Goal: Task Accomplishment & Management: Use online tool/utility

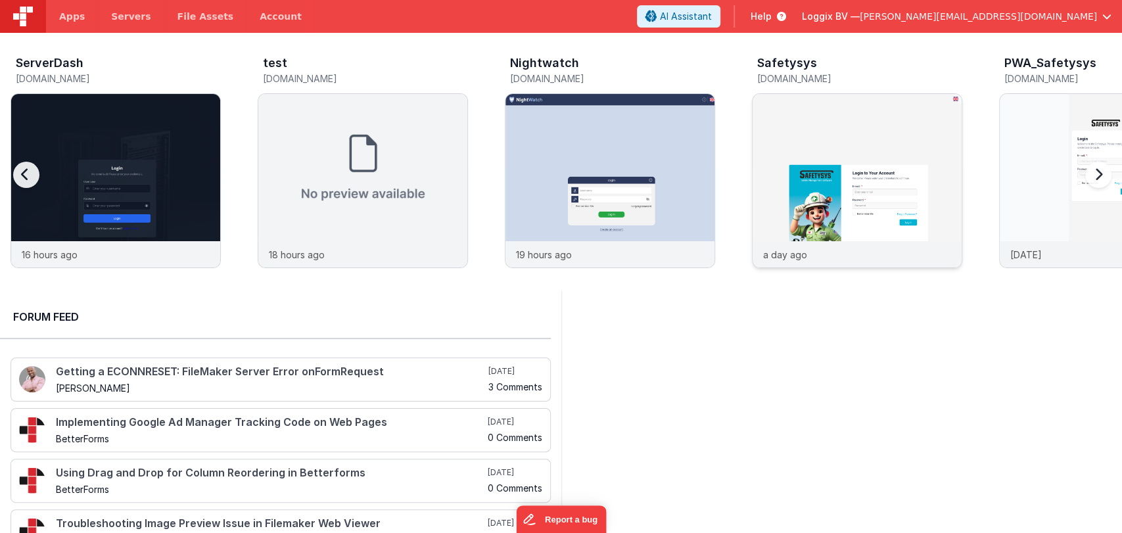
click at [756, 183] on img at bounding box center [856, 198] width 209 height 209
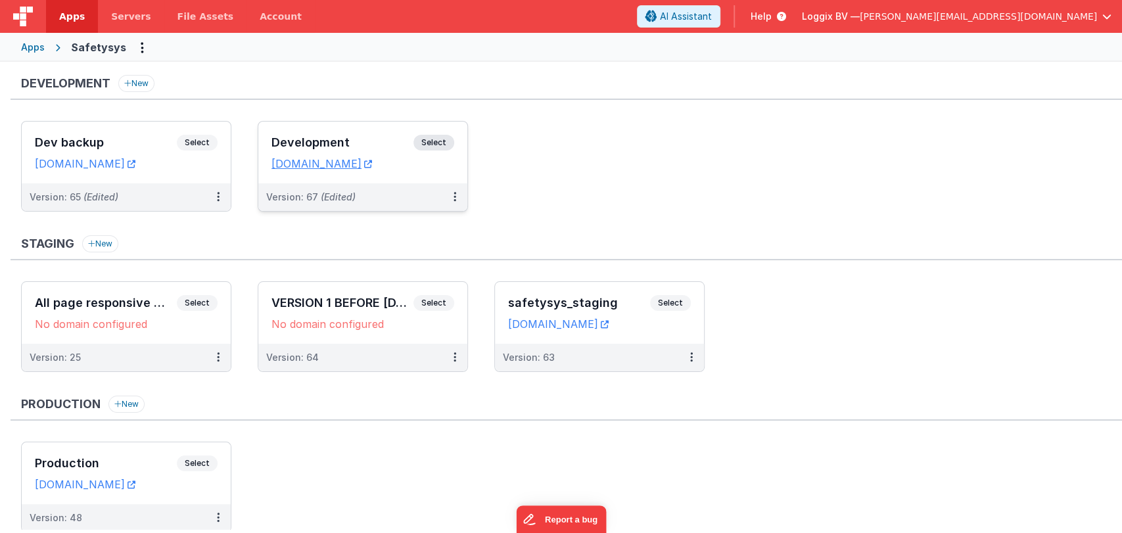
click at [308, 133] on div "Development Select URLs [DOMAIN_NAME]" at bounding box center [362, 153] width 209 height 62
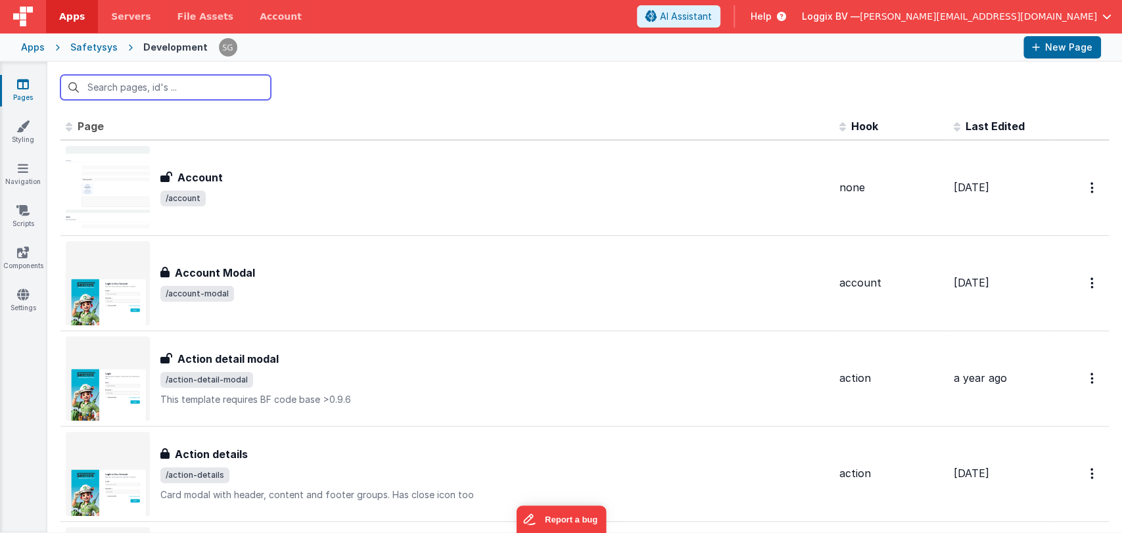
scroll to position [294, 0]
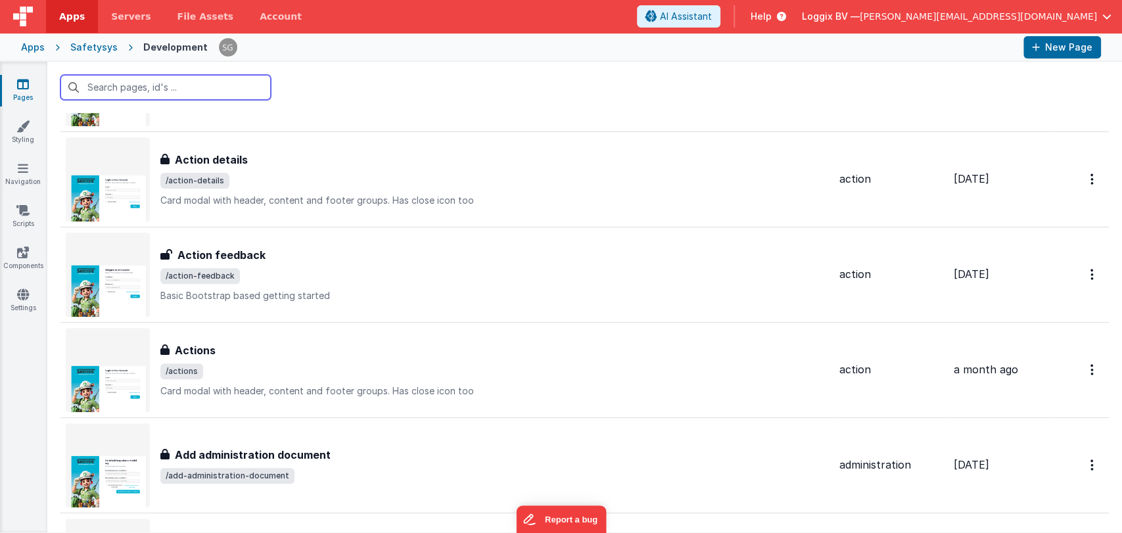
click at [133, 89] on input "text" at bounding box center [165, 87] width 210 height 25
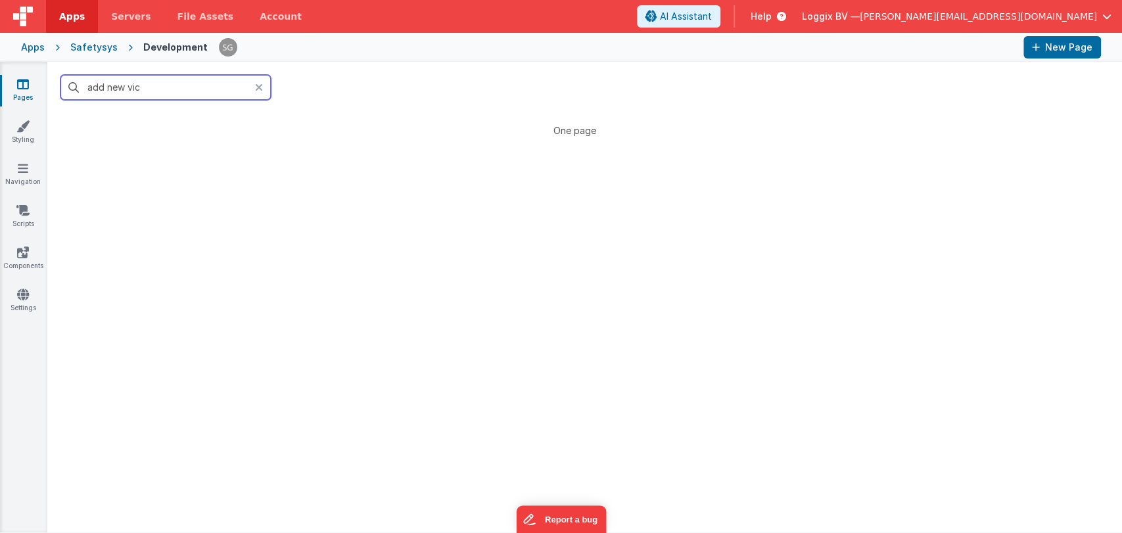
scroll to position [0, 0]
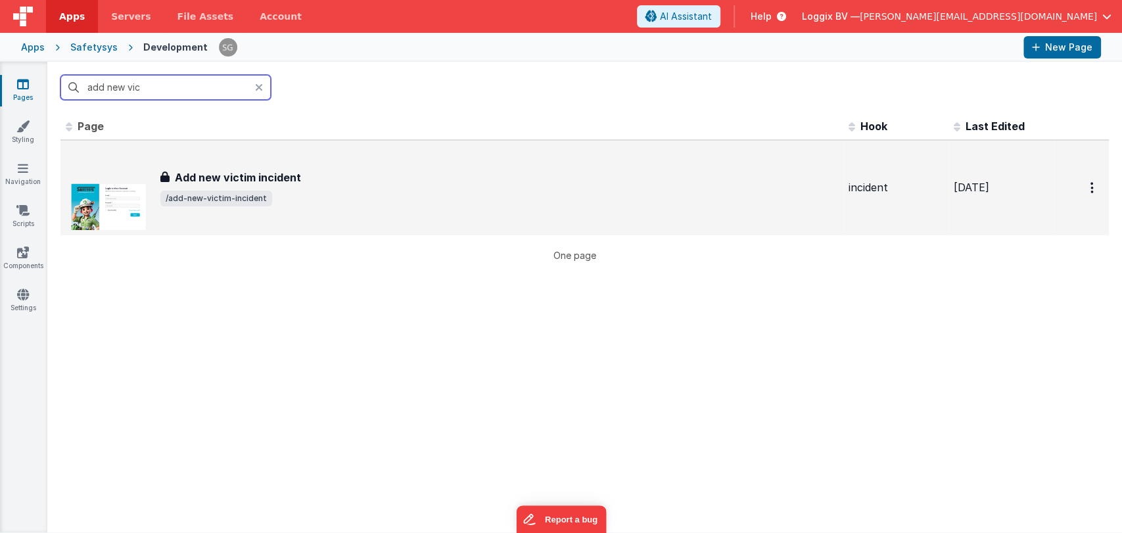
type input "add new vic"
click at [216, 167] on div "Add new victim incident Add new victim incident /add-new-victim-incident" at bounding box center [452, 188] width 772 height 84
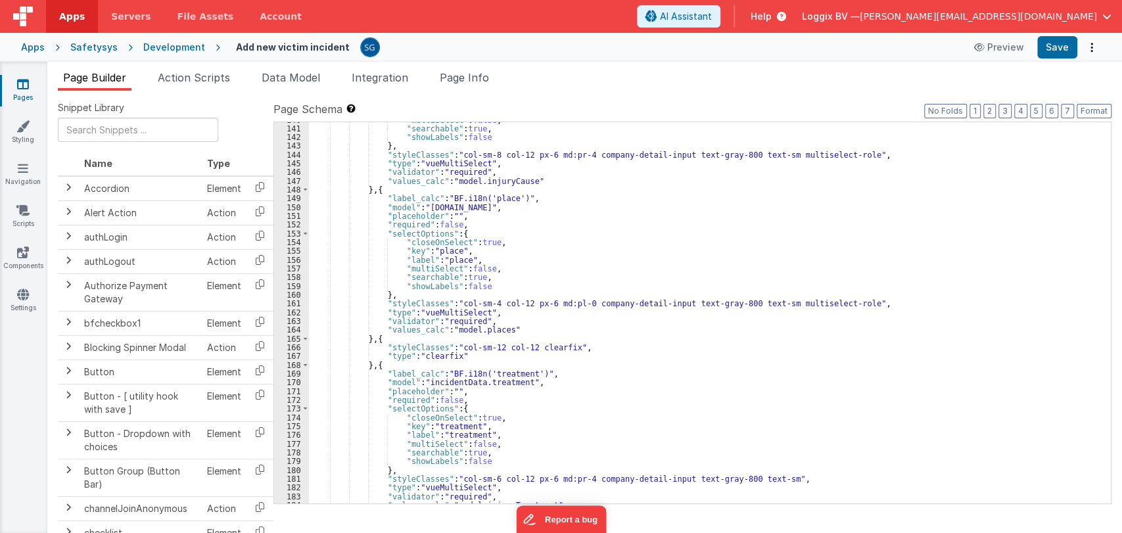
scroll to position [1242, 0]
click at [615, 397] on div ""multiSelect" : false , "searchable" : true , "showLabels" : false } , "styleCl…" at bounding box center [704, 315] width 790 height 399
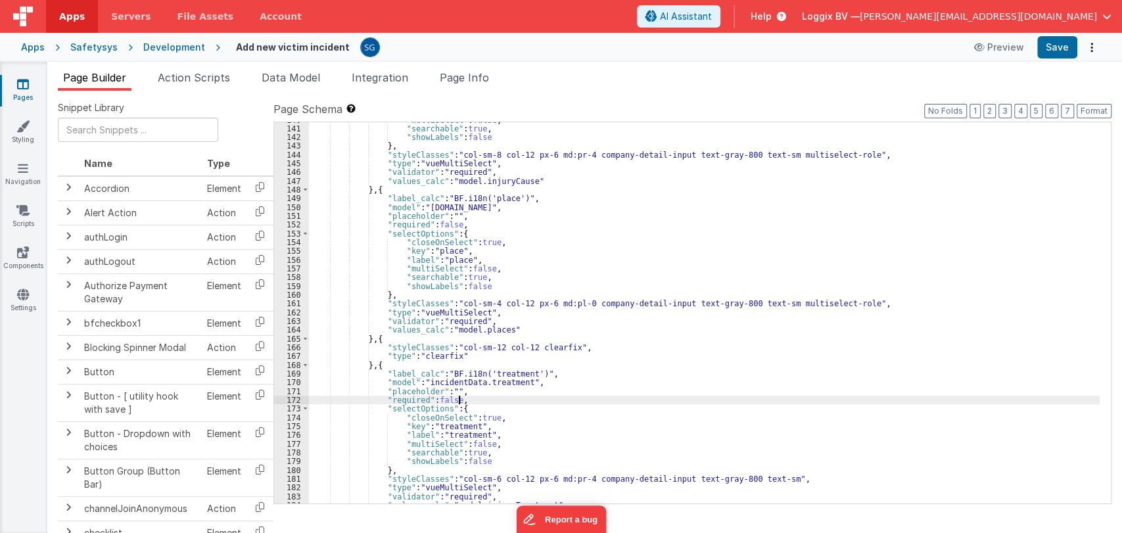
click at [615, 397] on div ""multiSelect" : false , "searchable" : true , "showLabels" : false } , "styleCl…" at bounding box center [704, 315] width 790 height 399
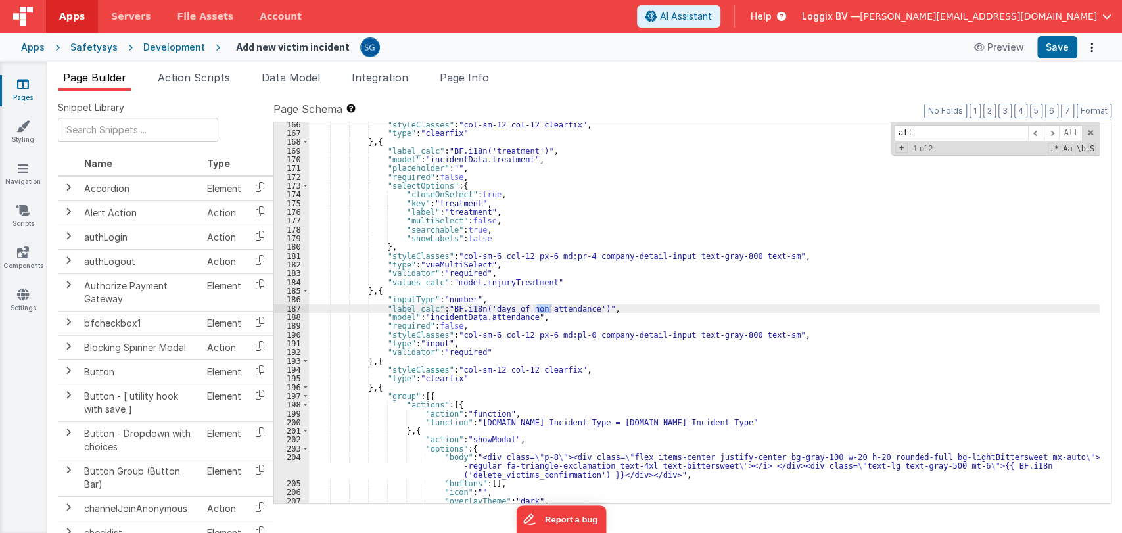
scroll to position [1465, 0]
type input "atte"
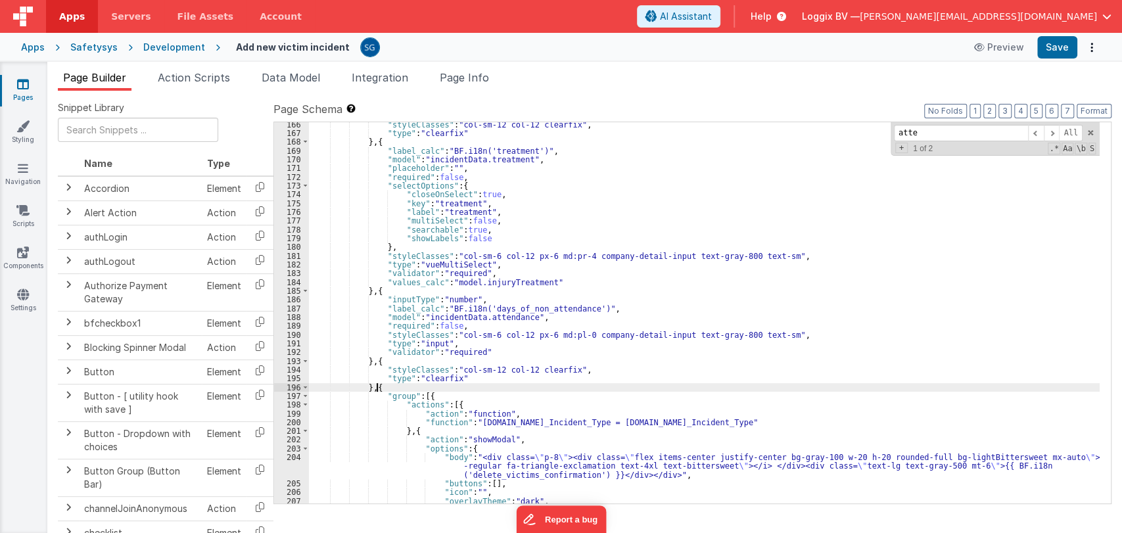
click at [376, 386] on div ""styleClasses" : "col-sm-12 col-12 clearfix" , "type" : "clearfix" } , { "label…" at bounding box center [704, 319] width 790 height 399
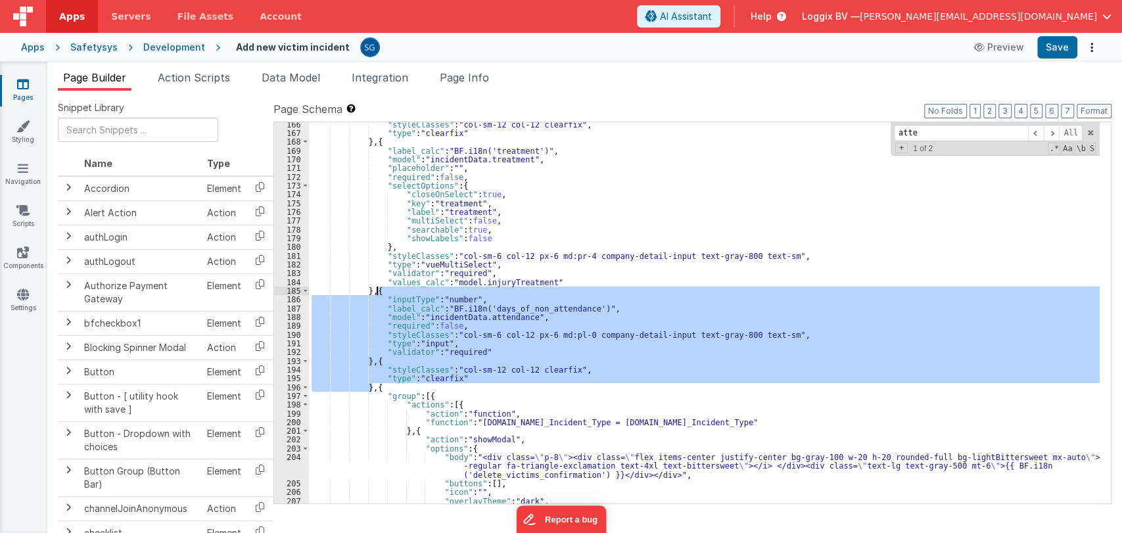
drag, startPoint x: 374, startPoint y: 388, endPoint x: 375, endPoint y: 294, distance: 94.0
click at [375, 294] on div ""styleClasses" : "col-sm-12 col-12 clearfix" , "type" : "clearfix" } , { "label…" at bounding box center [704, 319] width 790 height 399
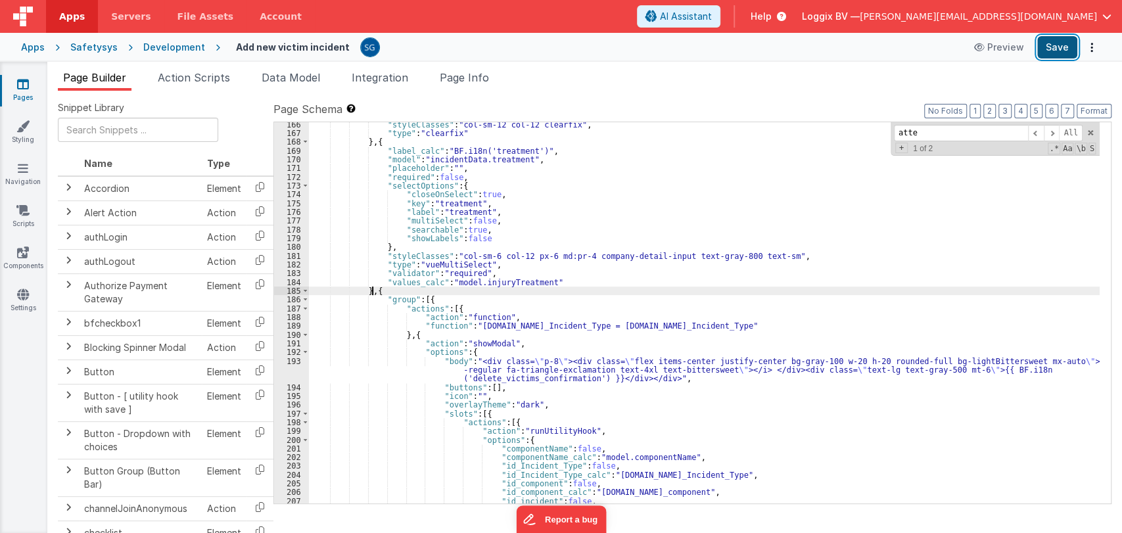
click at [756, 38] on button "Save" at bounding box center [1057, 47] width 40 height 22
click at [756, 41] on button "Save" at bounding box center [1057, 47] width 40 height 22
click at [15, 84] on link "Pages" at bounding box center [22, 91] width 47 height 26
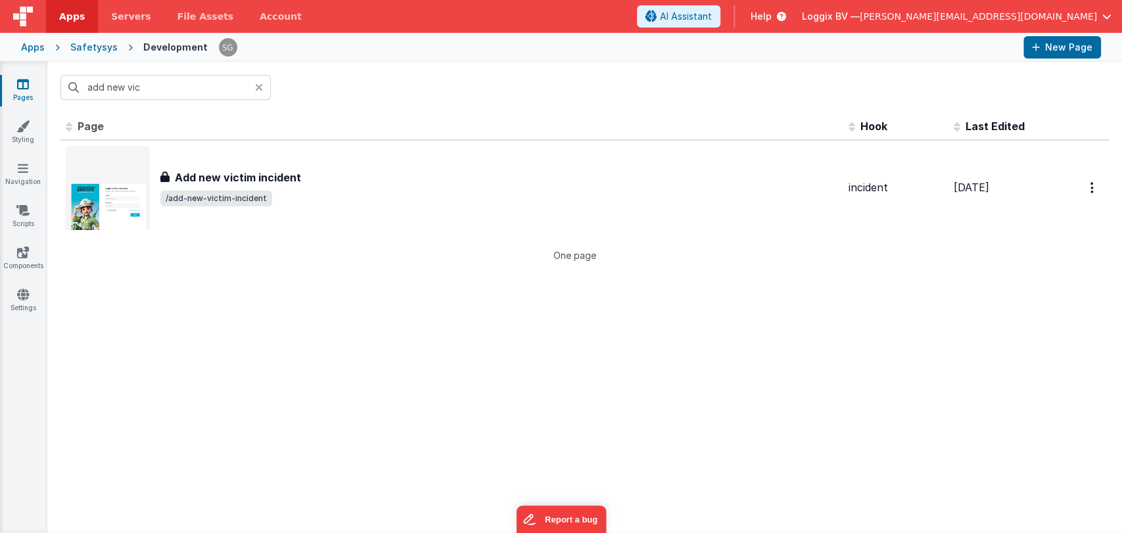
click at [257, 87] on icon at bounding box center [259, 87] width 8 height 11
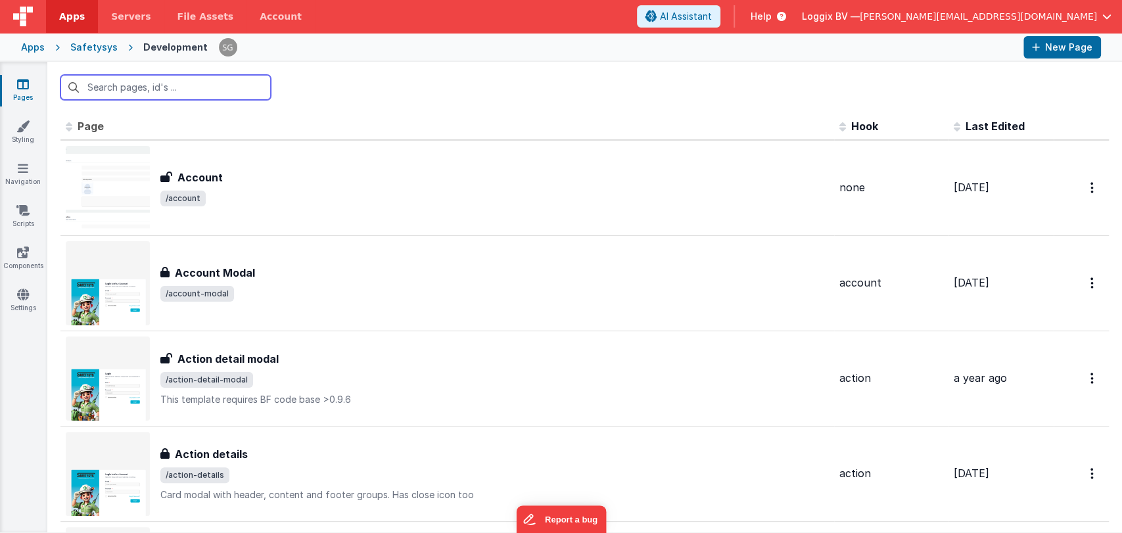
click at [200, 87] on input "text" at bounding box center [165, 87] width 210 height 25
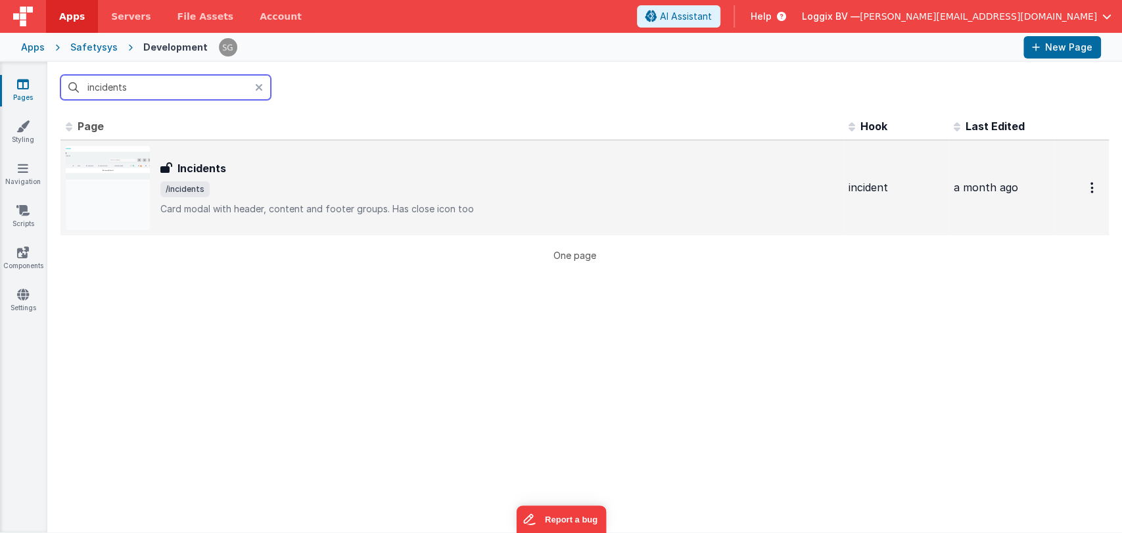
type input "incidents"
click at [252, 196] on div "Incidents Incidents /incidents Card modal with header, content and footer group…" at bounding box center [498, 187] width 677 height 55
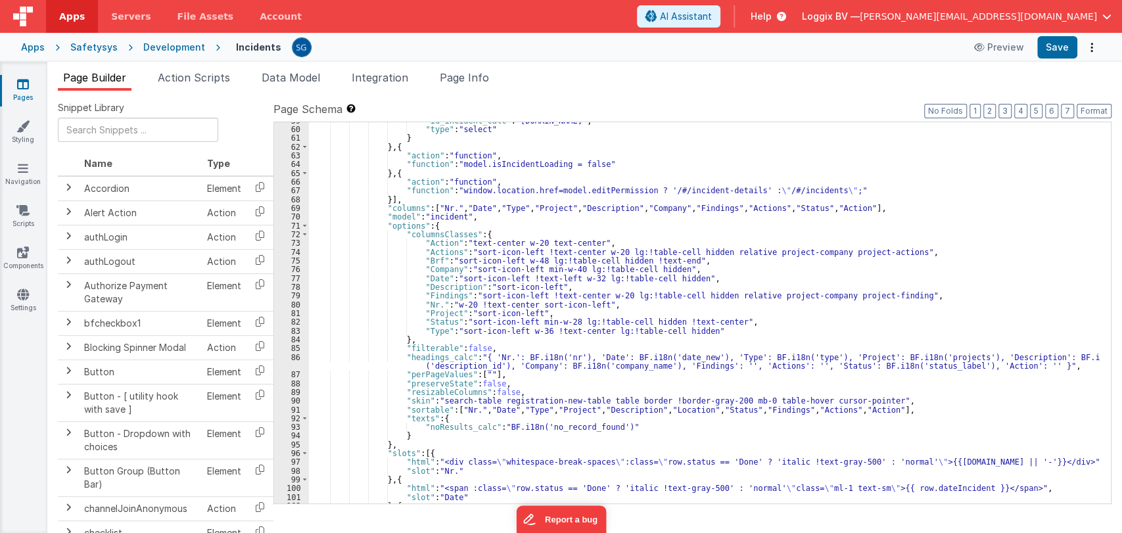
scroll to position [628, 0]
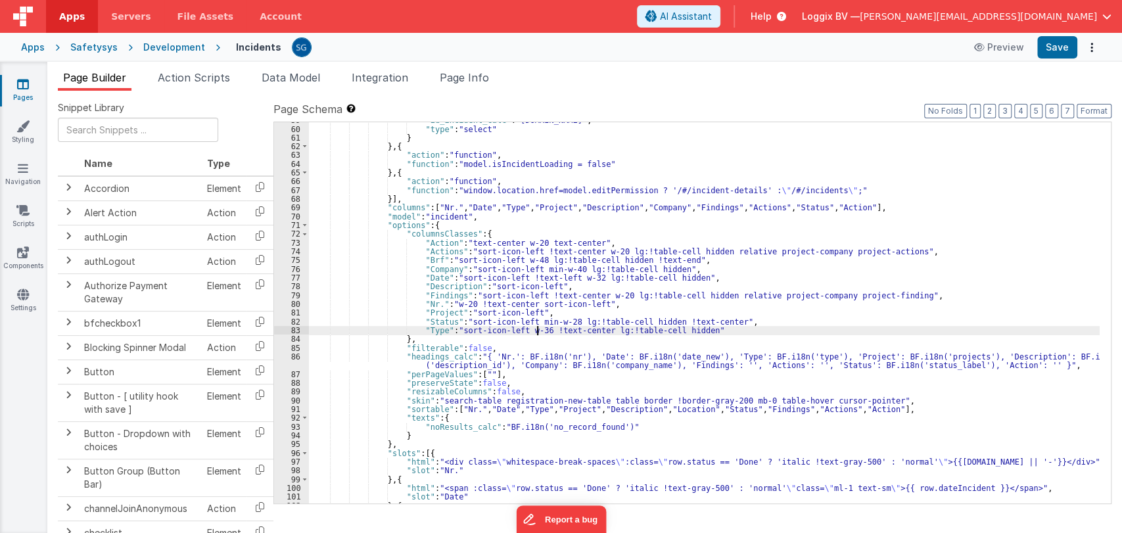
click at [536, 329] on div ""id_incident_calc" : "[DOMAIN_NAME]" , "type" : "select" } } , { "action" : "fu…" at bounding box center [704, 315] width 790 height 399
click at [756, 56] on button "Save" at bounding box center [1057, 47] width 40 height 22
click at [551, 330] on div ""id_incident_calc" : "[DOMAIN_NAME]" , "type" : "select" } } , { "action" : "fu…" at bounding box center [704, 315] width 790 height 399
click at [546, 332] on div ""id_incident_calc" : "[DOMAIN_NAME]" , "type" : "select" } } , { "action" : "fu…" at bounding box center [704, 315] width 790 height 399
click at [756, 45] on button "Save" at bounding box center [1057, 47] width 40 height 22
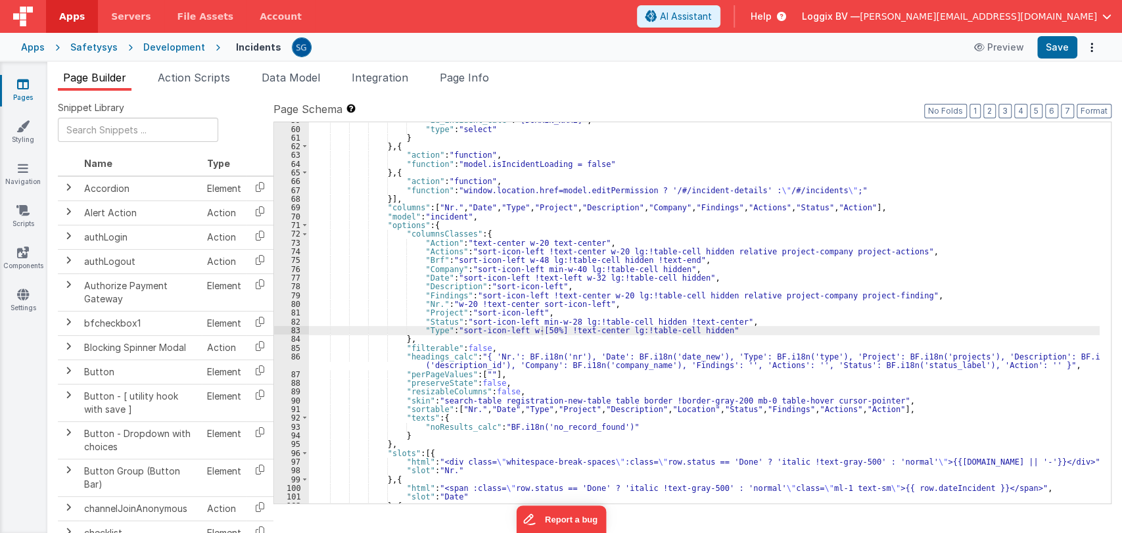
click at [543, 329] on div ""id_incident_calc" : "[DOMAIN_NAME]" , "type" : "select" } } , { "action" : "fu…" at bounding box center [704, 315] width 790 height 399
click at [549, 331] on div ""id_incident_calc" : "[DOMAIN_NAME]" , "type" : "select" } } , { "action" : "fu…" at bounding box center [704, 315] width 790 height 399
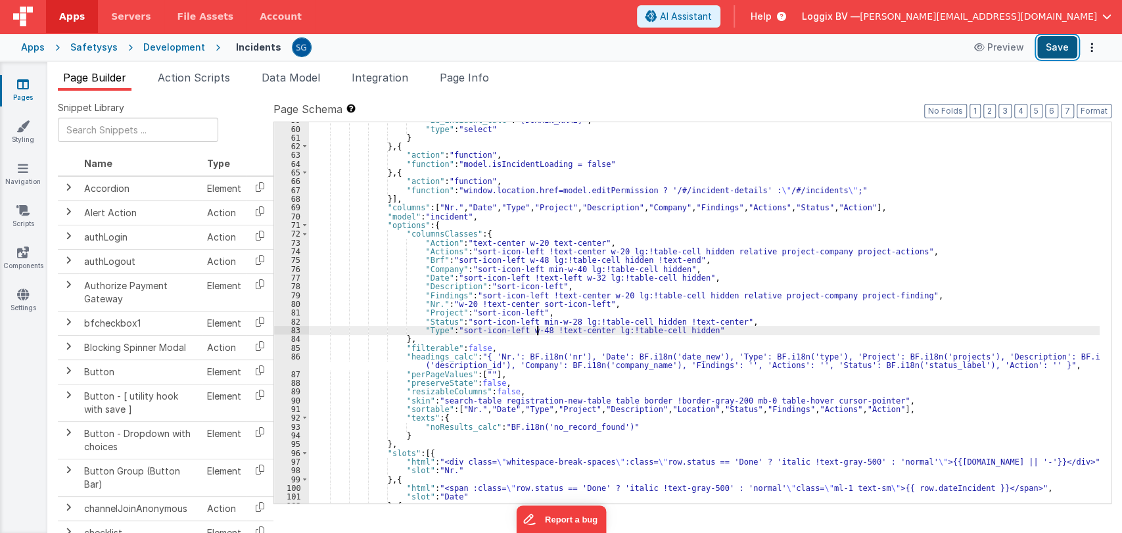
click at [756, 53] on button "Save" at bounding box center [1057, 47] width 40 height 22
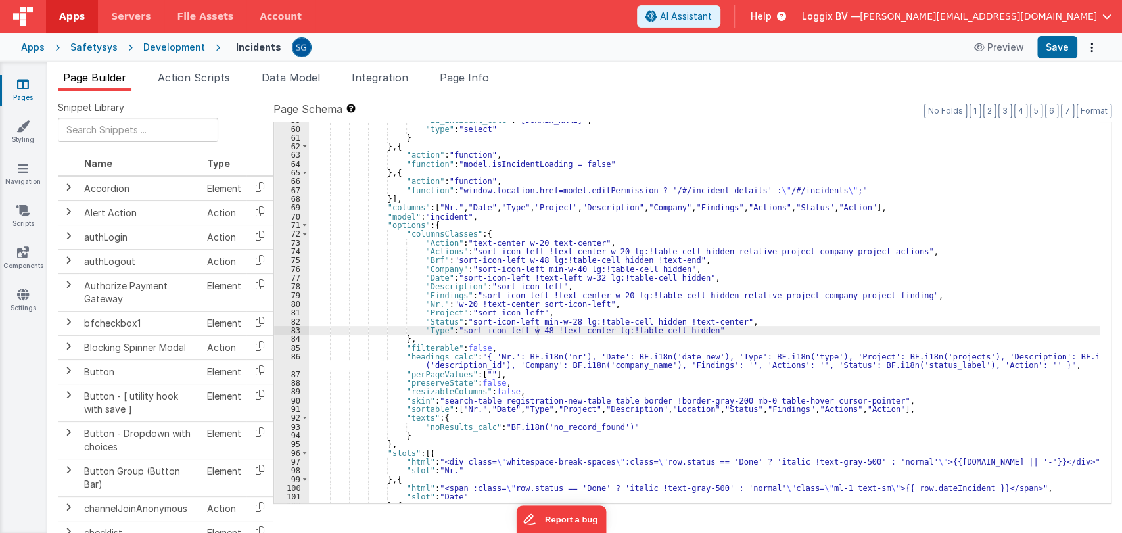
click at [536, 331] on div ""id_incident_calc" : "[DOMAIN_NAME]" , "type" : "select" } } , { "action" : "fu…" at bounding box center [704, 315] width 790 height 399
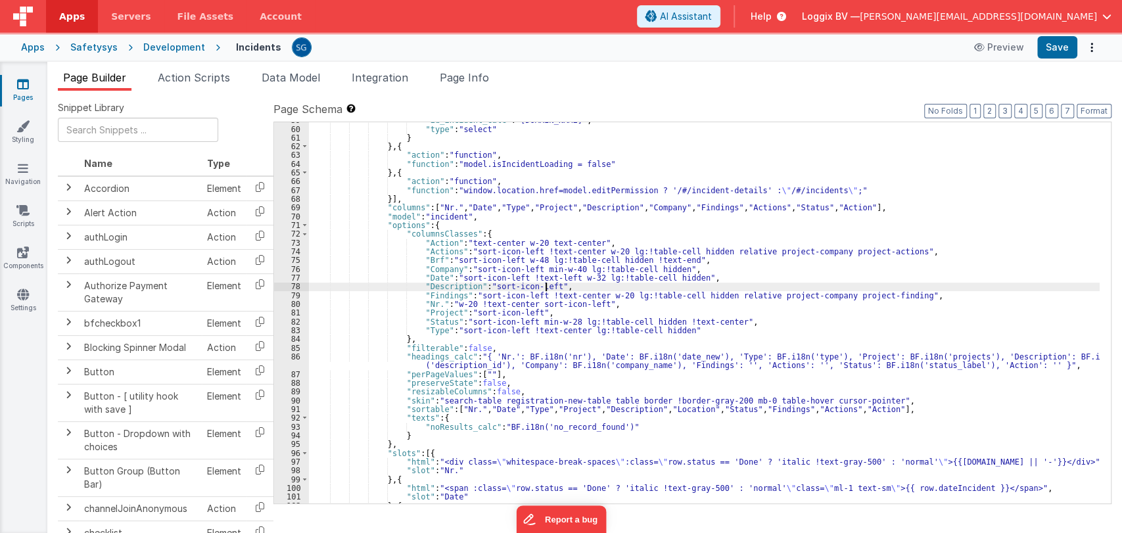
click at [546, 283] on div ""id_incident_calc" : "[DOMAIN_NAME]" , "type" : "select" } } , { "action" : "fu…" at bounding box center [704, 315] width 790 height 399
click at [756, 52] on button "Save" at bounding box center [1057, 47] width 40 height 22
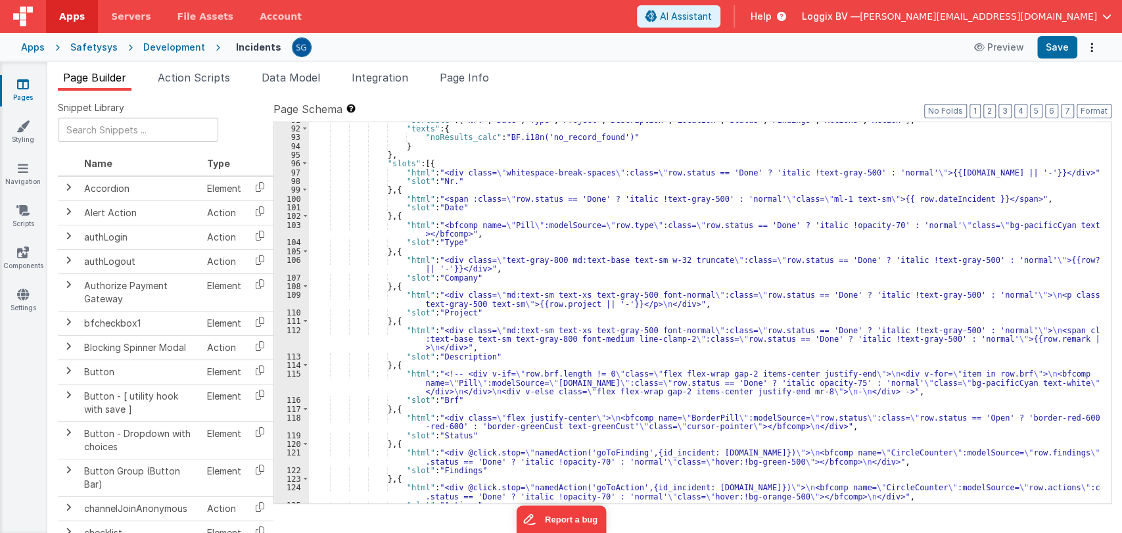
scroll to position [918, 0]
click at [435, 225] on div ""sortable" : [ "Nr." , "Date" , "Type" , "Project" , "Description" , "Location"…" at bounding box center [704, 315] width 790 height 399
click at [292, 223] on div "103" at bounding box center [291, 230] width 35 height 18
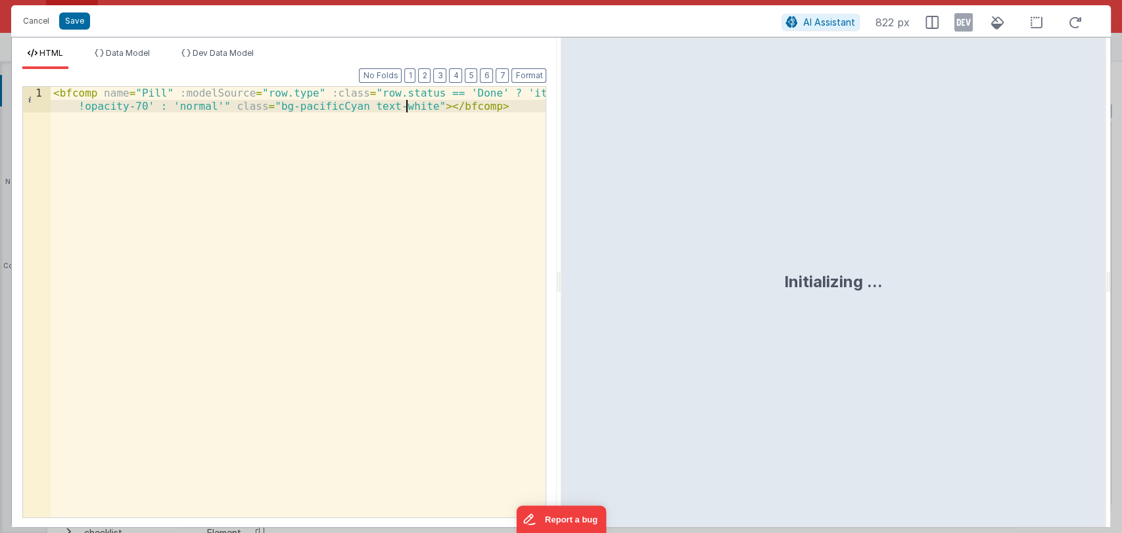
click at [406, 108] on div "< bfcomp name = "Pill" :modelSource = "row.type" :class = "row.status == 'Done'…" at bounding box center [298, 328] width 495 height 482
click at [75, 21] on button "Save" at bounding box center [74, 20] width 31 height 17
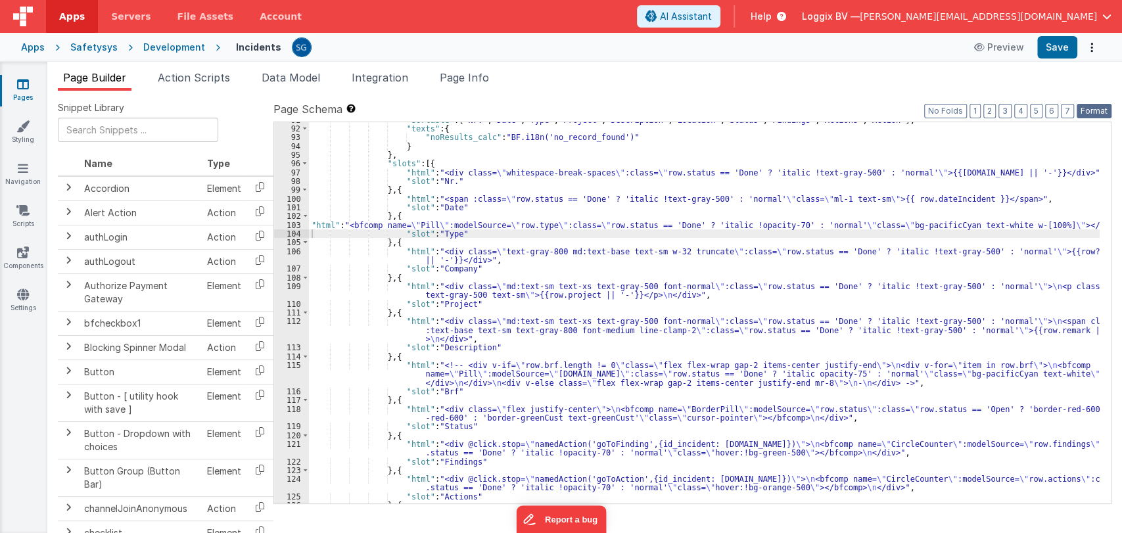
click at [756, 108] on button "Format" at bounding box center [1093, 111] width 35 height 14
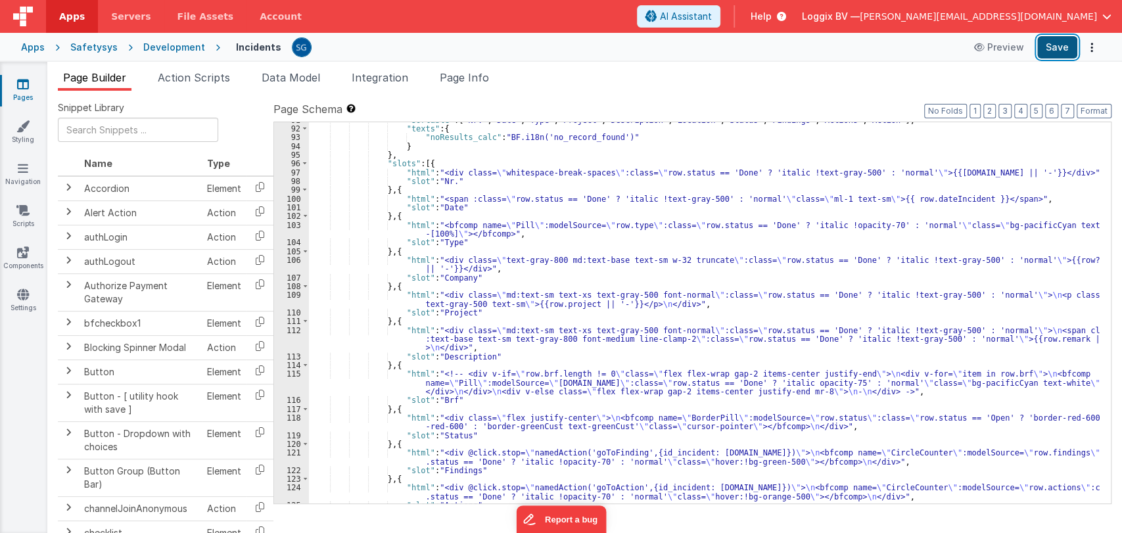
click at [756, 53] on button "Save" at bounding box center [1057, 47] width 40 height 22
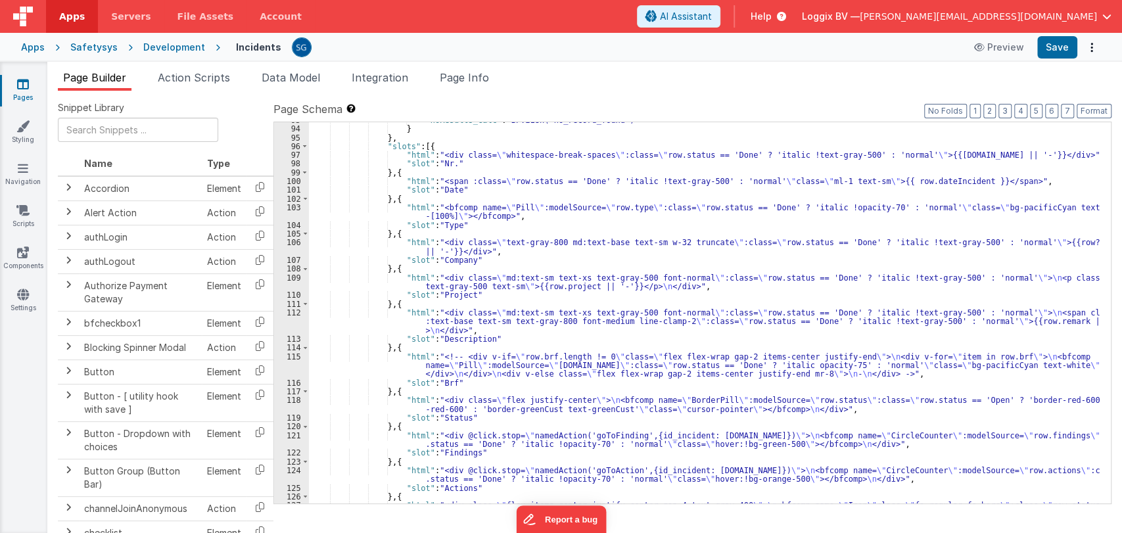
scroll to position [935, 0]
click at [384, 217] on div ""noResults_calc" : "BF.i18n('no_record_found')" } } , "slots" : [{ "html" : "<d…" at bounding box center [704, 319] width 790 height 407
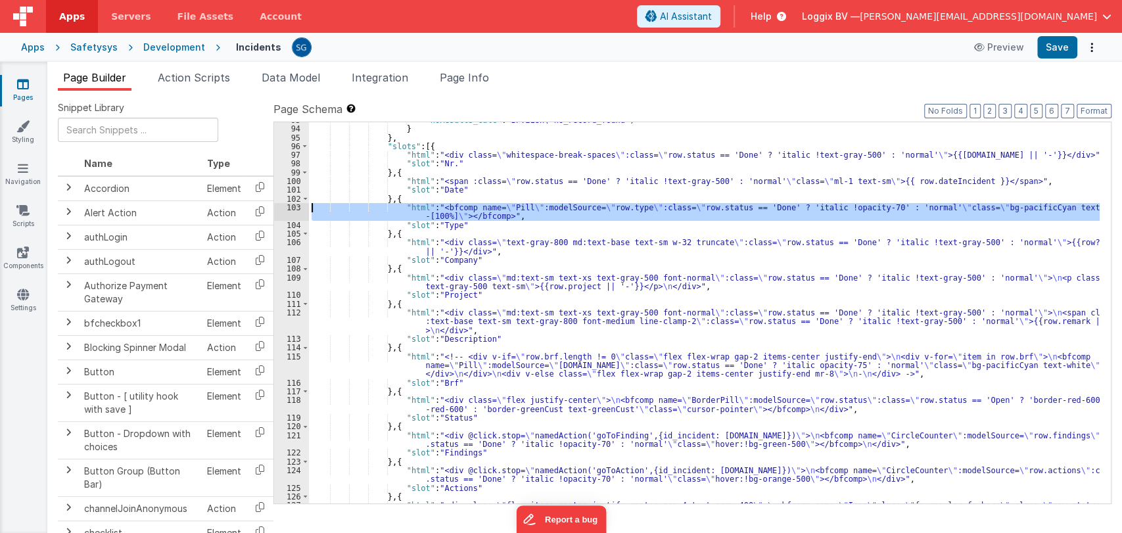
click at [295, 209] on div "103" at bounding box center [291, 212] width 35 height 18
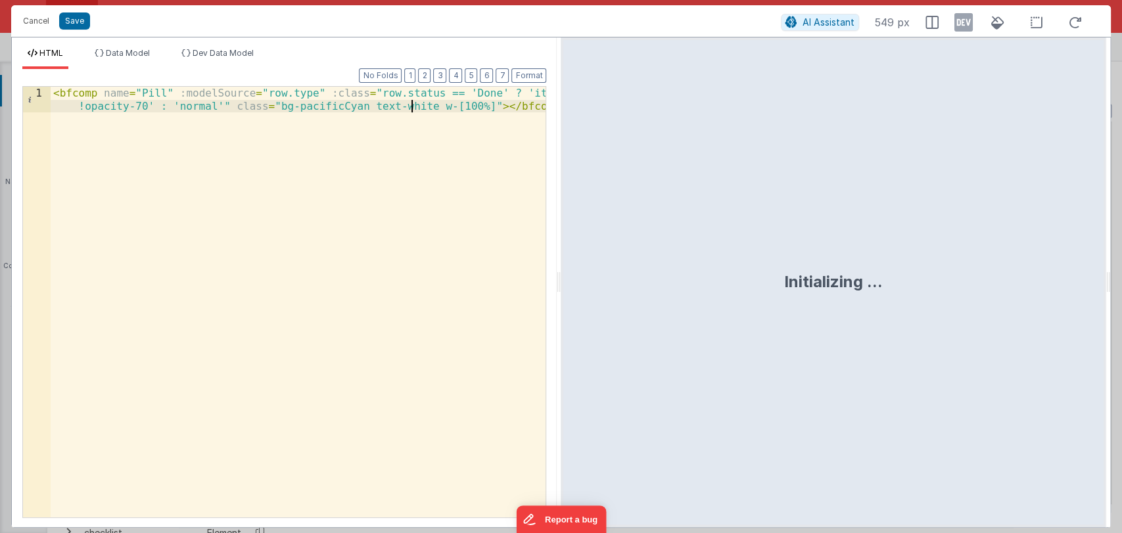
click at [410, 108] on div "< bfcomp name = "Pill" :modelSource = "row.type" :class = "row.status == 'Done'…" at bounding box center [298, 328] width 495 height 482
click at [73, 19] on button "Save" at bounding box center [74, 20] width 31 height 17
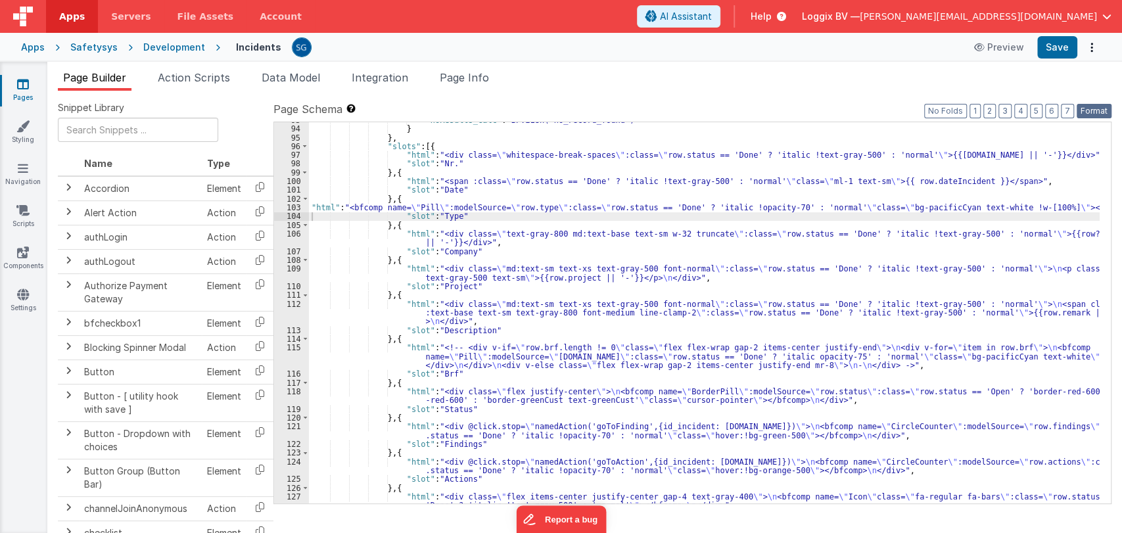
click at [756, 112] on button "Format" at bounding box center [1093, 111] width 35 height 14
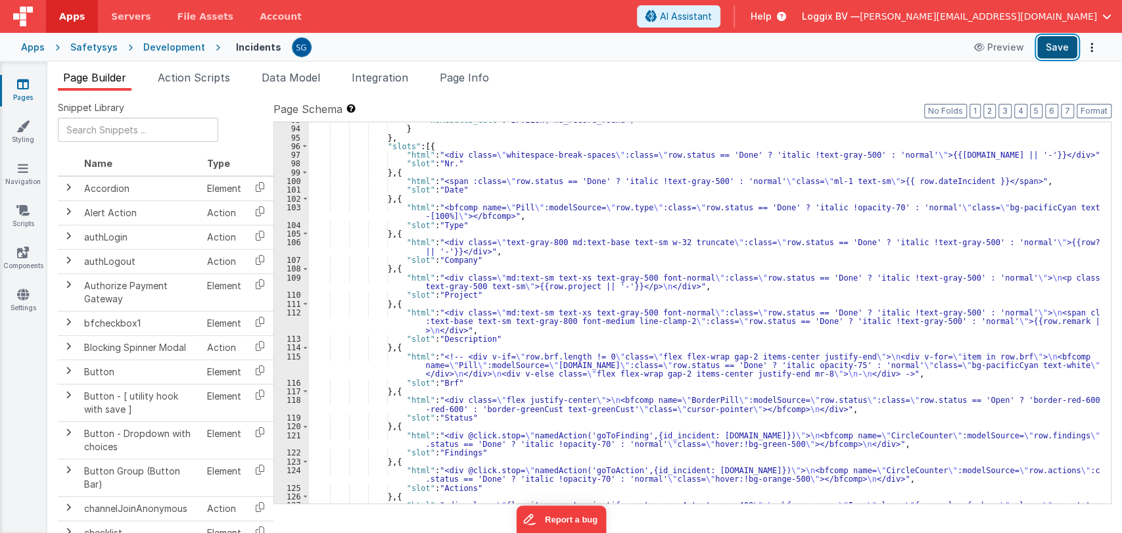
click at [756, 49] on button "Save" at bounding box center [1057, 47] width 40 height 22
click at [529, 336] on div ""noResults_calc" : "BF.i18n('no_record_found')" } } , "slots" : [{ "html" : "<d…" at bounding box center [704, 319] width 790 height 407
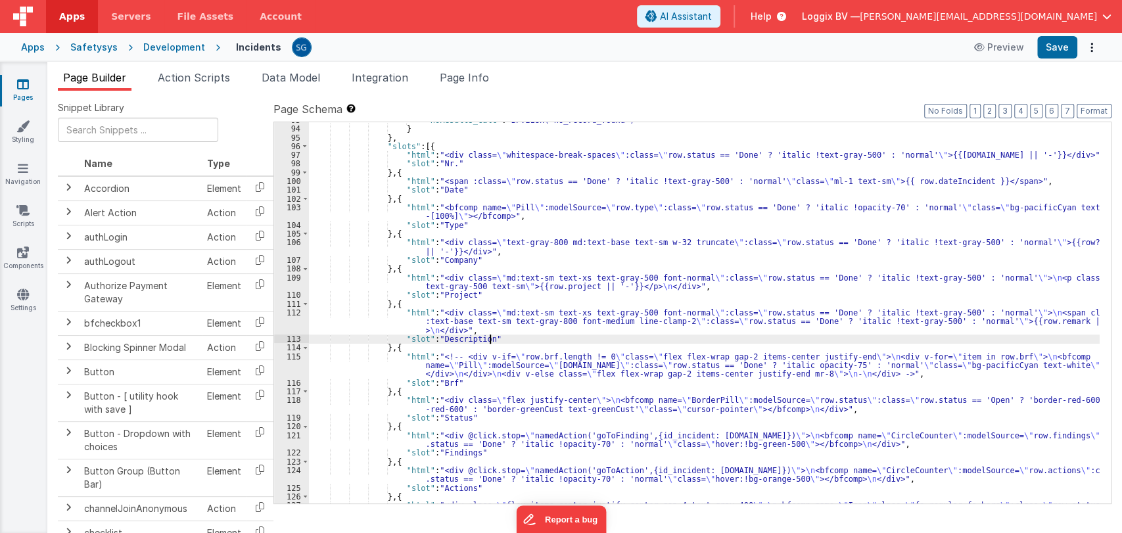
click at [22, 96] on link "Pages" at bounding box center [22, 91] width 47 height 26
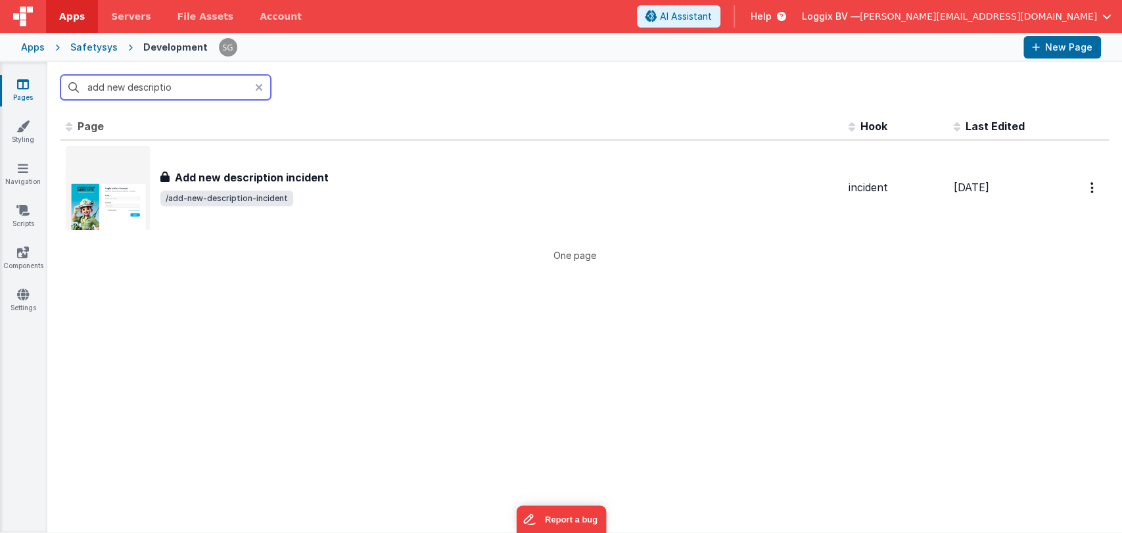
type input "add new description"
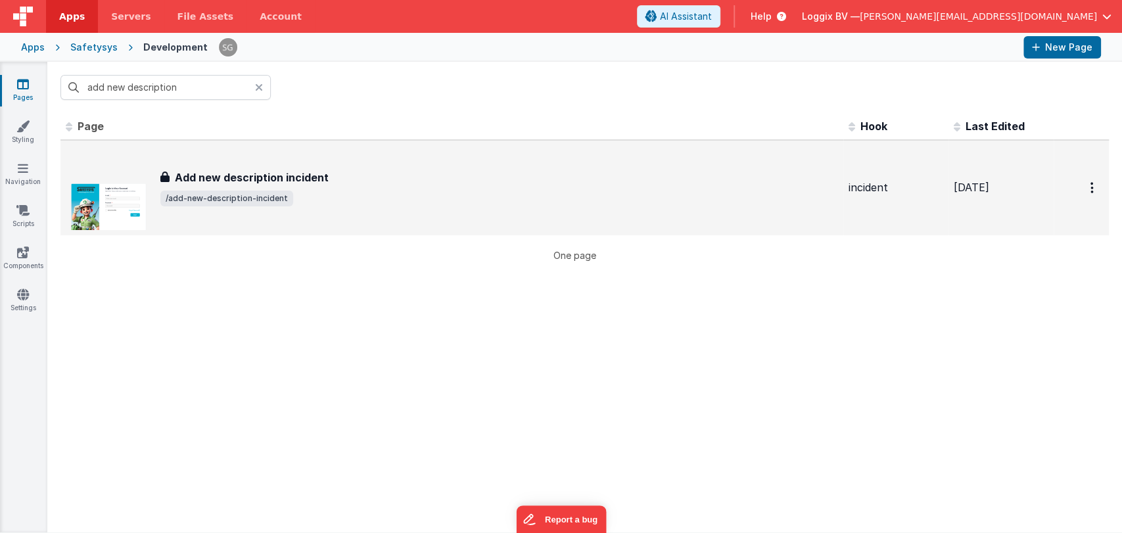
click at [290, 204] on span "/add-new-description-incident" at bounding box center [498, 199] width 677 height 16
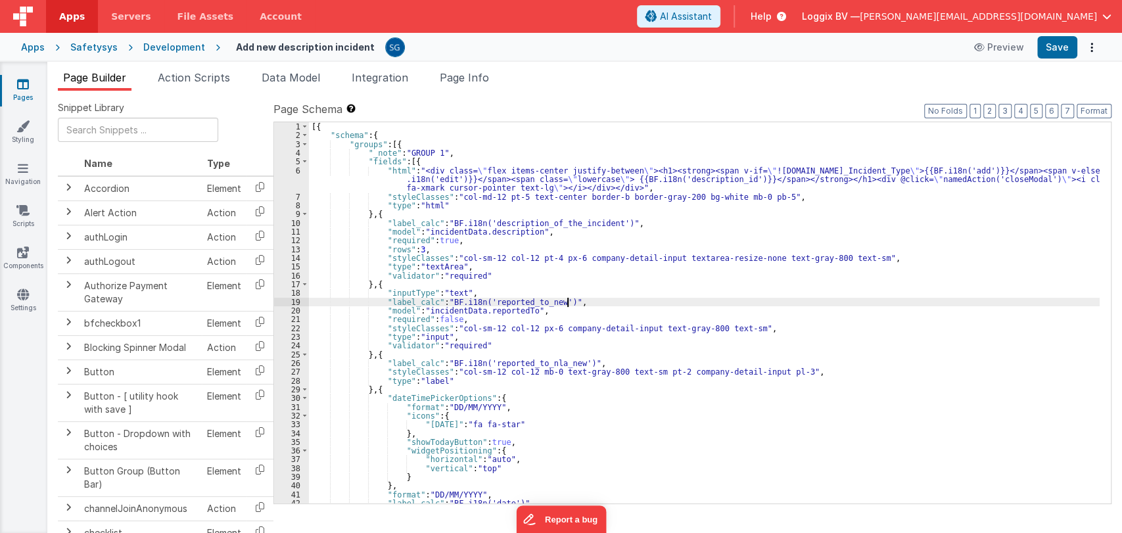
click at [591, 305] on div "[{ "schema" : { "groups" : [{ "_note" : "GROUP 1" , "fields" : [{ "html" : "<di…" at bounding box center [704, 321] width 790 height 399
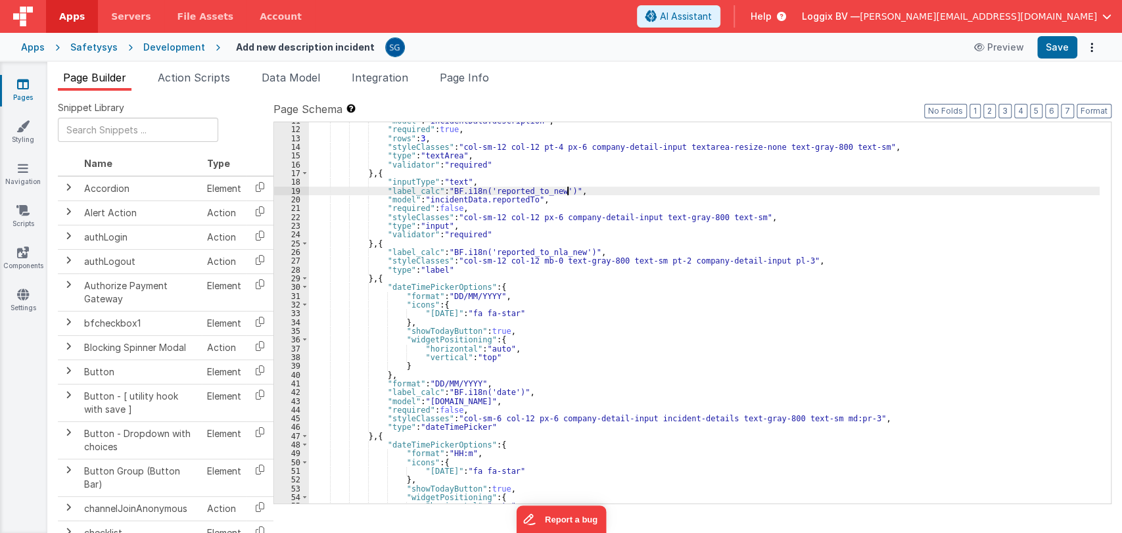
scroll to position [110, 0]
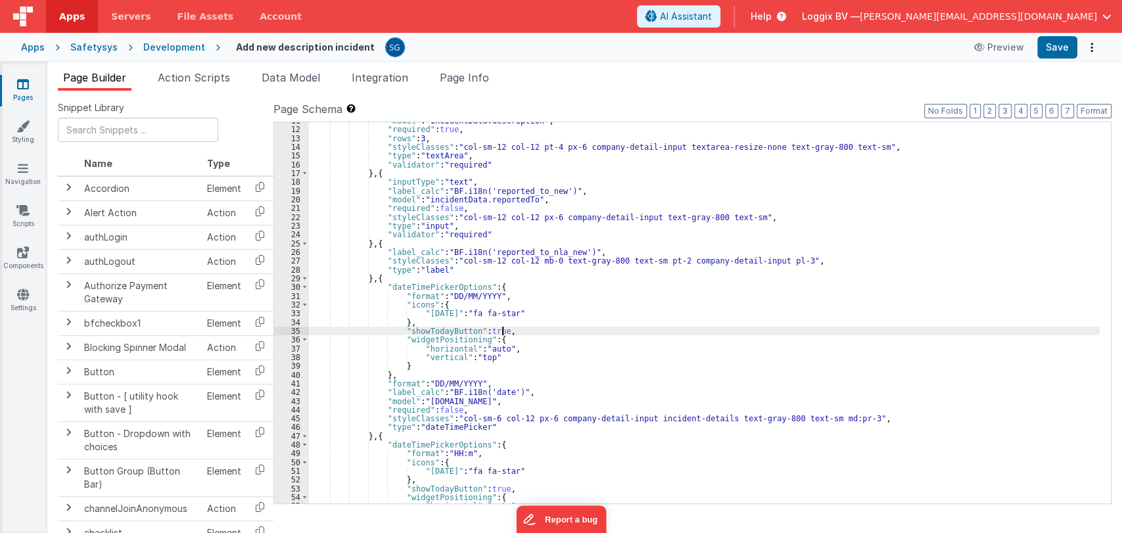
click at [505, 328] on div ""model" : "incidentData.description" , "required" : true , "rows" : 3 , "styleC…" at bounding box center [704, 315] width 790 height 399
click at [512, 348] on div ""model" : "incidentData.description" , "required" : true , "rows" : 3 , "styleC…" at bounding box center [704, 315] width 790 height 399
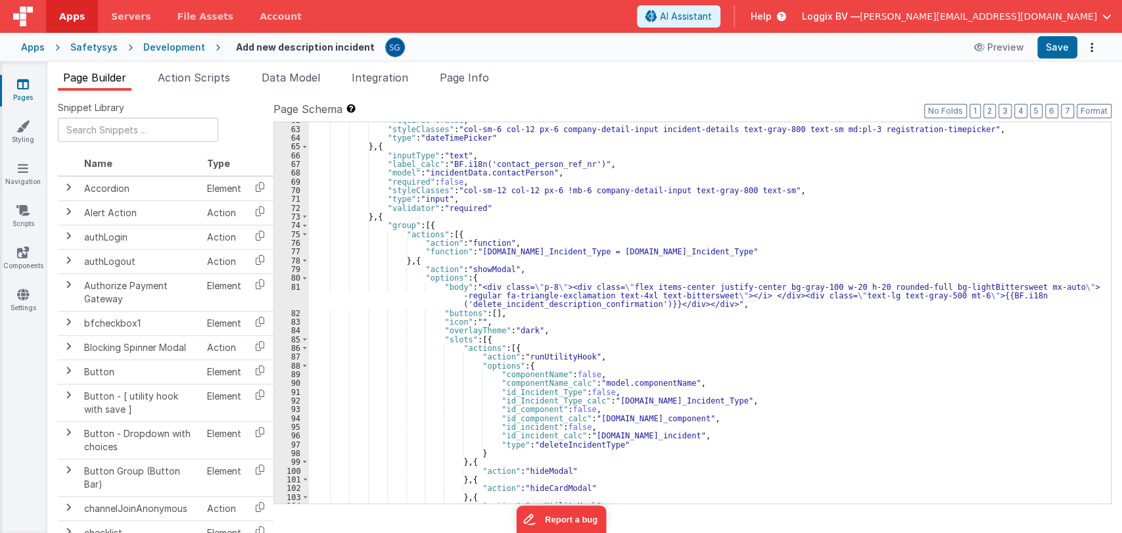
scroll to position [558, 0]
click at [649, 371] on div ""required" : false , "styleClasses" : "col-sm-6 col-12 px-6 company-detail-inpu…" at bounding box center [704, 315] width 790 height 399
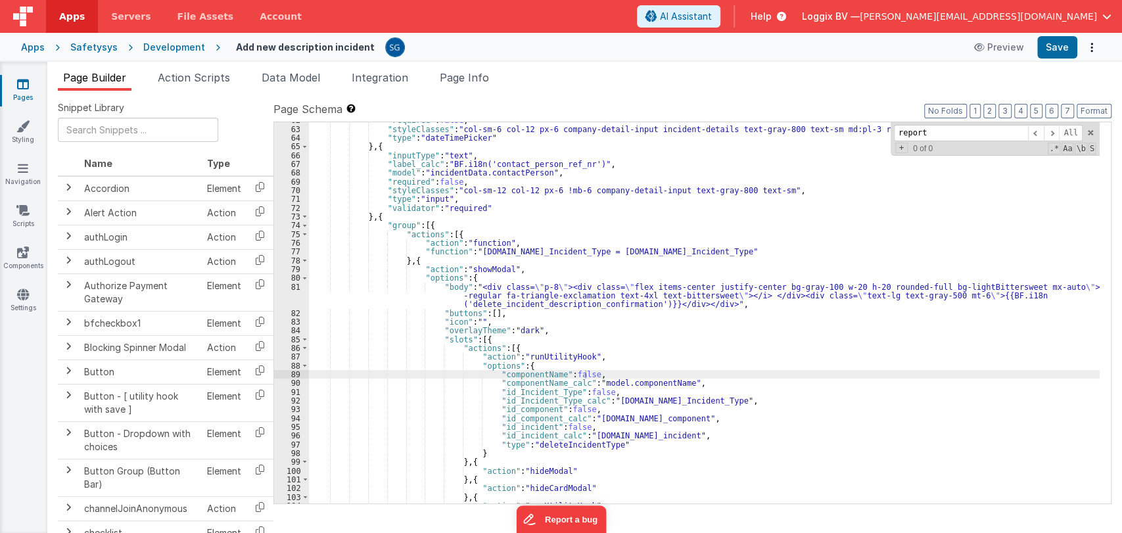
scroll to position [0, 0]
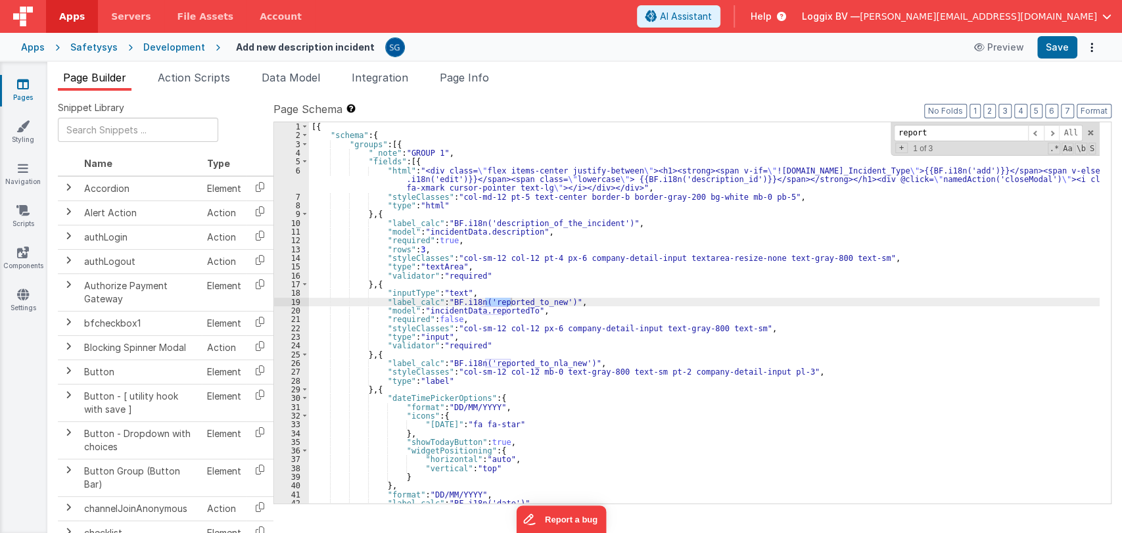
type input "report"
click at [528, 298] on div "[{ "schema" : { "groups" : [{ "_note" : "GROUP 1" , "fields" : [{ "html" : "<di…" at bounding box center [704, 321] width 790 height 399
click at [457, 290] on div "[{ "schema" : { "groups" : [{ "_note" : "GROUP 1" , "fields" : [{ "html" : "<di…" at bounding box center [704, 321] width 790 height 399
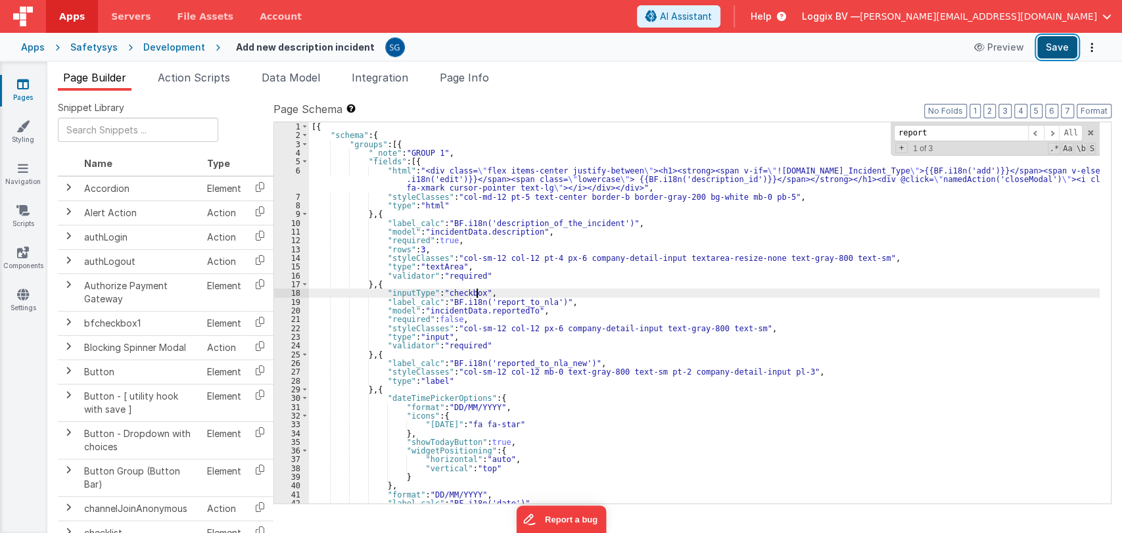
click at [756, 48] on button "Save" at bounding box center [1057, 47] width 40 height 22
click at [467, 290] on div "[{ "schema" : { "groups" : [{ "_note" : "GROUP 1" , "fields" : [{ "html" : "<di…" at bounding box center [704, 321] width 790 height 399
click at [540, 301] on div "[{ "schema" : { "groups" : [{ "_note" : "GROUP 1" , "fields" : [{ "html" : "<di…" at bounding box center [704, 321] width 790 height 399
click at [520, 302] on div "[{ "schema" : { "groups" : [{ "_note" : "GROUP 1" , "fields" : [{ "html" : "<di…" at bounding box center [704, 321] width 790 height 399
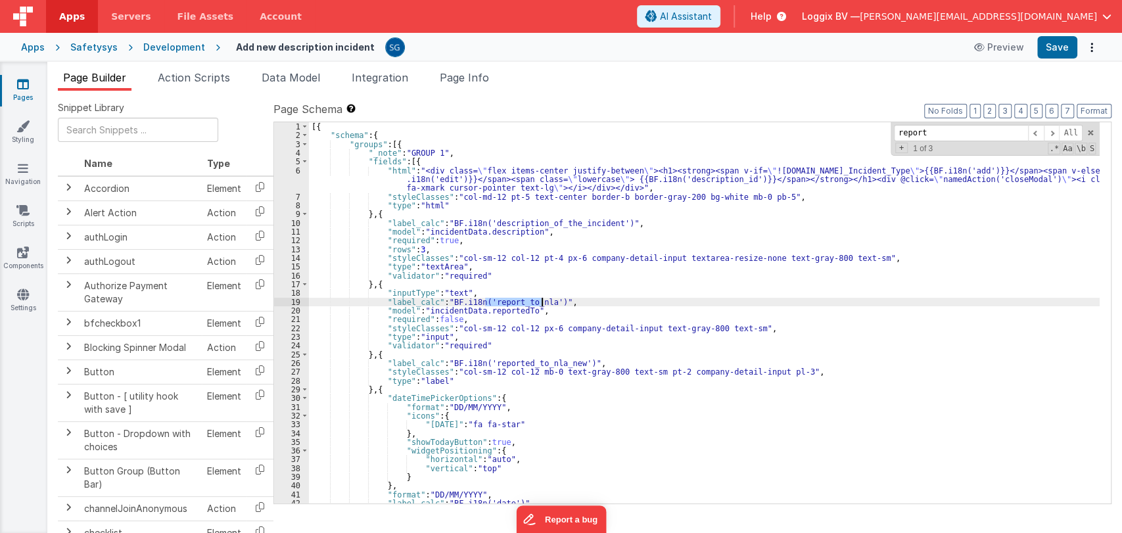
click at [520, 302] on div "[{ "schema" : { "groups" : [{ "_note" : "GROUP 1" , "fields" : [{ "html" : "<di…" at bounding box center [704, 321] width 790 height 399
click at [572, 306] on div "[{ "schema" : { "groups" : [{ "_note" : "GROUP 1" , "fields" : [{ "html" : "<di…" at bounding box center [704, 321] width 790 height 399
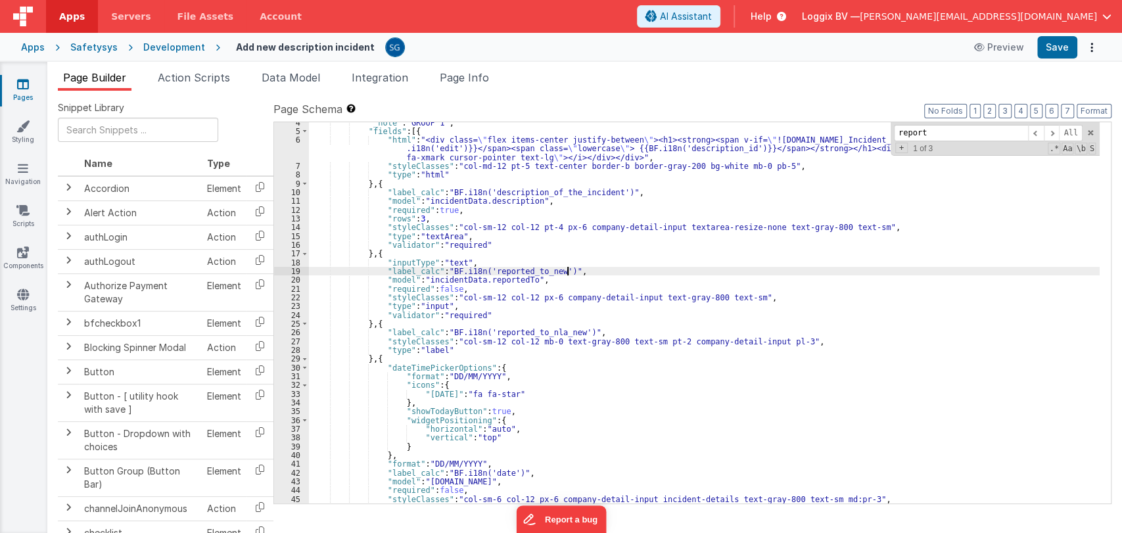
scroll to position [31, 0]
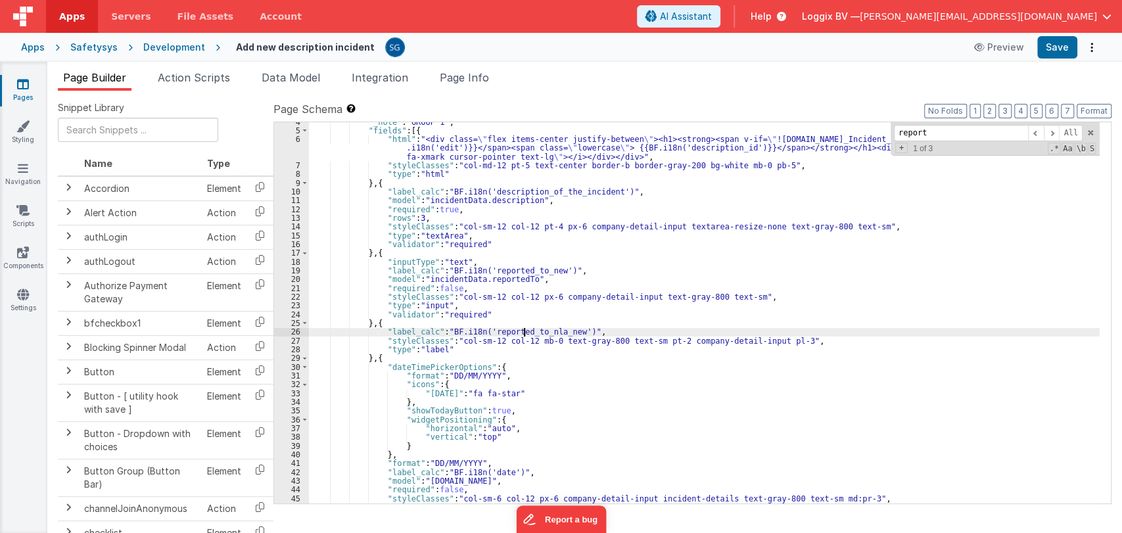
click at [525, 331] on div ""_note" : "GROUP 1" , "fields" : [{ "html" : "<div class= \" flex items-center …" at bounding box center [704, 317] width 790 height 399
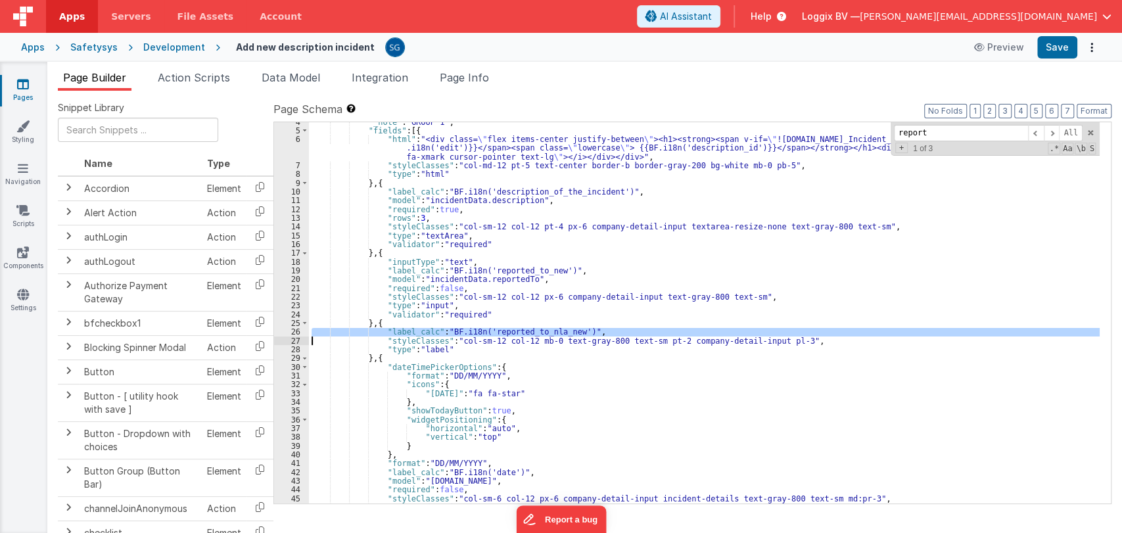
click at [525, 331] on div ""_note" : "GROUP 1" , "fields" : [{ "html" : "<div class= \" flex items-center …" at bounding box center [704, 312] width 790 height 381
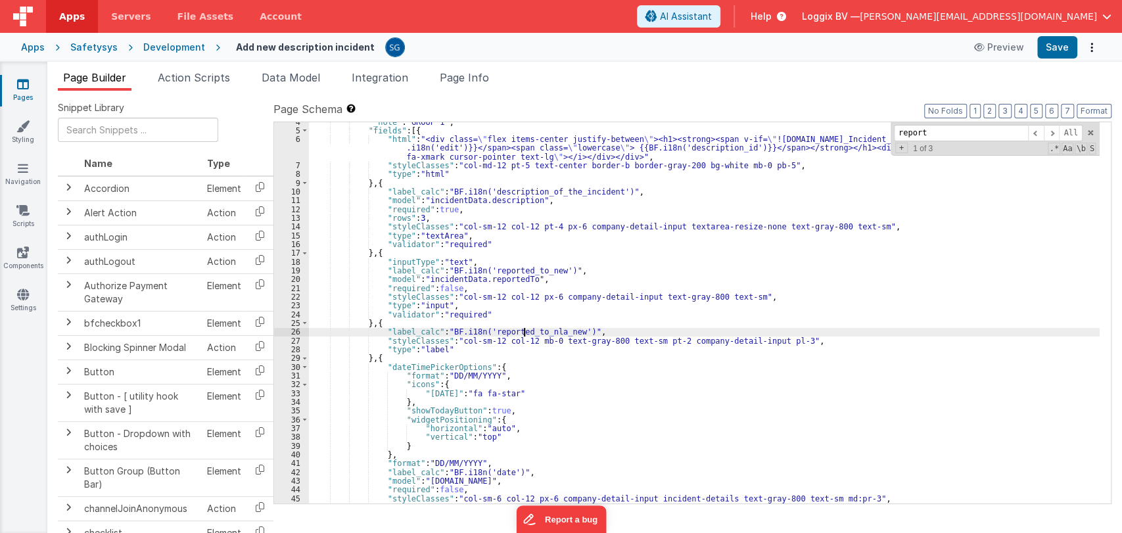
click at [520, 332] on div ""_note" : "GROUP 1" , "fields" : [{ "html" : "<div class= \" flex items-center …" at bounding box center [704, 317] width 790 height 399
click at [756, 55] on button "Save" at bounding box center [1057, 47] width 40 height 22
click at [756, 399] on div ""_note" : "GROUP 1" , "fields" : [{ "html" : "<div class= \" flex items-center …" at bounding box center [704, 317] width 790 height 399
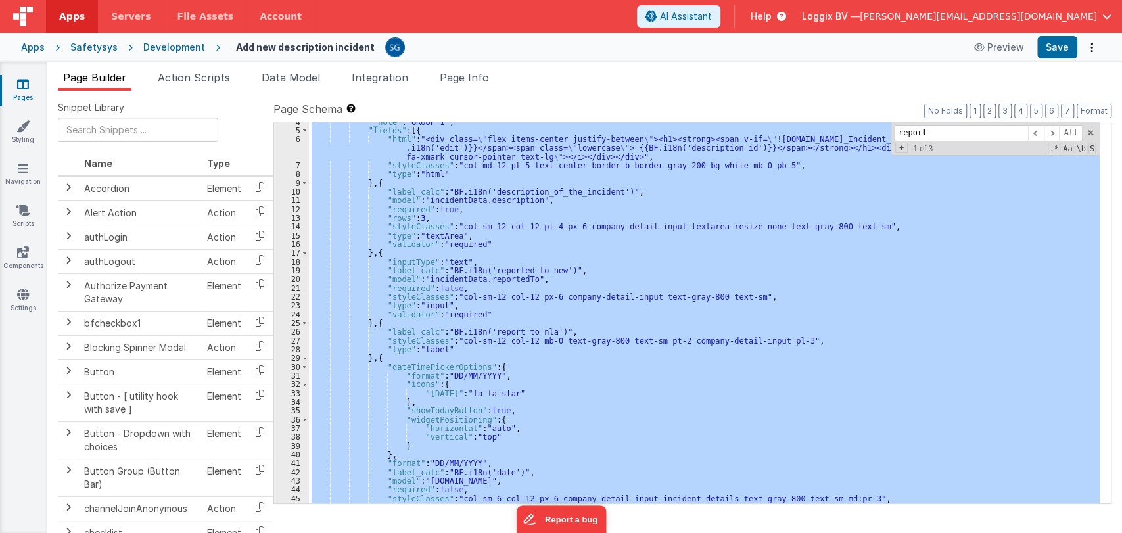
click at [756, 80] on ul "Page Builder Action Scripts Data Model Integration Page Info" at bounding box center [584, 80] width 1074 height 21
click at [756, 179] on div ""_note" : "GROUP 1" , "fields" : [{ "html" : "<div class= \" flex items-center …" at bounding box center [704, 312] width 790 height 381
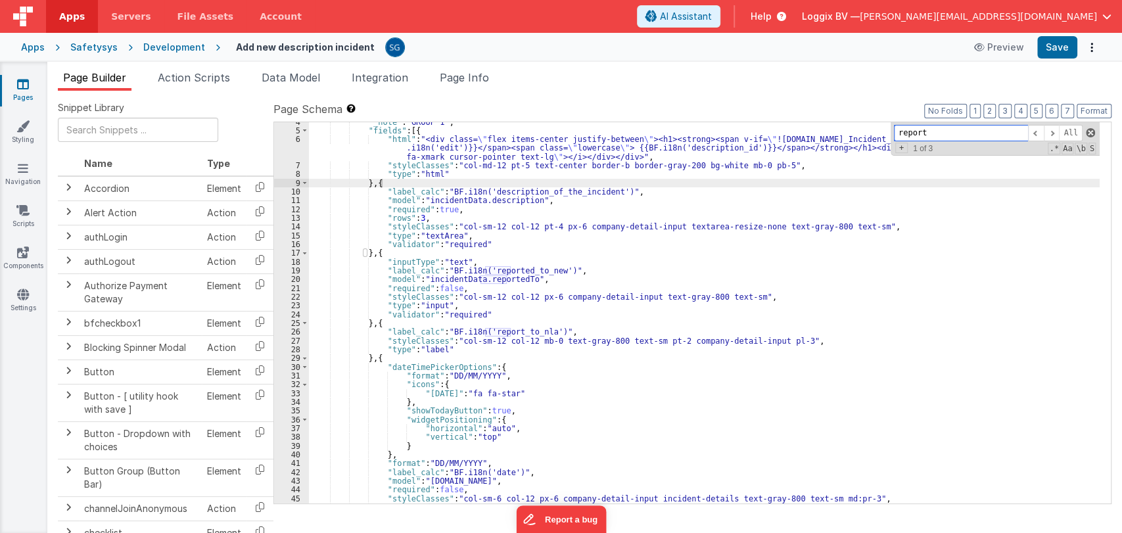
click at [756, 135] on span at bounding box center [1089, 132] width 9 height 9
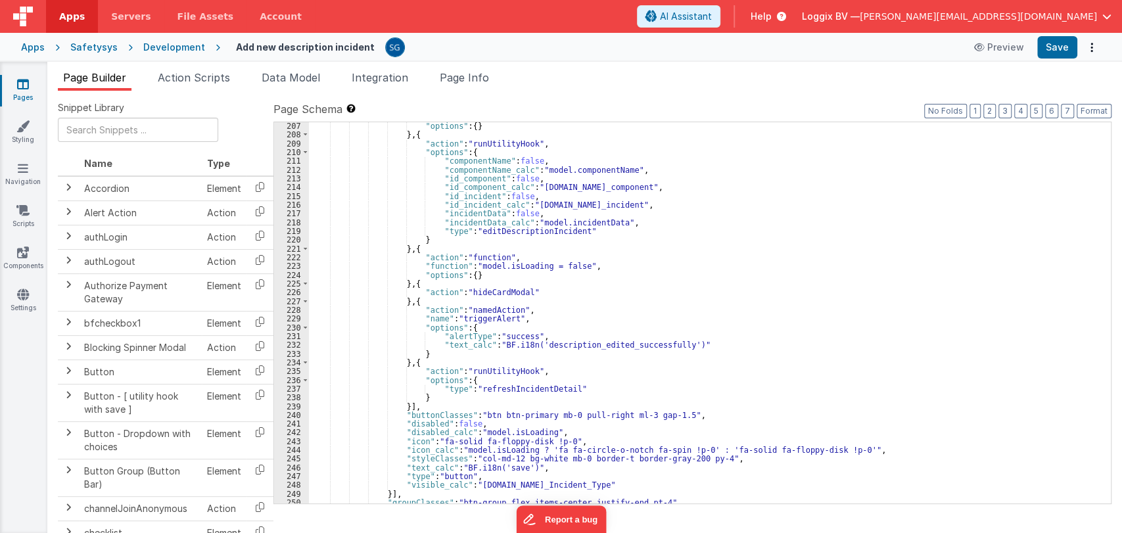
scroll to position [1896, 0]
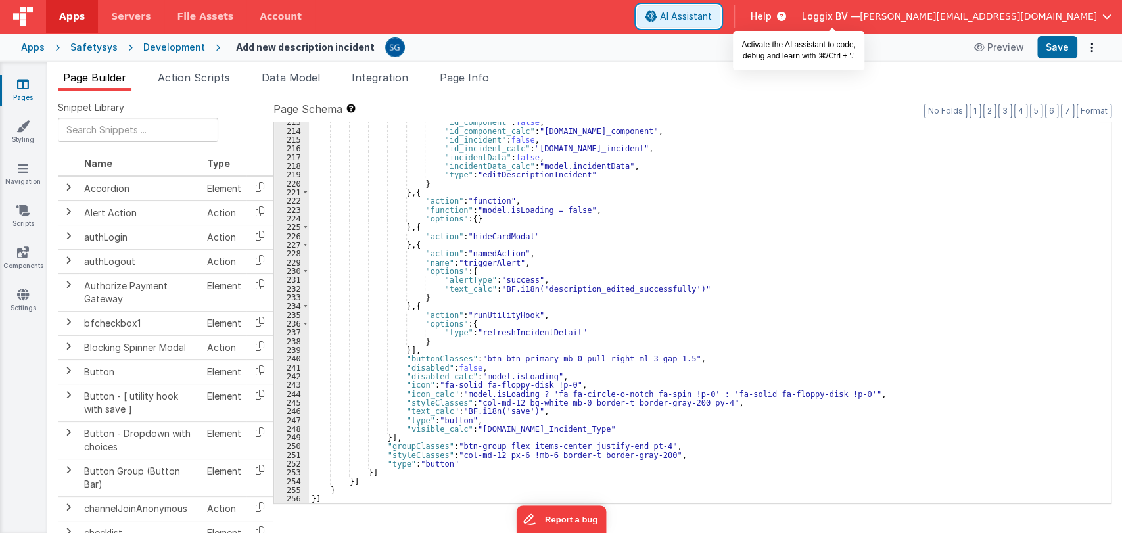
click at [720, 9] on button "AI Assistant" at bounding box center [678, 16] width 83 height 22
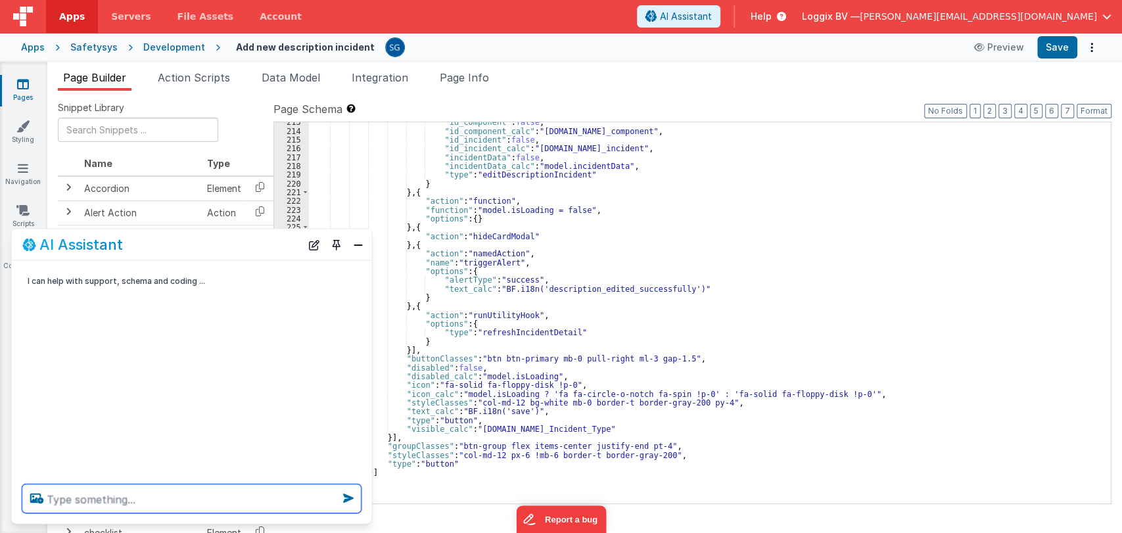
click at [126, 500] on textarea at bounding box center [191, 498] width 339 height 29
type textarea "Here"
type textarea "y"
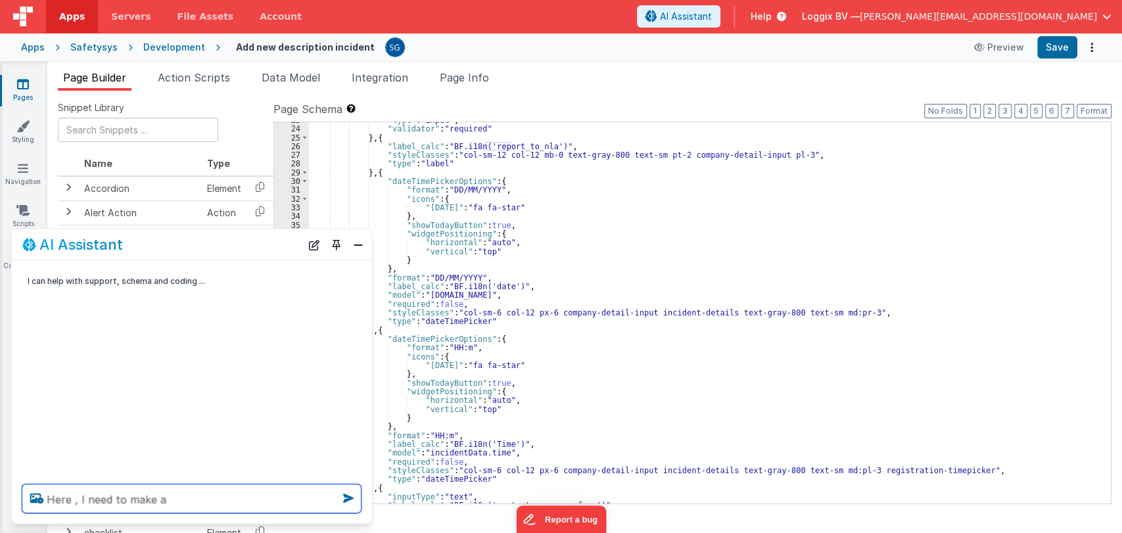
scroll to position [122, 0]
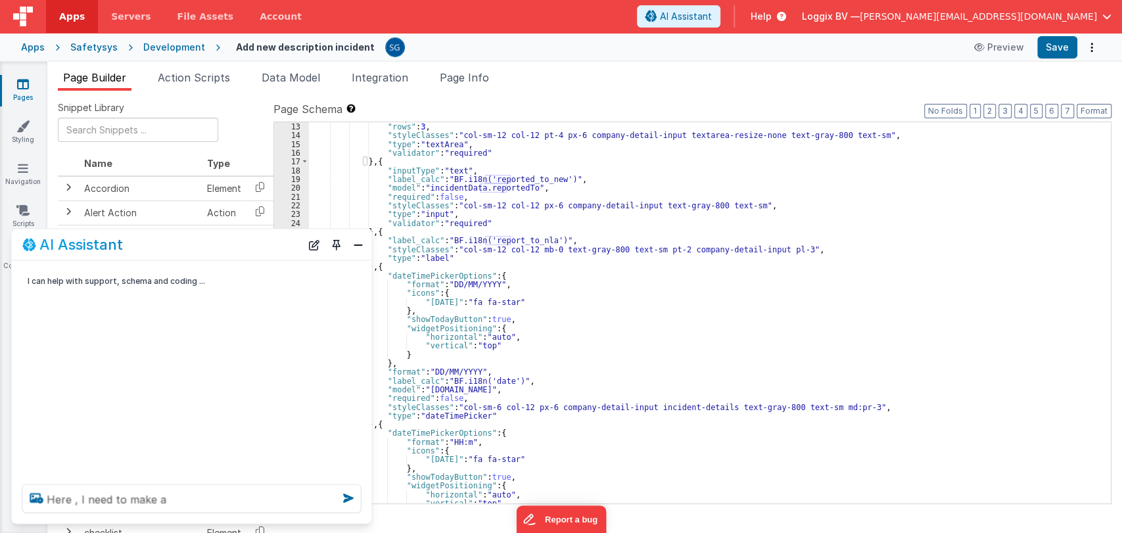
click at [505, 240] on div ""required" : true , "rows" : 3 , "styleClasses" : "col-sm-12 col-12 pt-4 px-6 c…" at bounding box center [704, 313] width 790 height 399
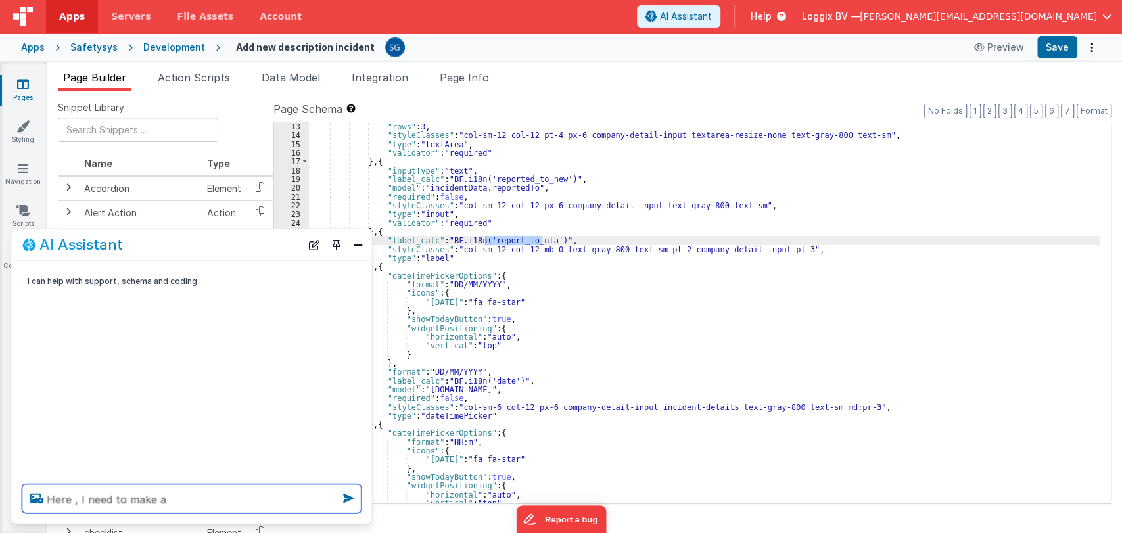
click at [189, 499] on textarea "Here , I need to make a" at bounding box center [191, 498] width 339 height 29
paste textarea "report_to_nla"
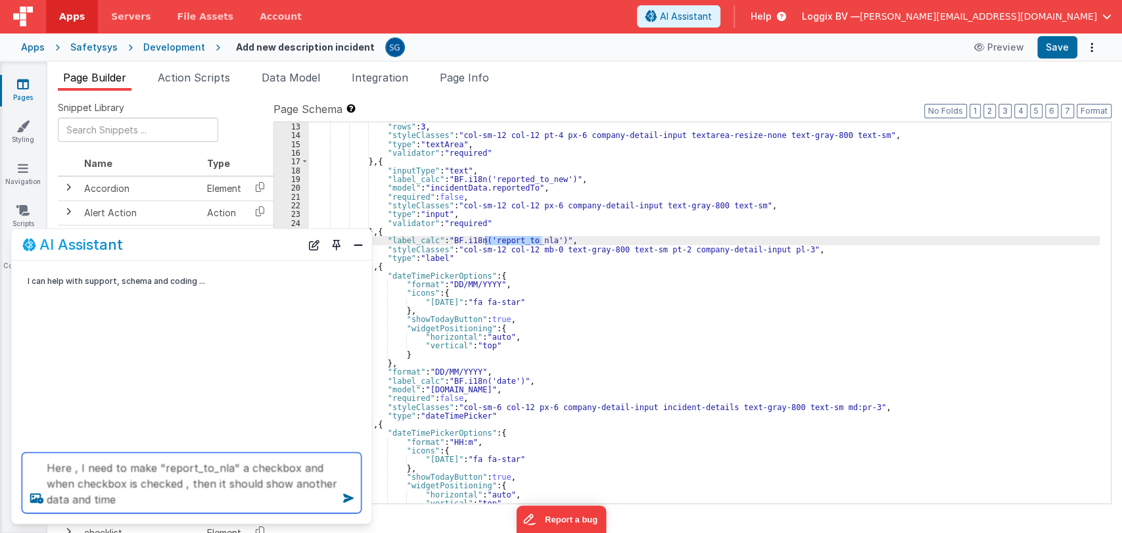
click at [68, 499] on textarea "Here , I need to make "report_to_nla" a checkbox and when checkbox is checked ,…" at bounding box center [191, 483] width 339 height 60
click at [139, 502] on textarea "Here , I need to make "report_to_nla" a checkbox and when checkbox is checked ,…" at bounding box center [191, 483] width 339 height 60
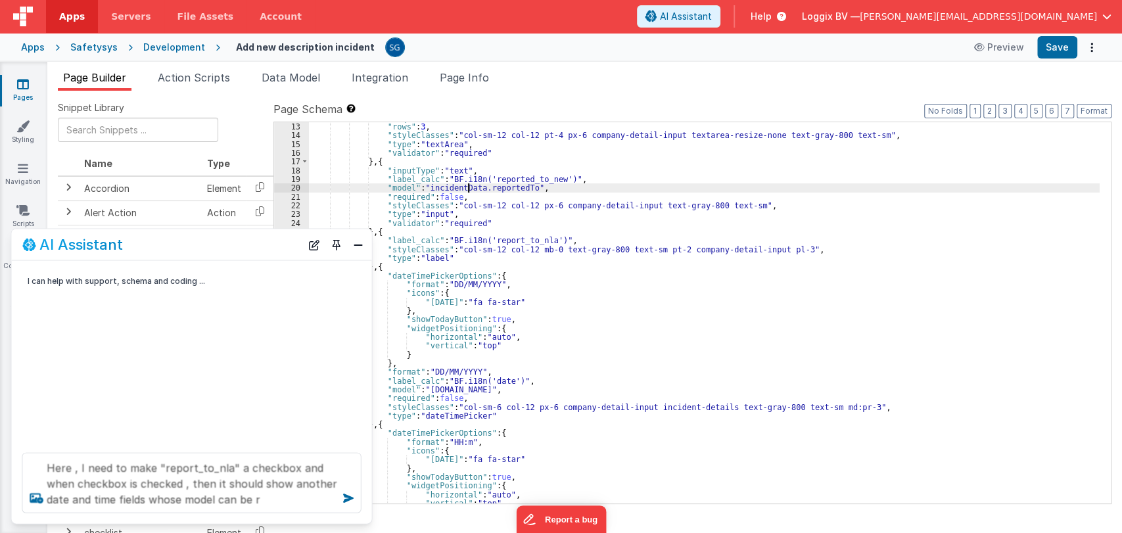
click at [466, 185] on div ""required" : true , "rows" : 3 , "styleClasses" : "col-sm-12 col-12 pt-4 px-6 c…" at bounding box center [704, 313] width 790 height 399
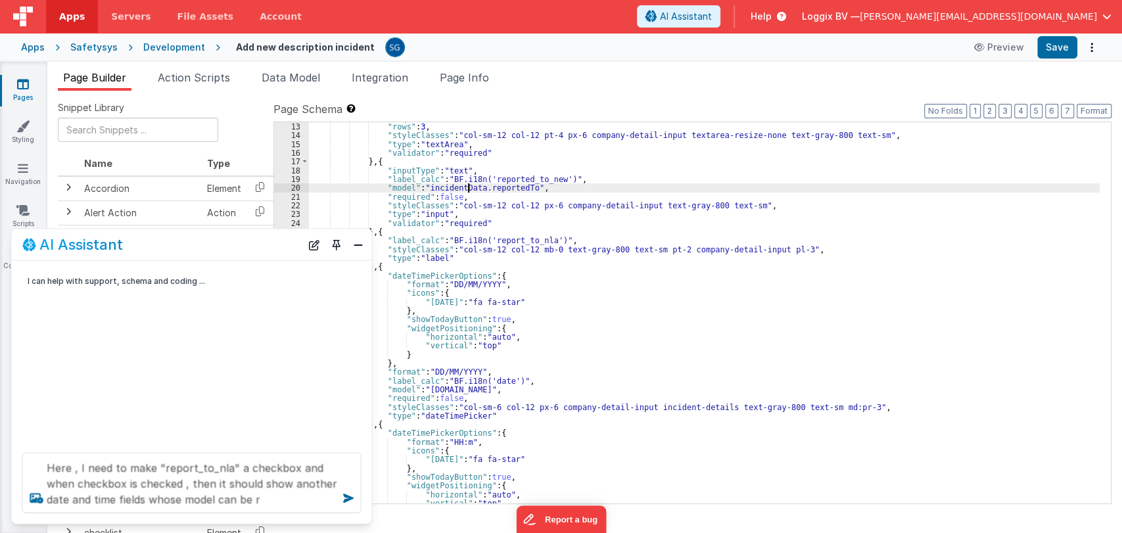
click at [466, 185] on div ""required" : true , "rows" : 3 , "styleClasses" : "col-sm-12 col-12 pt-4 px-6 c…" at bounding box center [704, 313] width 790 height 399
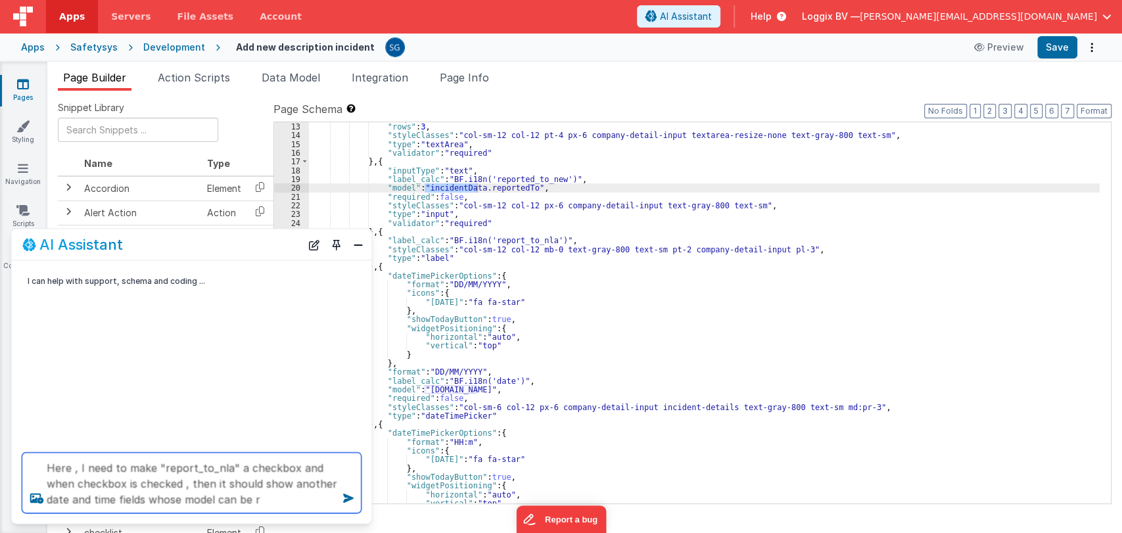
click at [284, 490] on textarea "Here , I need to make "report_to_nla" a checkbox and when checkbox is checked ,…" at bounding box center [191, 483] width 339 height 60
click at [273, 508] on textarea "Here , I need to make "report_to_nla" a checkbox and when checkbox is checked ,…" at bounding box center [191, 483] width 339 height 60
paste textarea "incidentData"
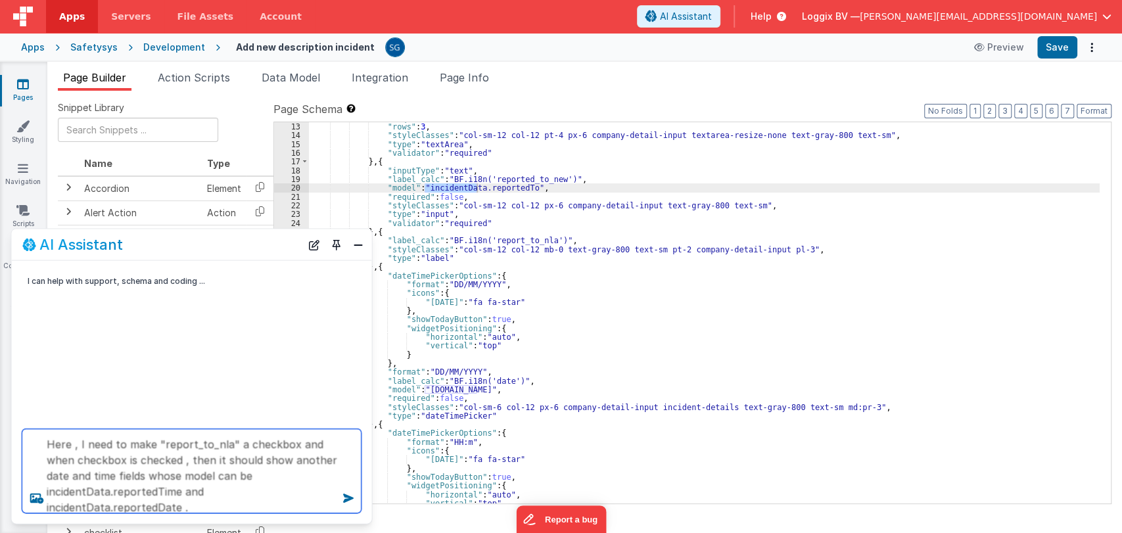
scroll to position [1, 0]
type textarea "Here , I need to make "report_to_nla" a checkbox and when checkbox is checked ,…"
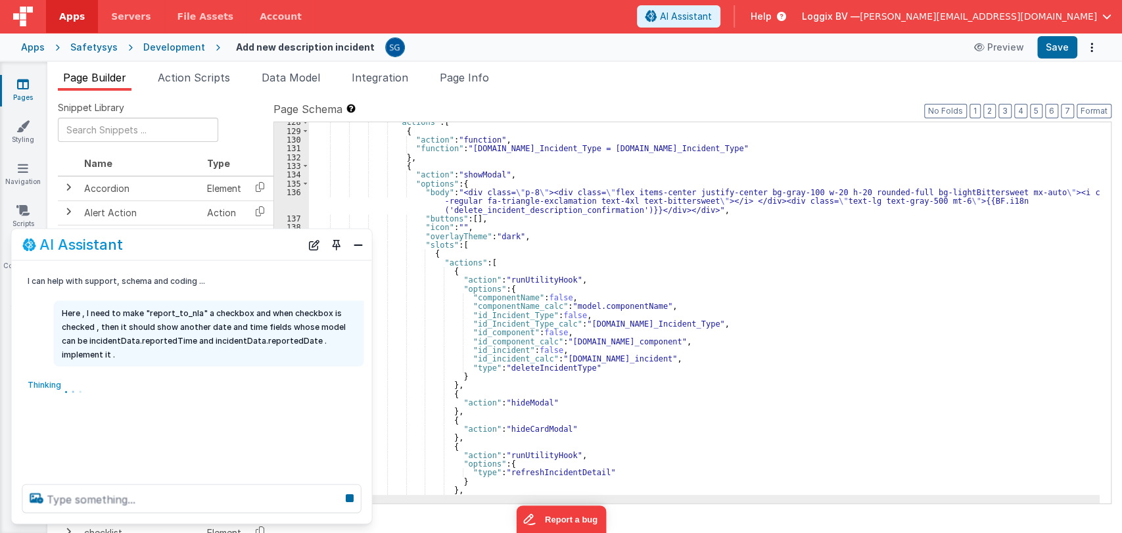
scroll to position [1135, 0]
click at [356, 248] on button "Close" at bounding box center [358, 244] width 17 height 18
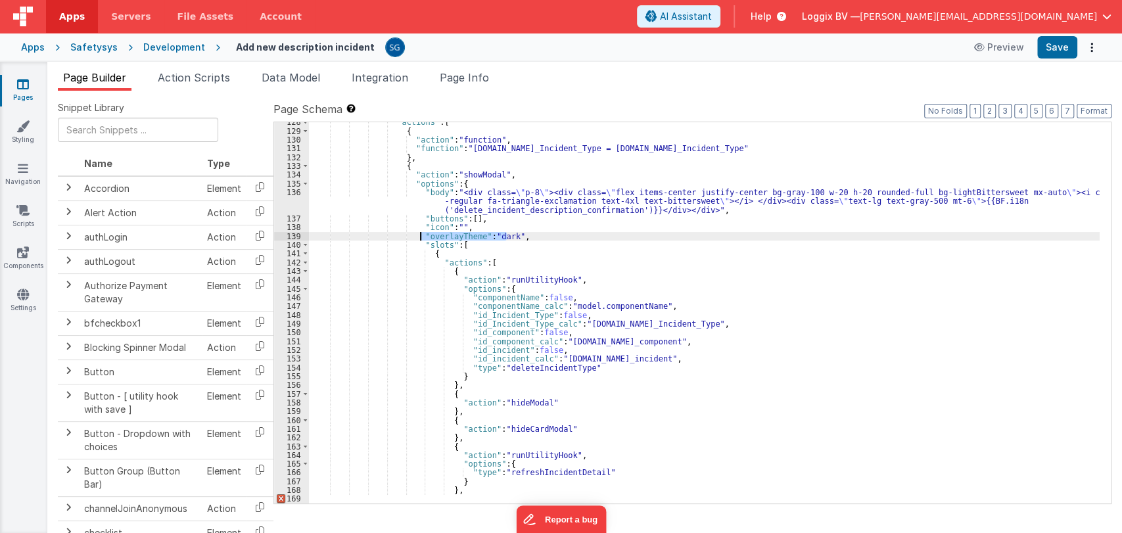
drag, startPoint x: 507, startPoint y: 235, endPoint x: 421, endPoint y: 233, distance: 86.7
click at [421, 233] on div ""actions" : [ { "action" : "function" , "function" : "[DOMAIN_NAME]_Incident_Ty…" at bounding box center [704, 317] width 790 height 399
click at [411, 242] on div ""actions" : [ { "action" : "function" , "function" : "[DOMAIN_NAME]_Incident_Ty…" at bounding box center [704, 317] width 790 height 399
click at [306, 244] on span at bounding box center [305, 244] width 7 height 9
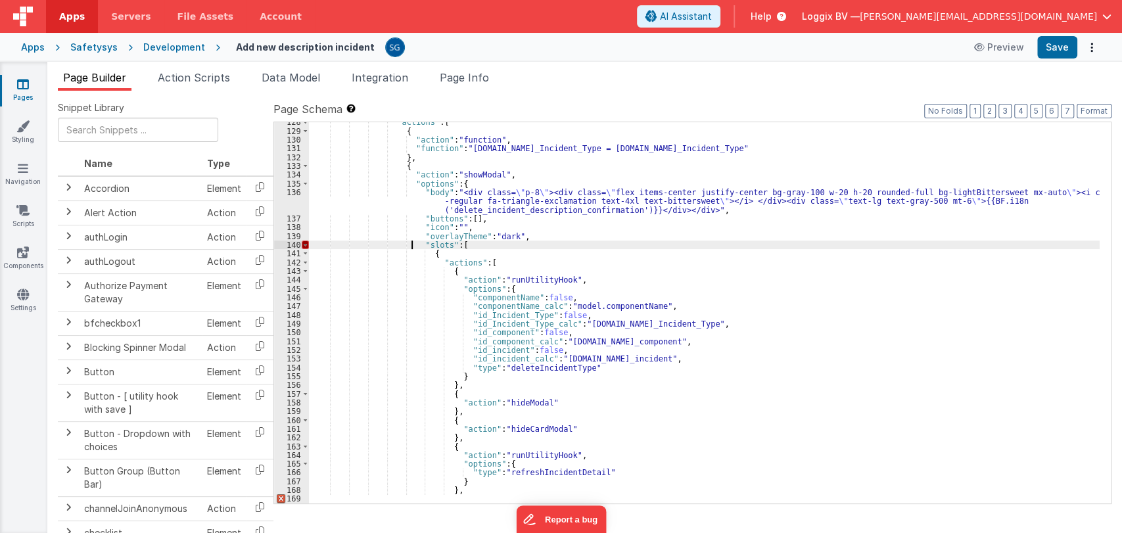
click at [409, 248] on div ""actions" : [ { "action" : "function" , "function" : "[DOMAIN_NAME]_Incident_Ty…" at bounding box center [704, 317] width 790 height 399
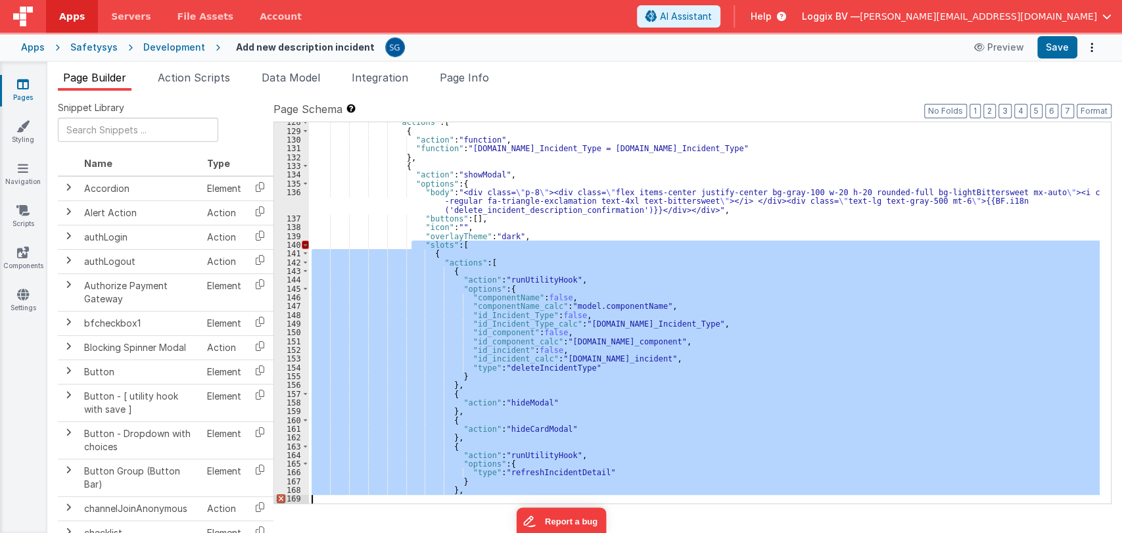
drag, startPoint x: 409, startPoint y: 249, endPoint x: 557, endPoint y: 497, distance: 289.0
click at [557, 497] on div ""actions" : [ { "action" : "function" , "function" : "[DOMAIN_NAME]_Incident_Ty…" at bounding box center [704, 317] width 790 height 399
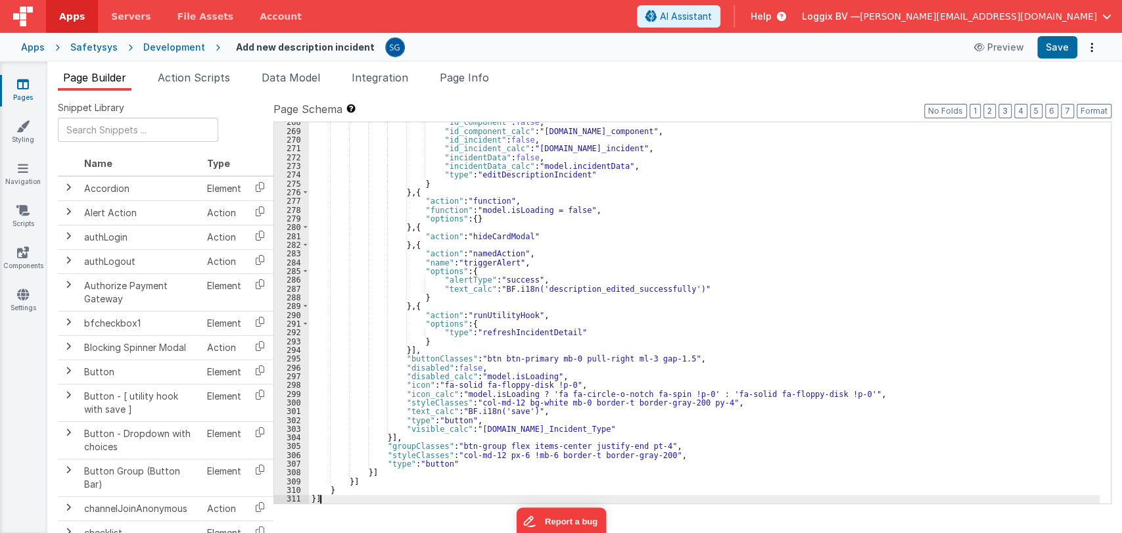
scroll to position [2379, 0]
click at [756, 111] on button "Format" at bounding box center [1093, 111] width 35 height 14
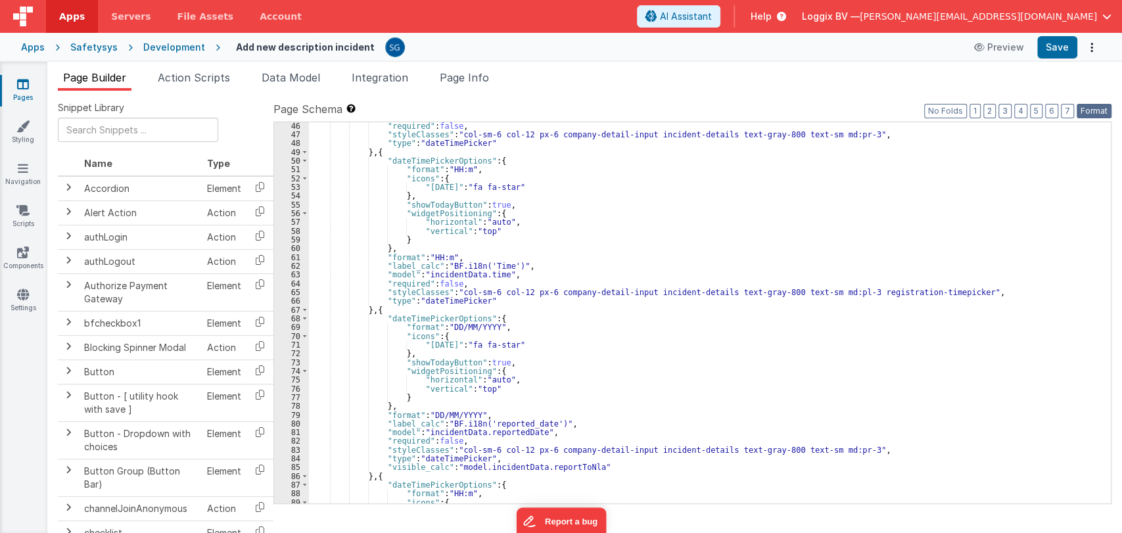
scroll to position [411, 0]
click at [756, 54] on button "Save" at bounding box center [1057, 47] width 40 height 22
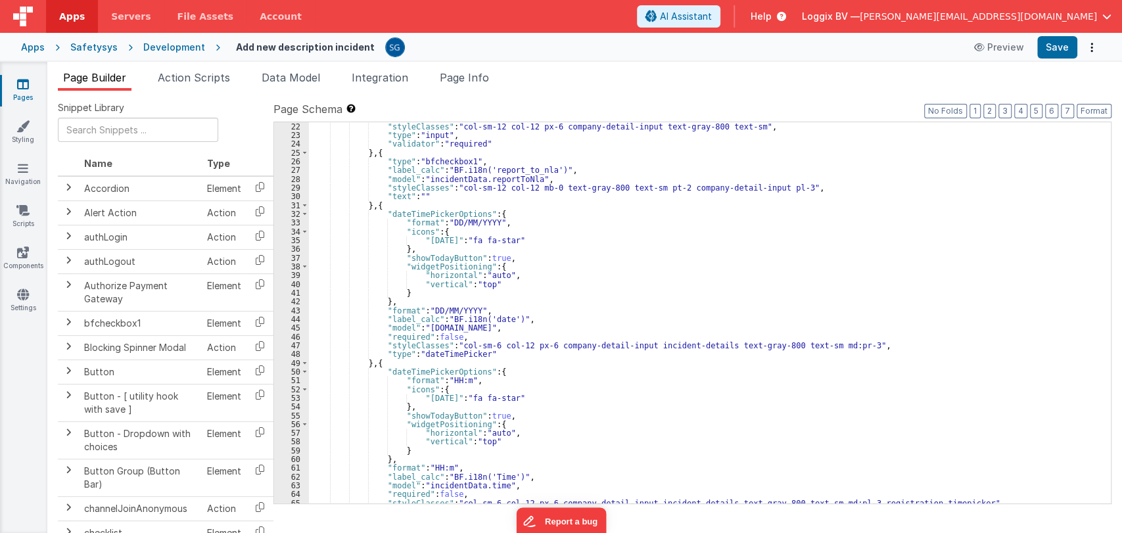
scroll to position [201, 0]
click at [756, 344] on div ""styleClasses" : "col-sm-12 col-12 px-6 company-detail-input text-gray-800 text…" at bounding box center [704, 321] width 790 height 399
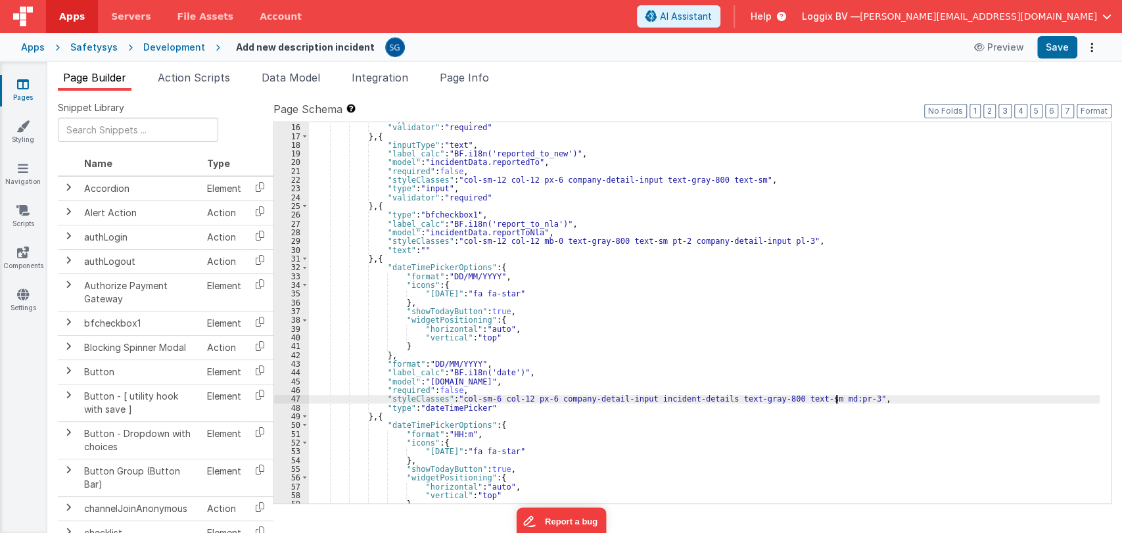
scroll to position [147, 0]
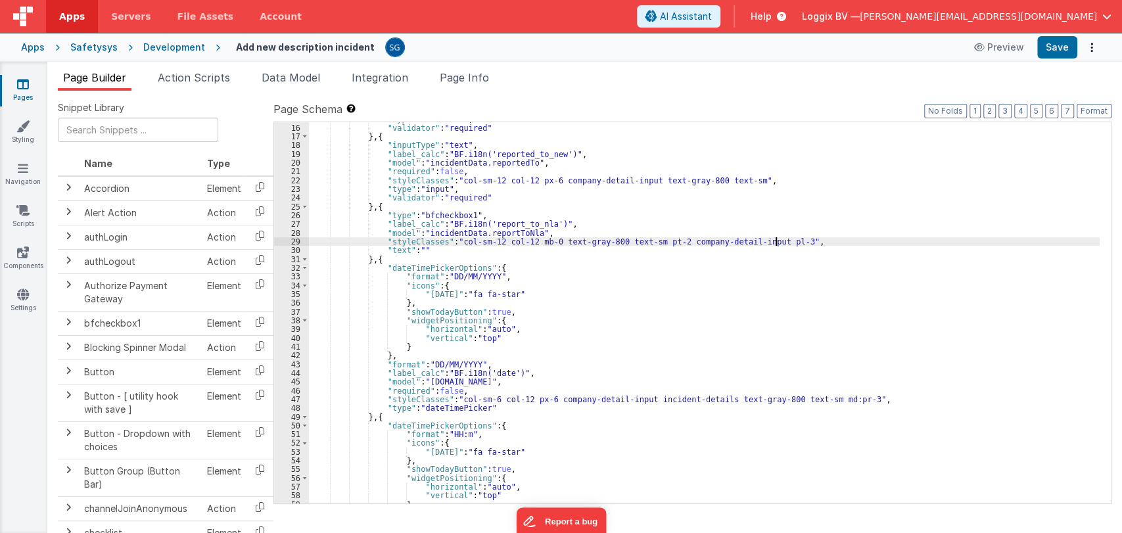
click at [756, 242] on div ""type" : "textArea" , "validator" : "required" } , { "inputType" : "text" , "la…" at bounding box center [704, 313] width 790 height 399
click at [756, 47] on button "Save" at bounding box center [1057, 47] width 40 height 22
click at [756, 242] on div ""type" : "textArea" , "validator" : "required" } , { "inputType" : "text" , "la…" at bounding box center [704, 313] width 790 height 399
click at [756, 42] on button "Save" at bounding box center [1057, 47] width 40 height 22
click at [756, 238] on div ""type" : "textArea" , "validator" : "required" } , { "inputType" : "text" , "la…" at bounding box center [704, 313] width 790 height 399
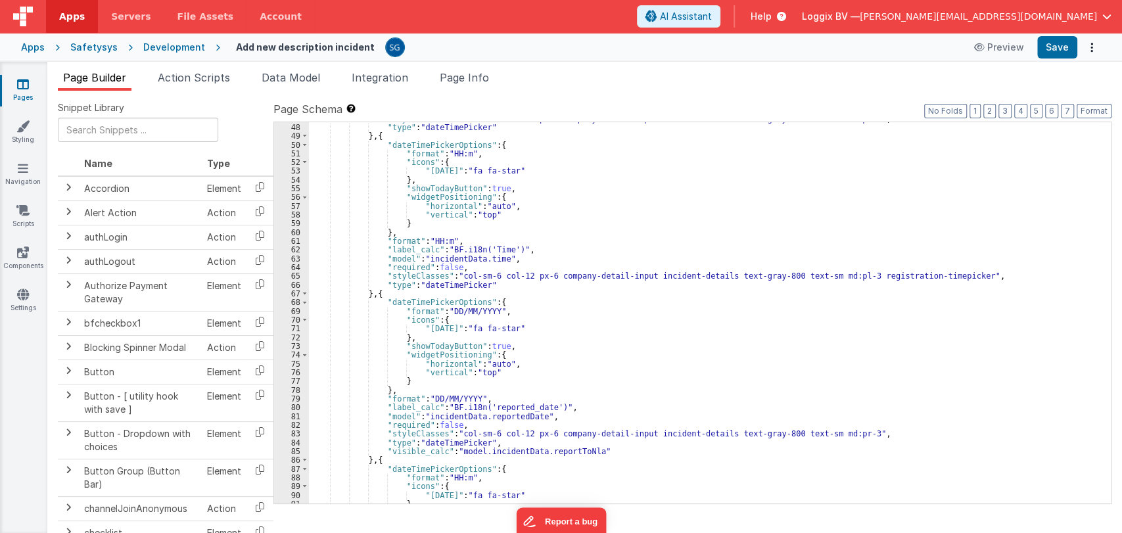
scroll to position [430, 0]
click at [756, 49] on button "Save" at bounding box center [1057, 47] width 40 height 22
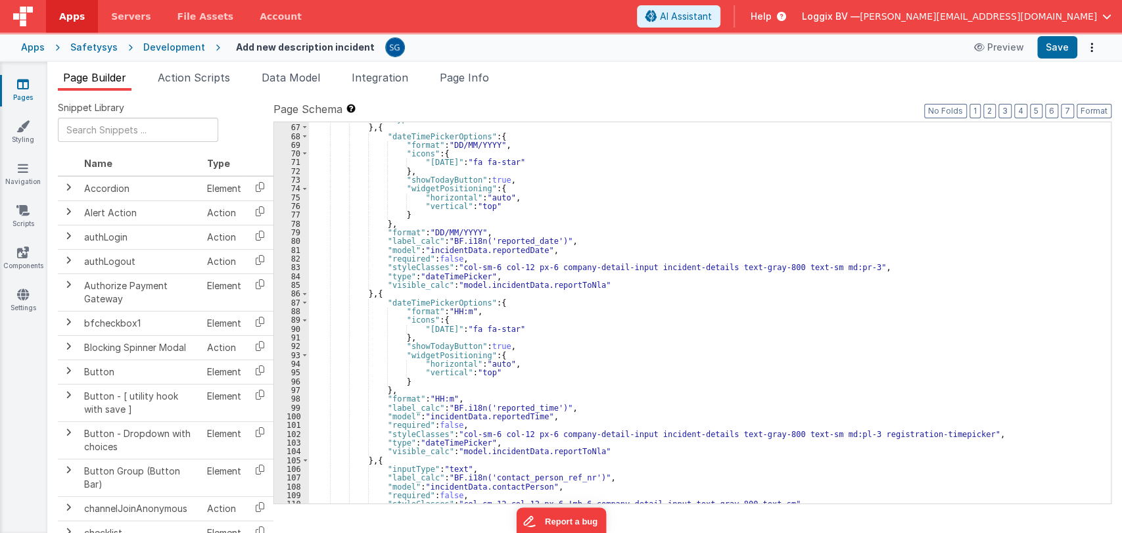
scroll to position [595, 0]
click at [512, 406] on div ""type" : "dateTimePicker" } , { "dateTimePickerOptions" : { "format" : "DD/MM/Y…" at bounding box center [704, 313] width 790 height 399
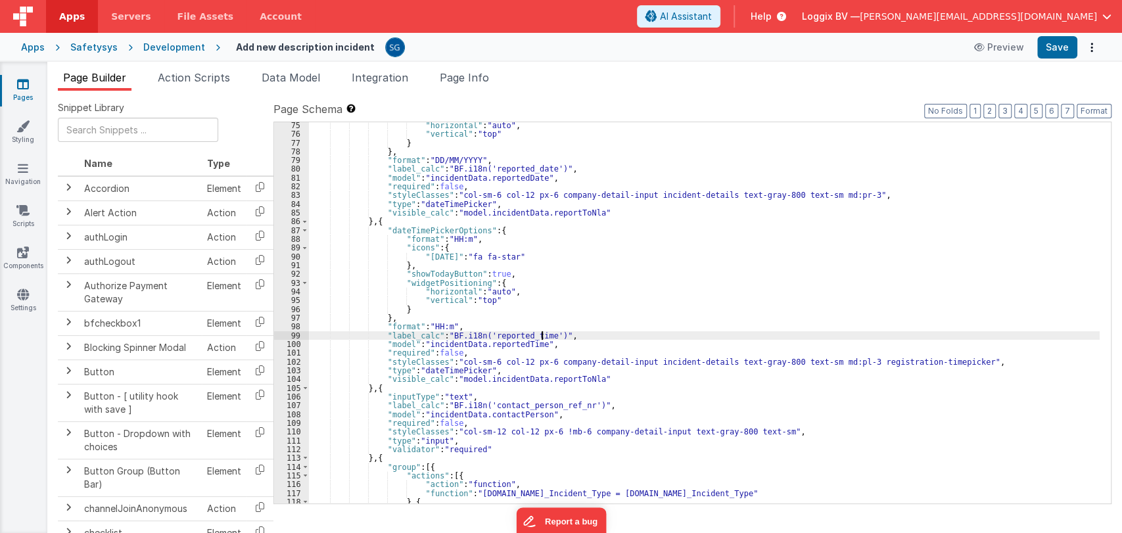
scroll to position [667, 0]
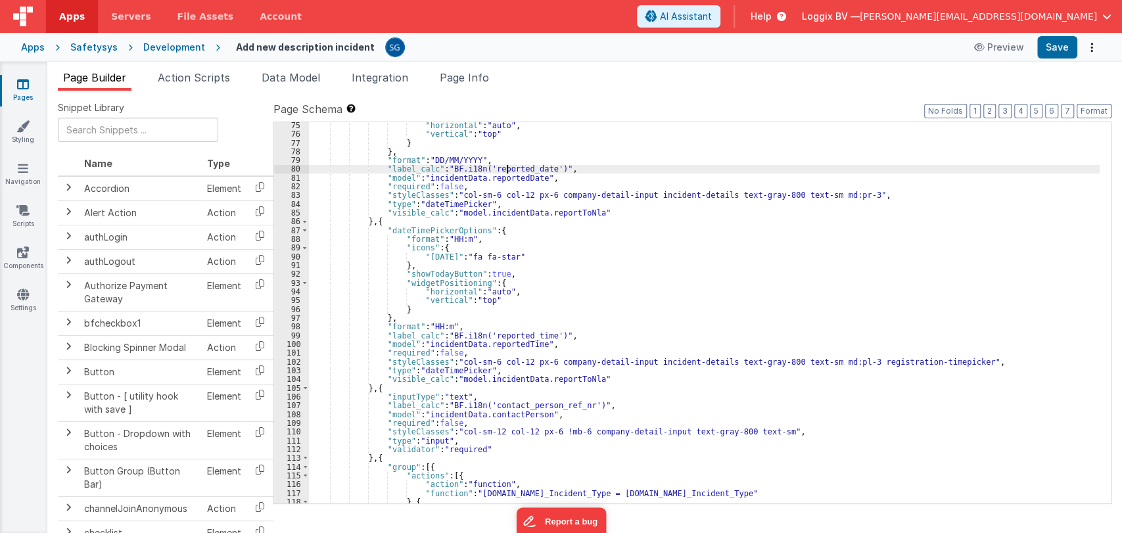
click at [507, 171] on div ""horizontal" : "auto" , "vertical" : "top" } } , "format" : "DD/MM/YYYY" , "lab…" at bounding box center [704, 320] width 790 height 399
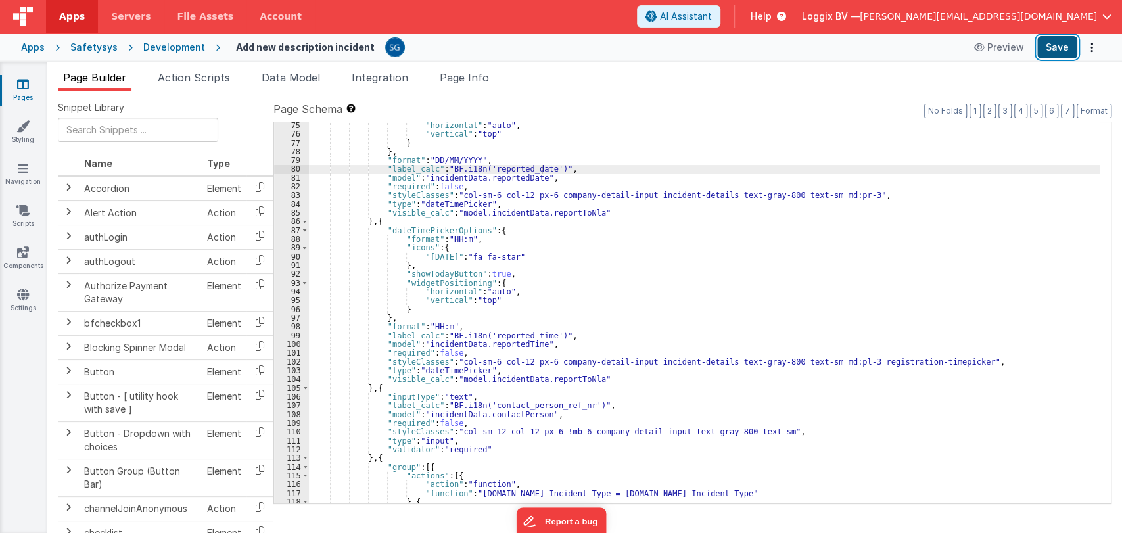
click at [756, 45] on button "Save" at bounding box center [1057, 47] width 40 height 22
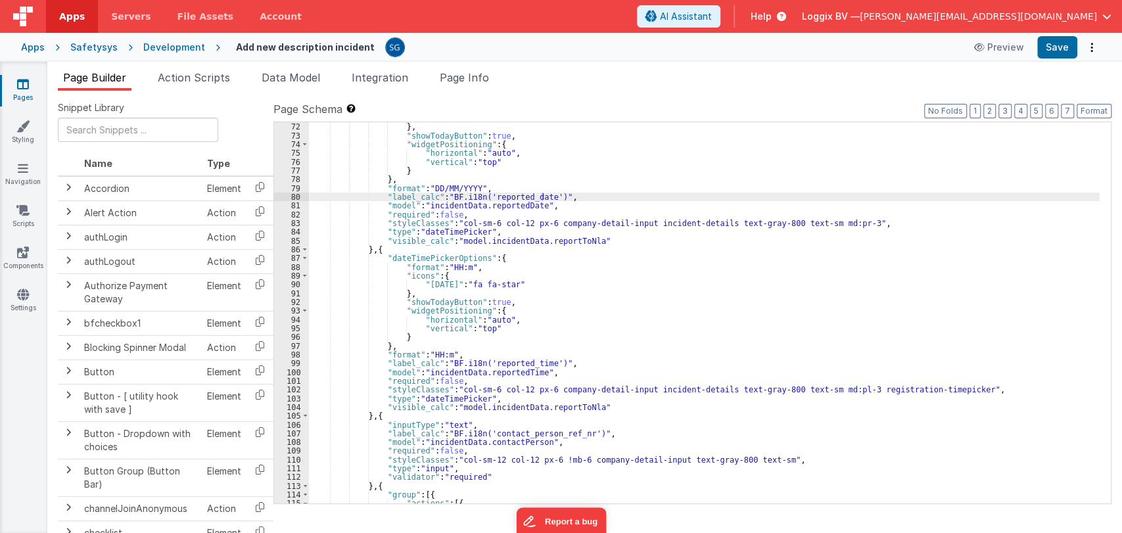
scroll to position [639, 0]
click at [367, 415] on div ""[DATE]" : "fa fa-star" } , "showTodayButton" : true , "widgetPositioning" : { …" at bounding box center [704, 313] width 790 height 399
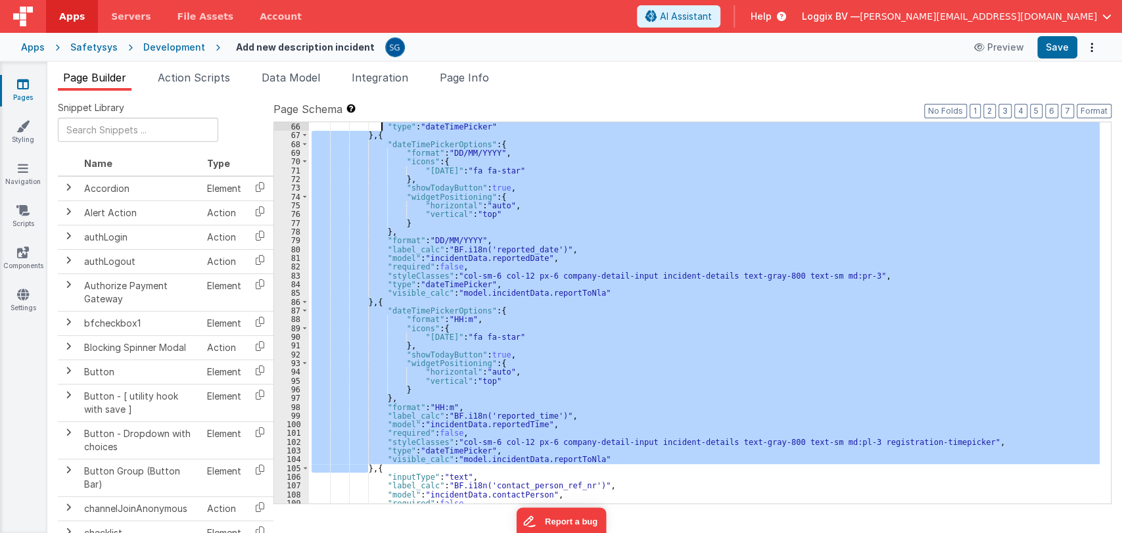
scroll to position [569, 0]
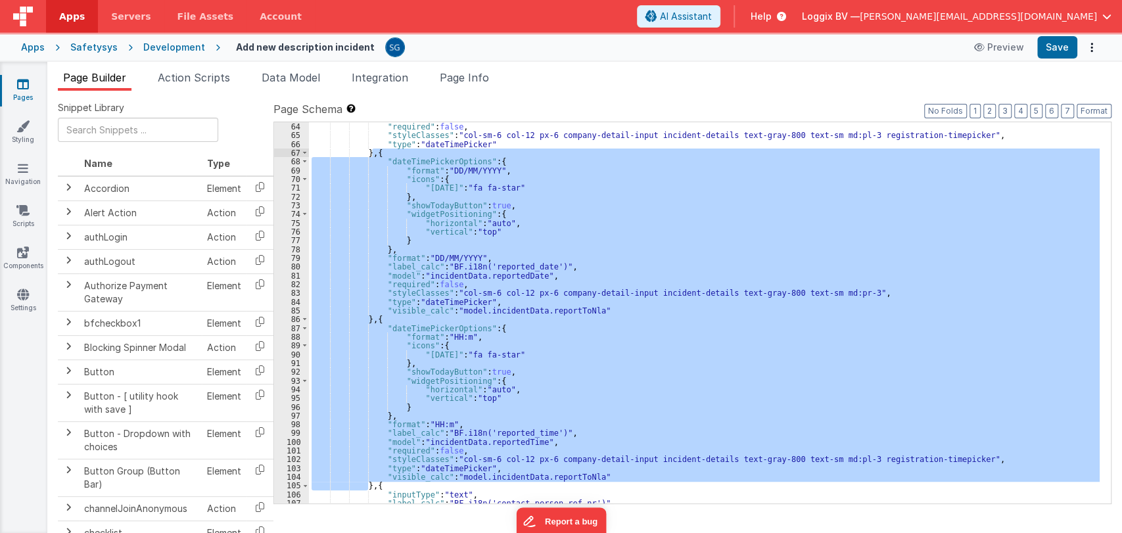
drag, startPoint x: 367, startPoint y: 415, endPoint x: 374, endPoint y: 154, distance: 261.0
click at [374, 154] on div ""required" : false , "styleClasses" : "col-sm-6 col-12 px-6 company-detail-inpu…" at bounding box center [704, 321] width 790 height 399
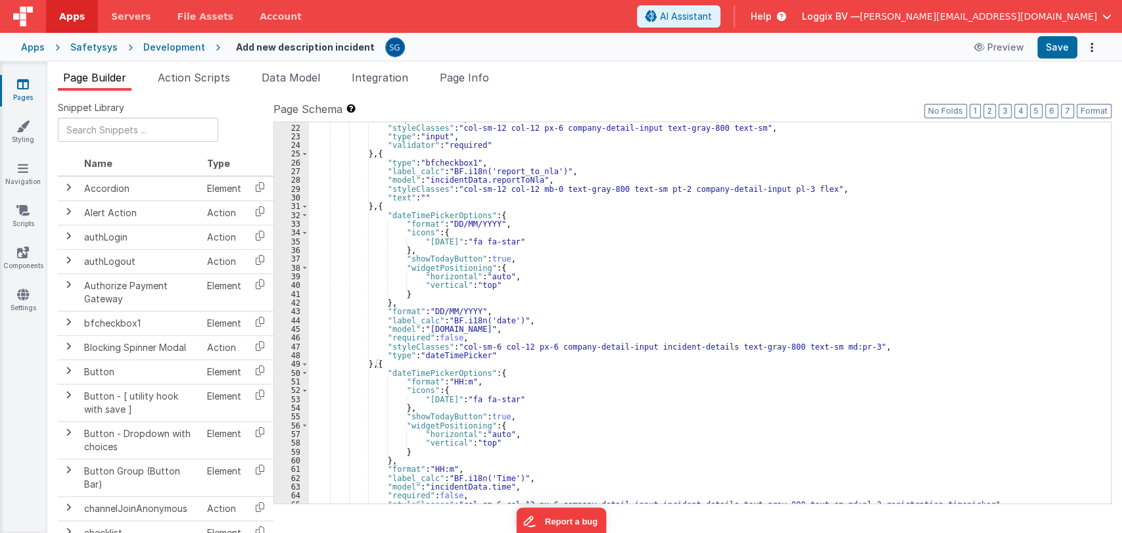
scroll to position [200, 0]
click at [373, 208] on div ""required" : false , "styleClasses" : "col-sm-12 col-12 px-6 company-detail-inp…" at bounding box center [704, 314] width 790 height 399
paste textarea
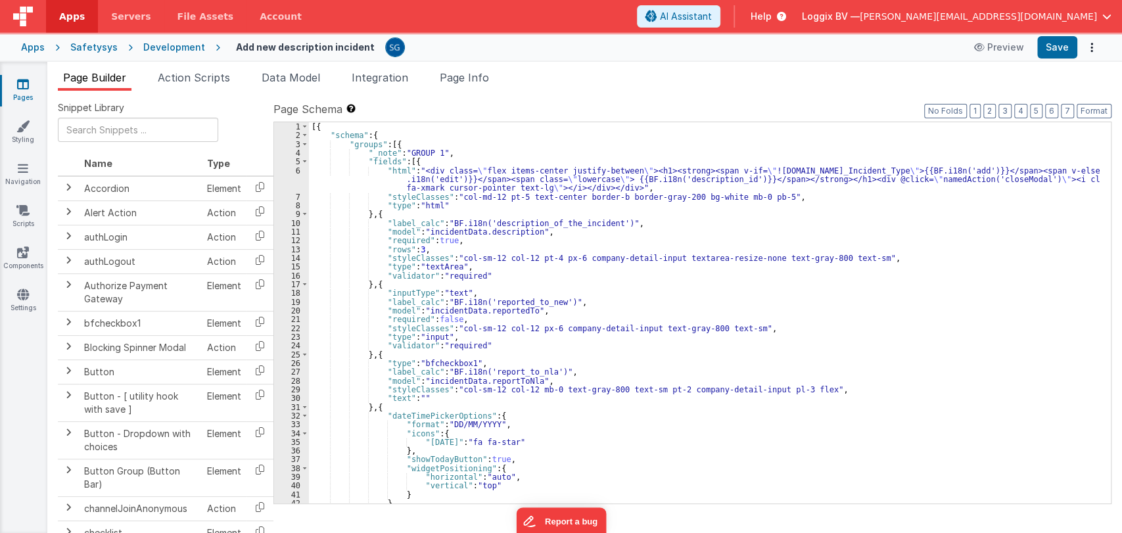
scroll to position [0, 0]
click at [756, 113] on button "Format" at bounding box center [1093, 111] width 35 height 14
click at [756, 55] on button "Save" at bounding box center [1057, 47] width 40 height 22
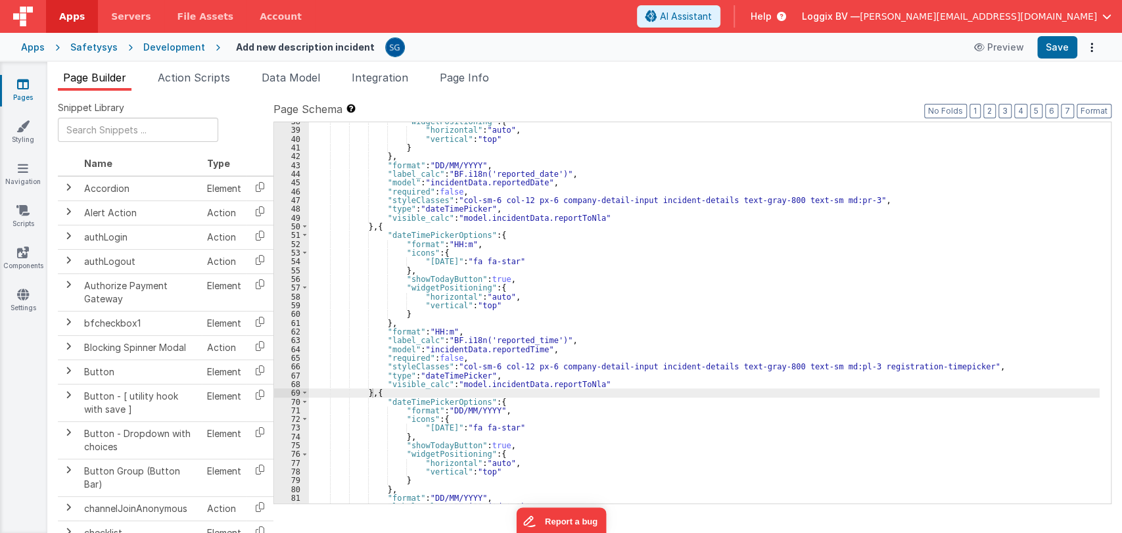
scroll to position [348, 0]
click at [603, 384] on div ""widgetPositioning" : { "horizontal" : "auto" , "vertical" : "top" } } , "forma…" at bounding box center [704, 315] width 790 height 399
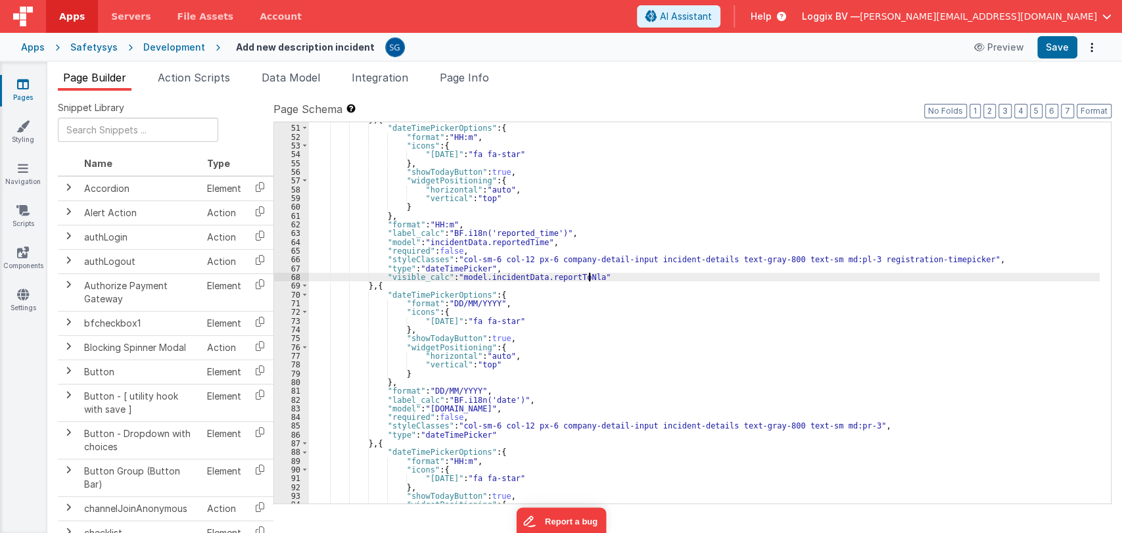
scroll to position [455, 0]
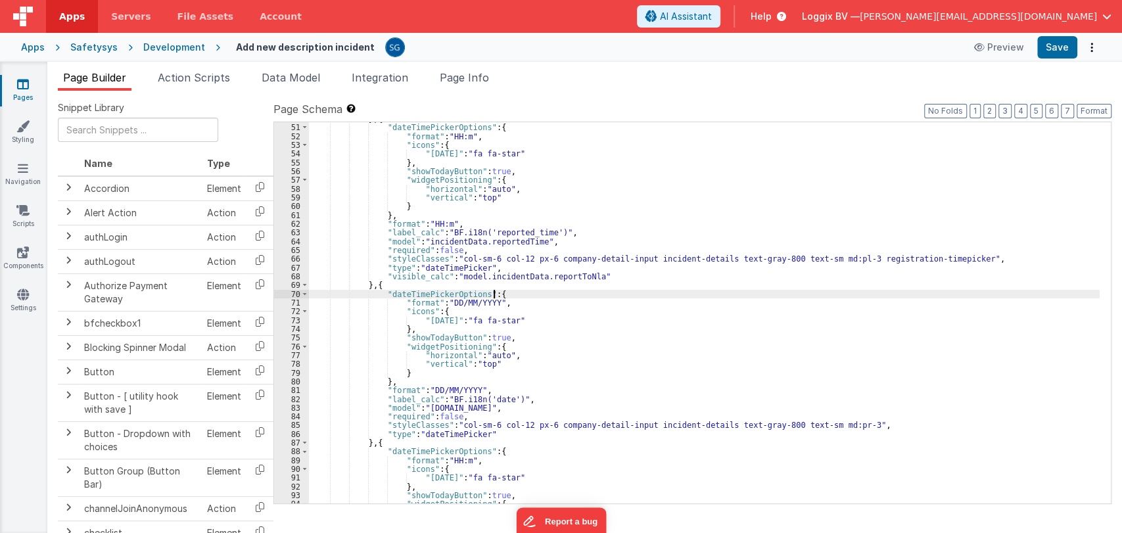
click at [507, 290] on div "} , { "dateTimePickerOptions" : { "format" : "HH:m" , "icons" : { "[DATE]" : "f…" at bounding box center [704, 313] width 790 height 399
click at [496, 301] on div "} , { "dateTimePickerOptions" : { "format" : "HH:m" , "icons" : { "[DATE]" : "f…" at bounding box center [704, 313] width 790 height 399
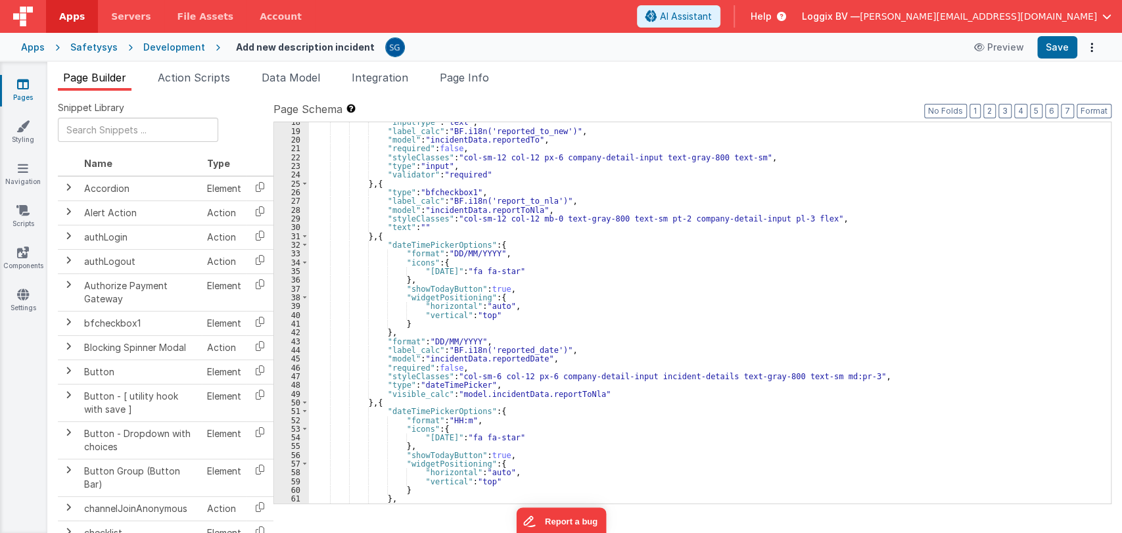
scroll to position [161, 0]
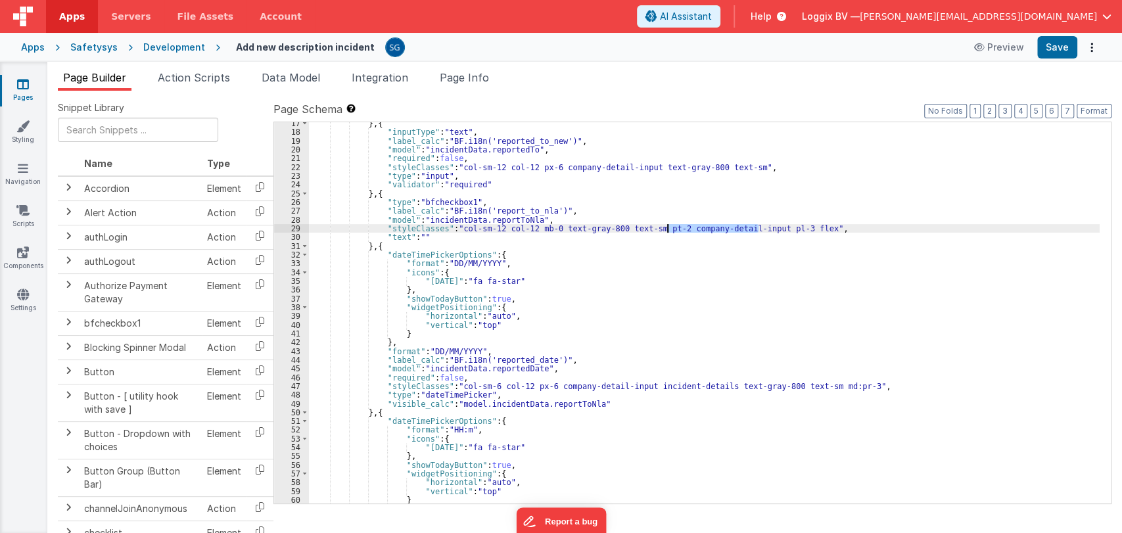
drag, startPoint x: 756, startPoint y: 228, endPoint x: 664, endPoint y: 230, distance: 92.0
click at [664, 230] on div "} , { "inputType" : "text" , "label_calc" : "BF.i18n('reported_to_new')" , "mod…" at bounding box center [704, 318] width 790 height 399
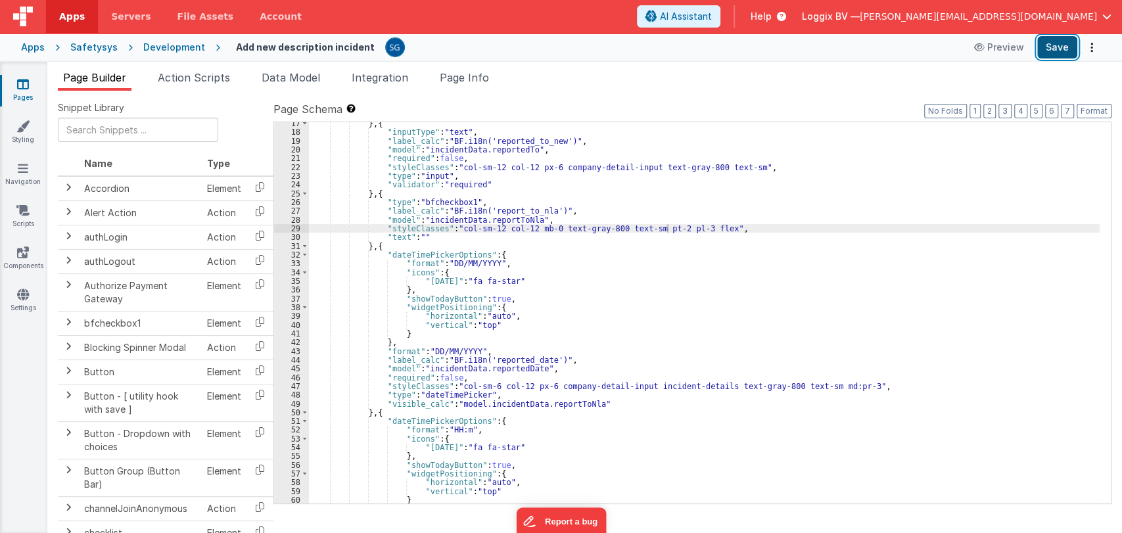
click at [756, 50] on button "Save" at bounding box center [1057, 47] width 40 height 22
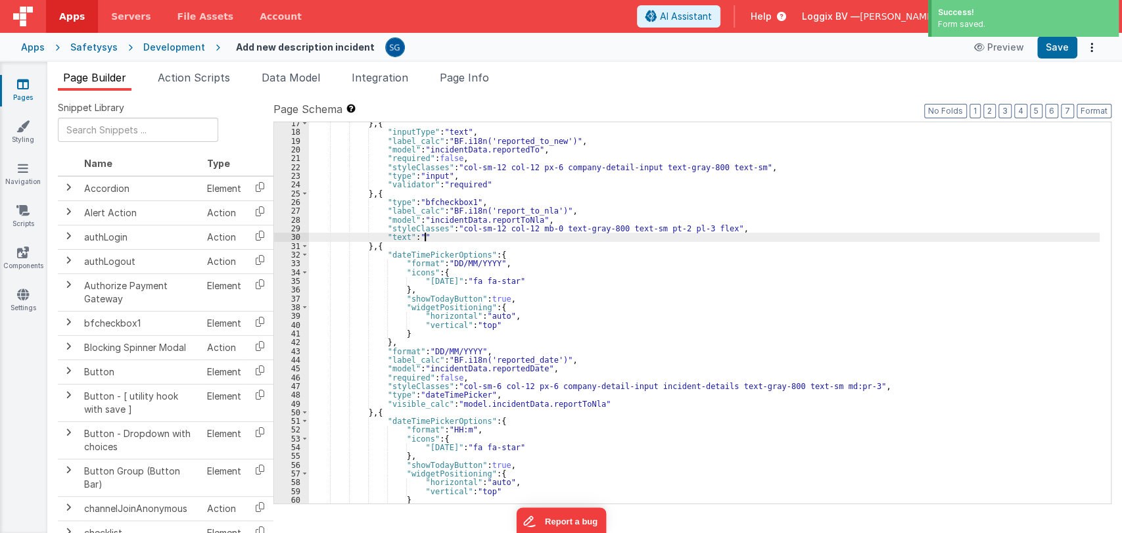
click at [730, 238] on div "} , { "inputType" : "text" , "label_calc" : "BF.i18n('reported_to_new')" , "mod…" at bounding box center [704, 318] width 790 height 399
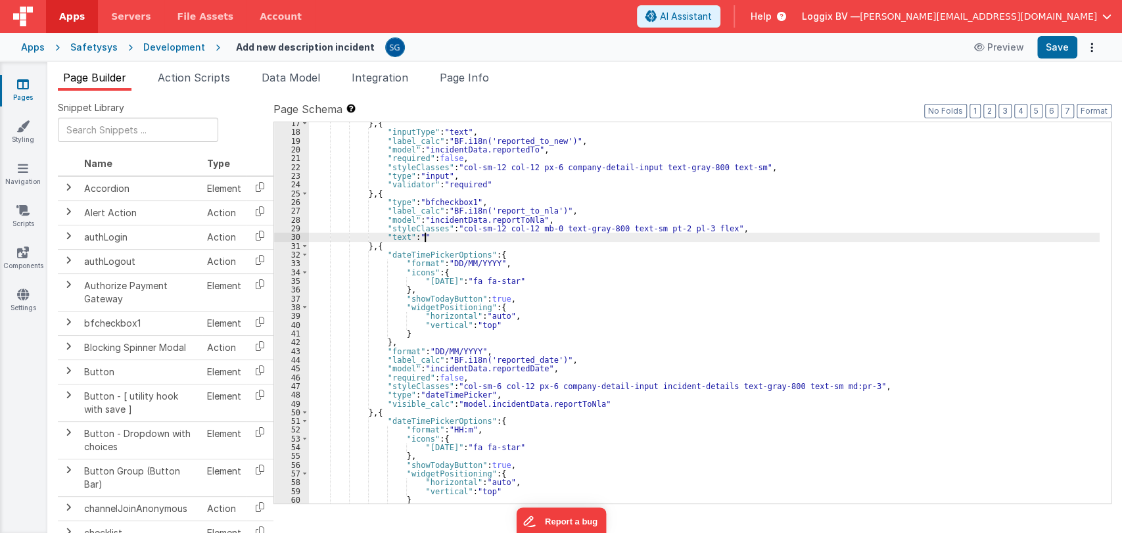
click at [706, 227] on div "} , { "inputType" : "text" , "label_calc" : "BF.i18n('reported_to_new')" , "mod…" at bounding box center [704, 318] width 790 height 399
click at [668, 227] on div "} , { "inputType" : "text" , "label_calc" : "BF.i18n('reported_to_new')" , "mod…" at bounding box center [704, 318] width 790 height 399
click at [756, 52] on button "Save" at bounding box center [1057, 47] width 40 height 22
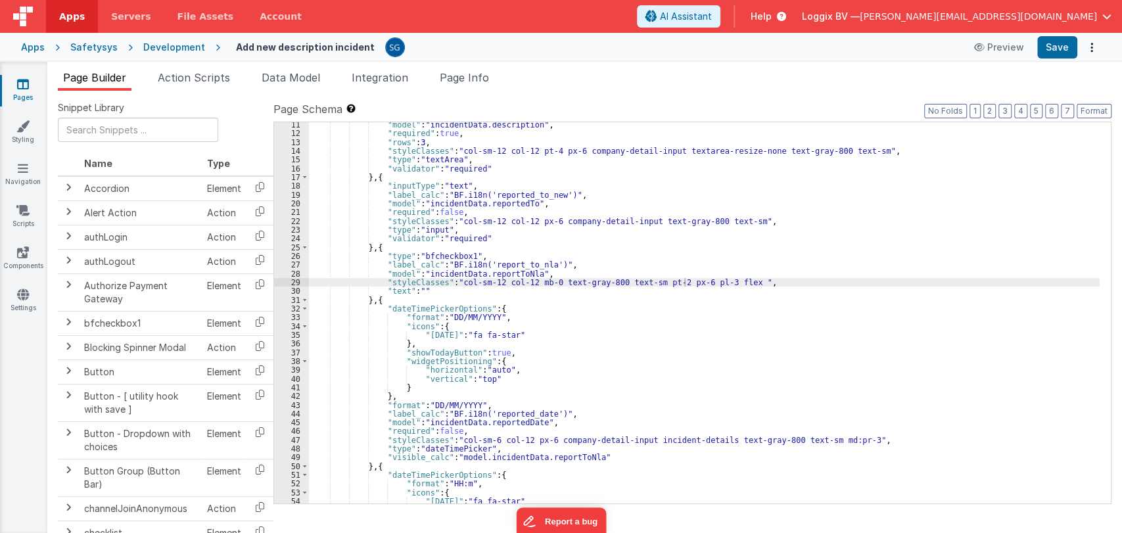
scroll to position [104, 0]
click at [708, 283] on div ""label_calc" : "BF.i18n('description_of_the_incident')" , "model" : "incidentDa…" at bounding box center [704, 313] width 790 height 399
click at [756, 39] on button "Save" at bounding box center [1057, 47] width 40 height 22
click at [707, 285] on div ""label_calc" : "BF.i18n('description_of_the_incident')" , "model" : "incidentDa…" at bounding box center [704, 313] width 790 height 399
click at [756, 30] on header "Apps Servers File Assets Account Some FUTURE Slot AI Assistant Help Loggix BV —…" at bounding box center [561, 16] width 1122 height 33
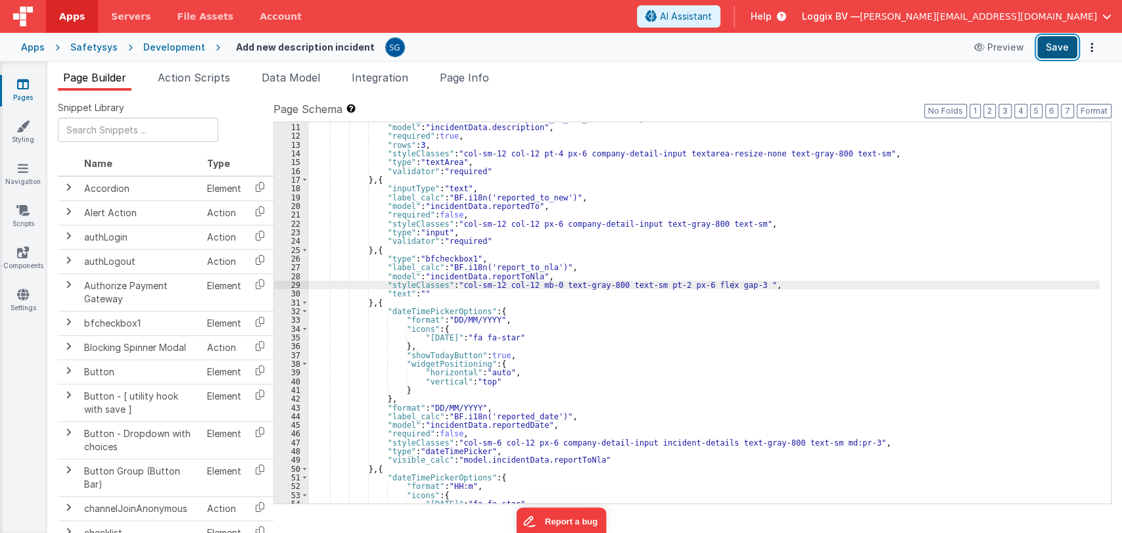
click at [756, 39] on button "Save" at bounding box center [1057, 47] width 40 height 22
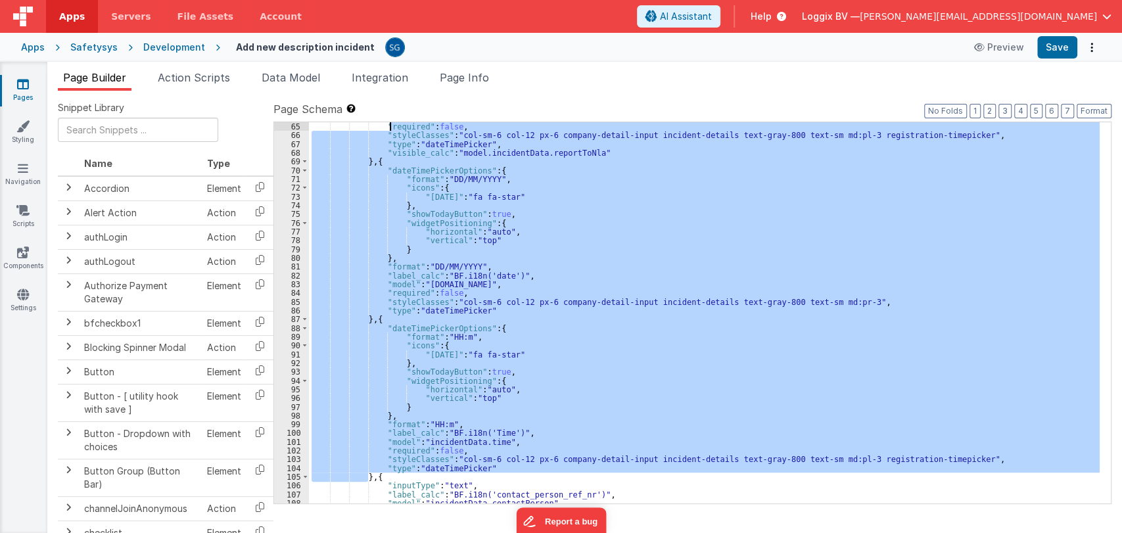
scroll to position [578, 0]
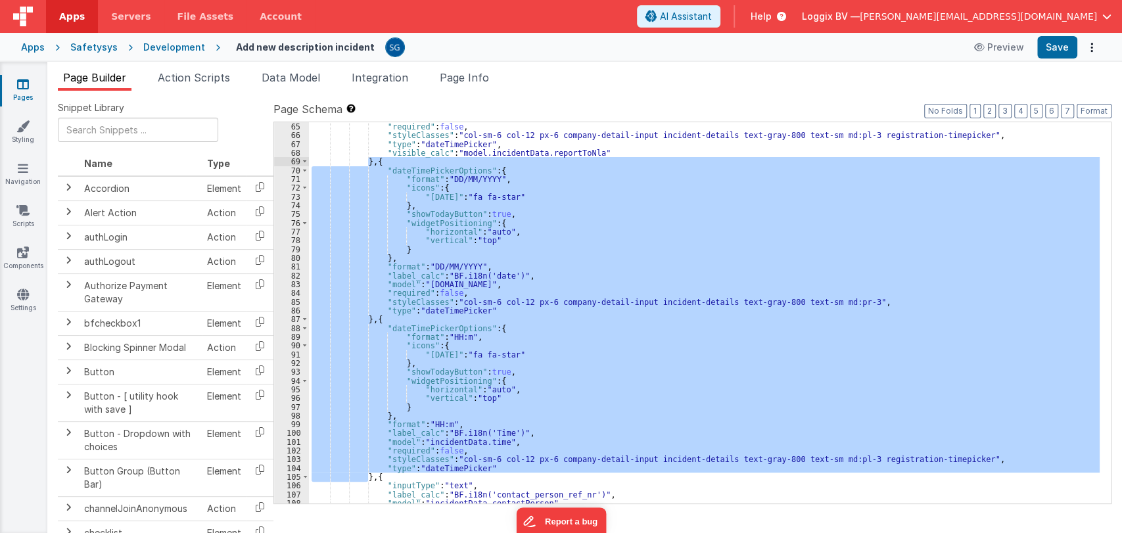
drag, startPoint x: 366, startPoint y: 406, endPoint x: 369, endPoint y: 164, distance: 241.8
click at [369, 164] on div ""required" : false , "styleClasses" : "col-sm-6 col-12 px-6 company-detail-inpu…" at bounding box center [704, 321] width 790 height 399
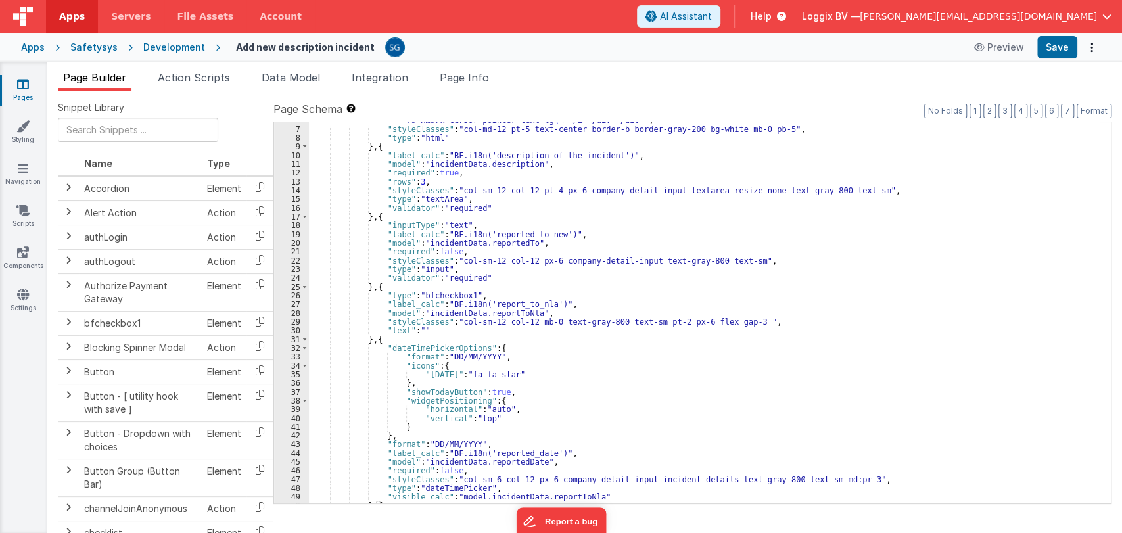
scroll to position [67, 0]
click at [375, 287] on div ""html" : "<div class= \" flex items-center justify-between \" ><h1><strong><spa…" at bounding box center [704, 307] width 790 height 416
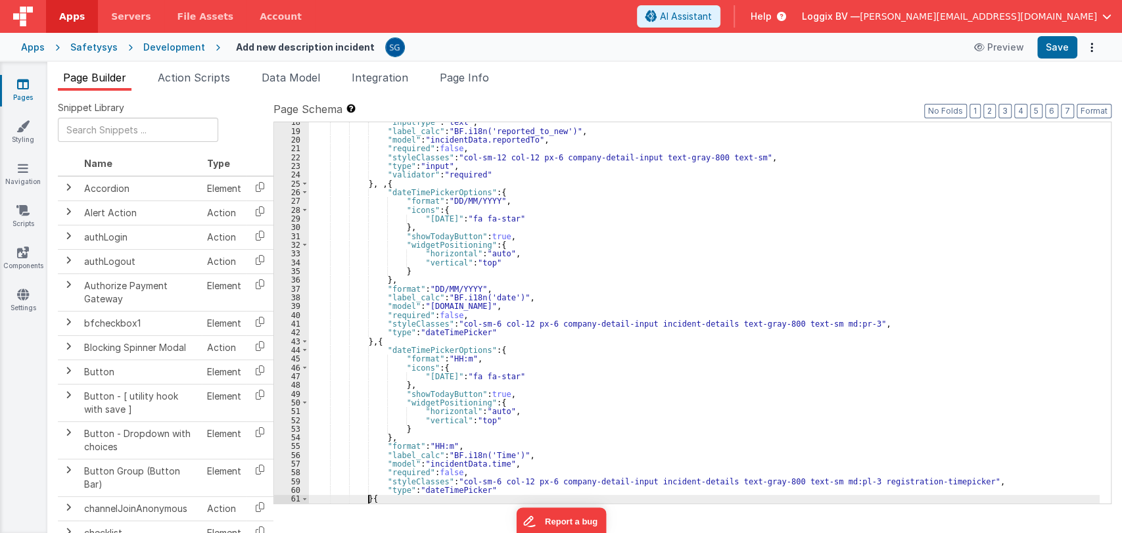
scroll to position [170, 0]
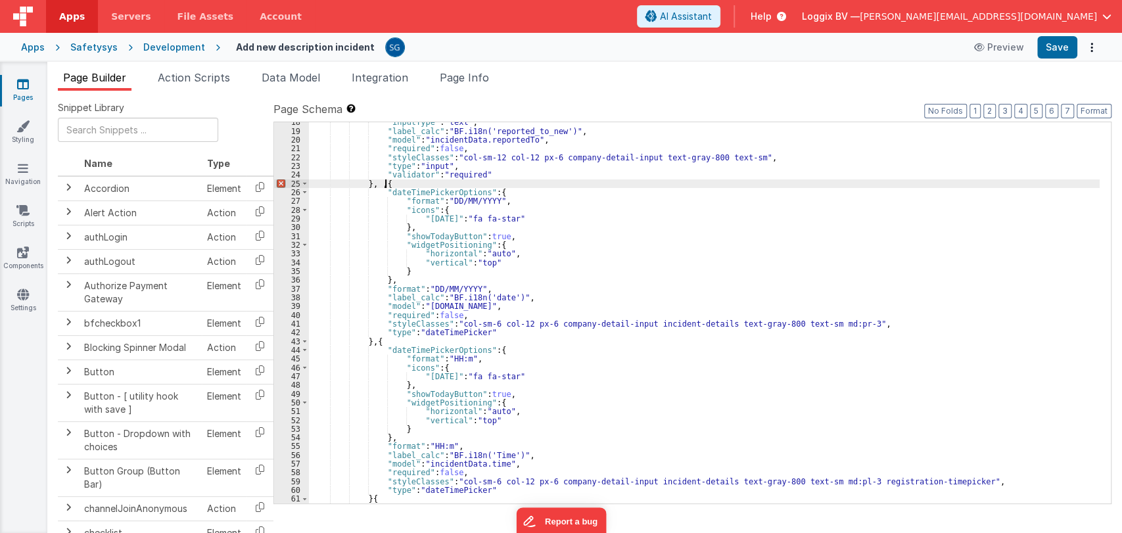
click at [384, 183] on div ""inputType" : "text" , "label_calc" : "BF.i18n('reported_to_new')" , "model" : …" at bounding box center [704, 317] width 790 height 399
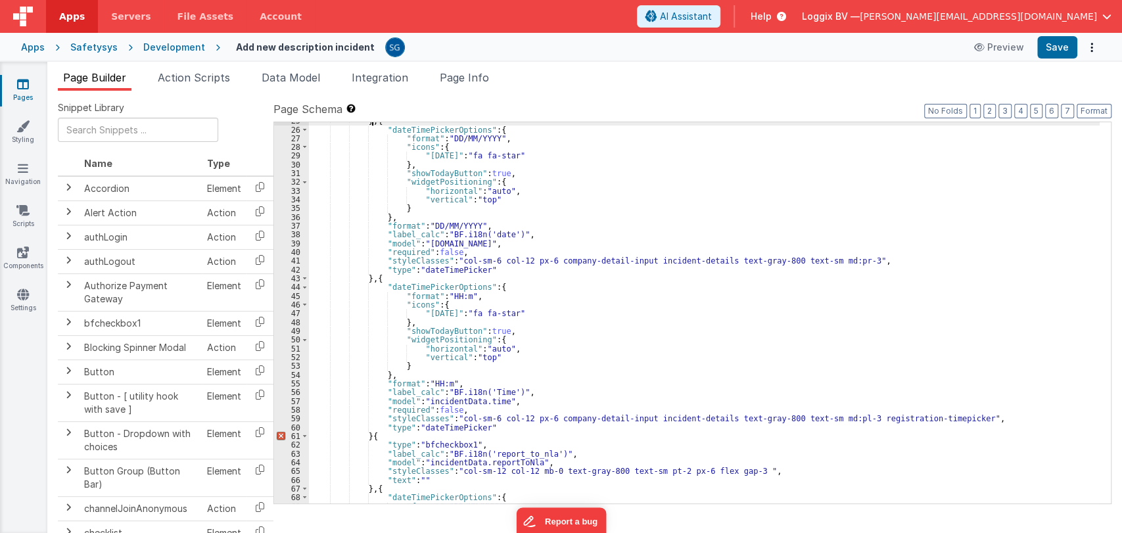
scroll to position [233, 0]
click at [368, 432] on div "} , { "dateTimePickerOptions" : { "format" : "DD/MM/YYYY" , "icons" : { "[DATE]…" at bounding box center [704, 315] width 790 height 399
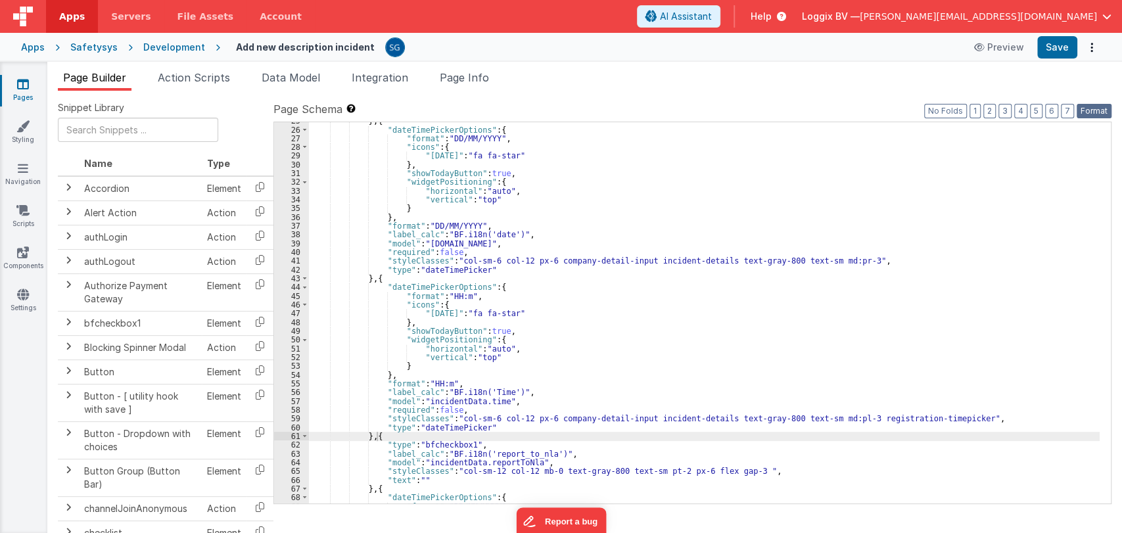
click at [756, 112] on button "Format" at bounding box center [1093, 111] width 35 height 14
click at [756, 54] on button "Save" at bounding box center [1057, 47] width 40 height 22
click at [24, 85] on icon at bounding box center [23, 84] width 12 height 13
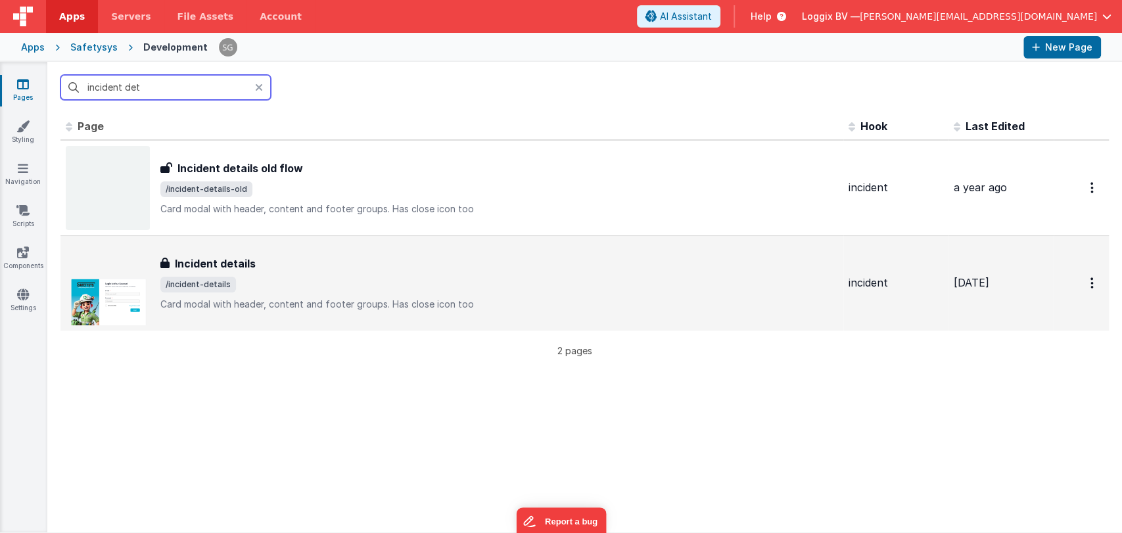
type input "incident det"
click at [231, 277] on span "/incident-details" at bounding box center [498, 285] width 677 height 16
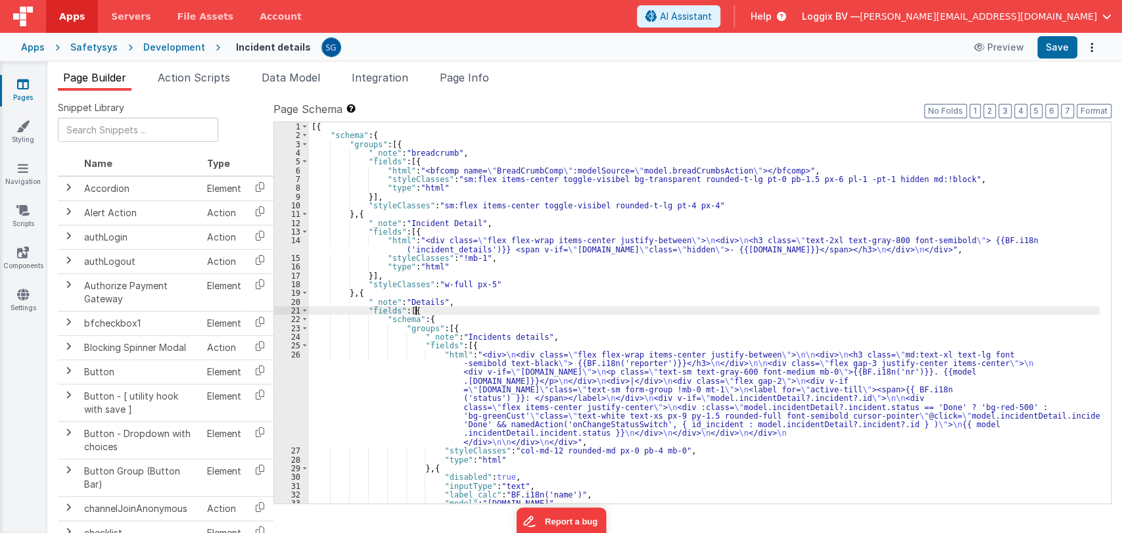
click at [605, 309] on div "[{ "schema" : { "groups" : [{ "_note" : "breadcrumb" , "fields" : [{ "html" : "…" at bounding box center [704, 321] width 790 height 399
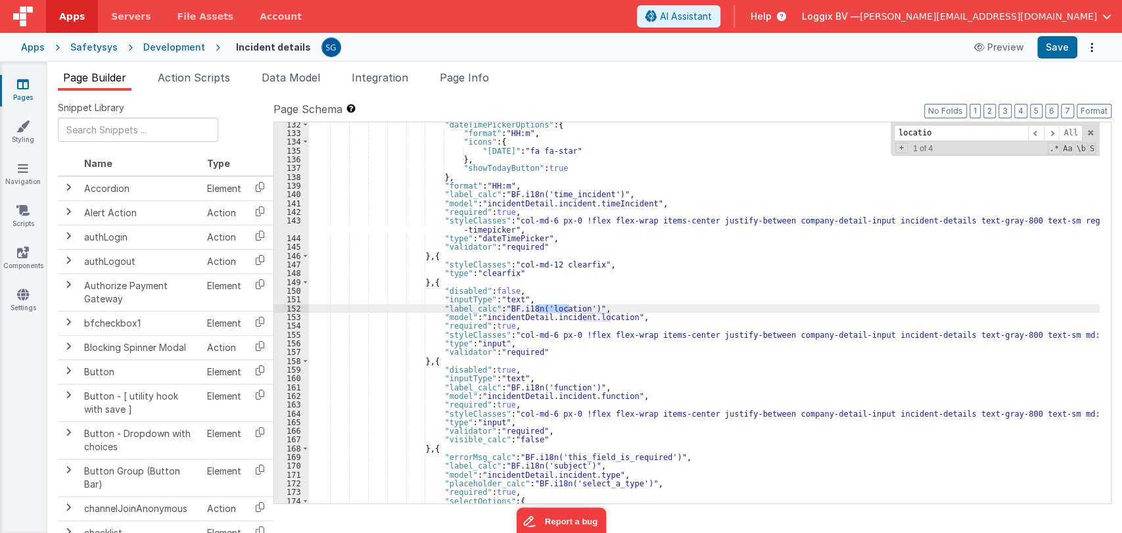
scroll to position [1246, 0]
type input "locatio"
click at [573, 307] on div ""dateTimePickerOptions" : { "format" : "HH:m" , "icons" : { "[DATE]" : "fa fa-s…" at bounding box center [704, 319] width 790 height 399
drag, startPoint x: 537, startPoint y: 307, endPoint x: 581, endPoint y: 307, distance: 44.0
click at [581, 307] on div ""dateTimePickerOptions" : { "format" : "HH:m" , "icons" : { "[DATE]" : "fa fa-s…" at bounding box center [704, 319] width 790 height 399
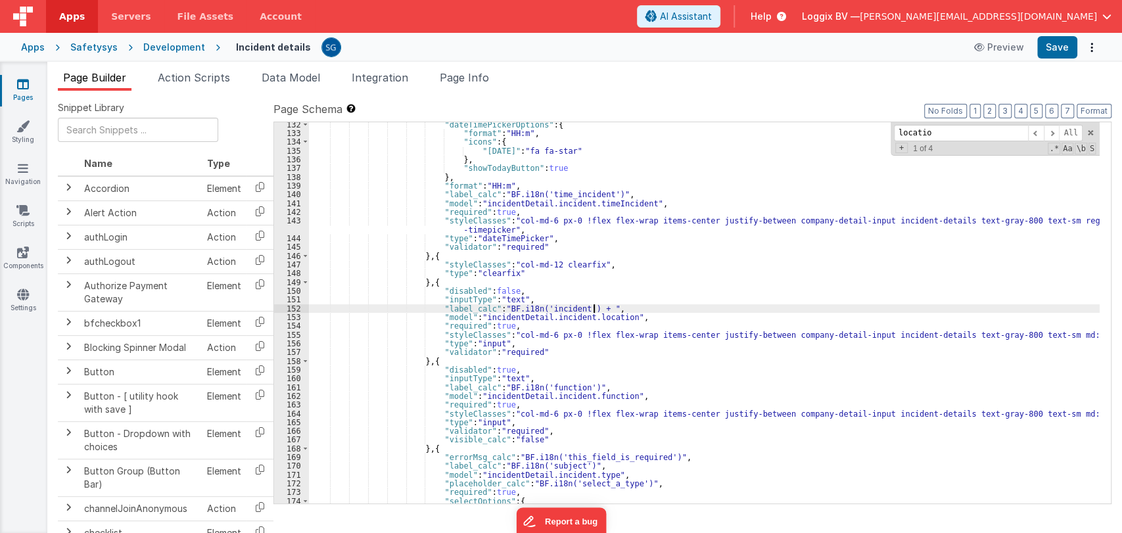
click at [594, 308] on div ""dateTimePickerOptions" : { "format" : "HH:m" , "icons" : { "[DATE]" : "fa fa-s…" at bounding box center [704, 319] width 790 height 399
click at [650, 309] on div ""dateTimePickerOptions" : { "format" : "HH:m" , "icons" : { "[DATE]" : "fa fa-s…" at bounding box center [704, 319] width 790 height 399
click at [756, 49] on button "Save" at bounding box center [1057, 47] width 40 height 22
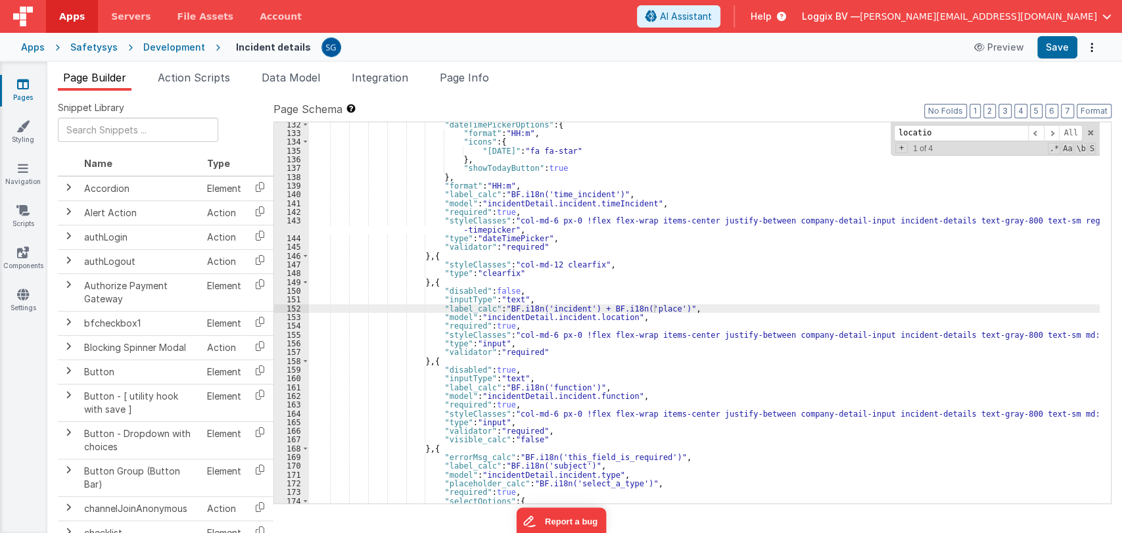
click at [589, 306] on div ""dateTimePickerOptions" : { "format" : "HH:m" , "icons" : { "[DATE]" : "fa fa-s…" at bounding box center [704, 319] width 790 height 399
click at [665, 306] on div ""dateTimePickerOptions" : { "format" : "HH:m" , "icons" : { "[DATE]" : "fa fa-s…" at bounding box center [704, 319] width 790 height 399
click at [697, 308] on div ""dateTimePickerOptions" : { "format" : "HH:m" , "icons" : { "[DATE]" : "fa fa-s…" at bounding box center [704, 319] width 790 height 399
click at [756, 37] on button "Save" at bounding box center [1057, 47] width 40 height 22
click at [696, 307] on div ""dateTimePickerOptions" : { "format" : "HH:m" , "icons" : { "[DATE]" : "fa fa-s…" at bounding box center [704, 319] width 790 height 399
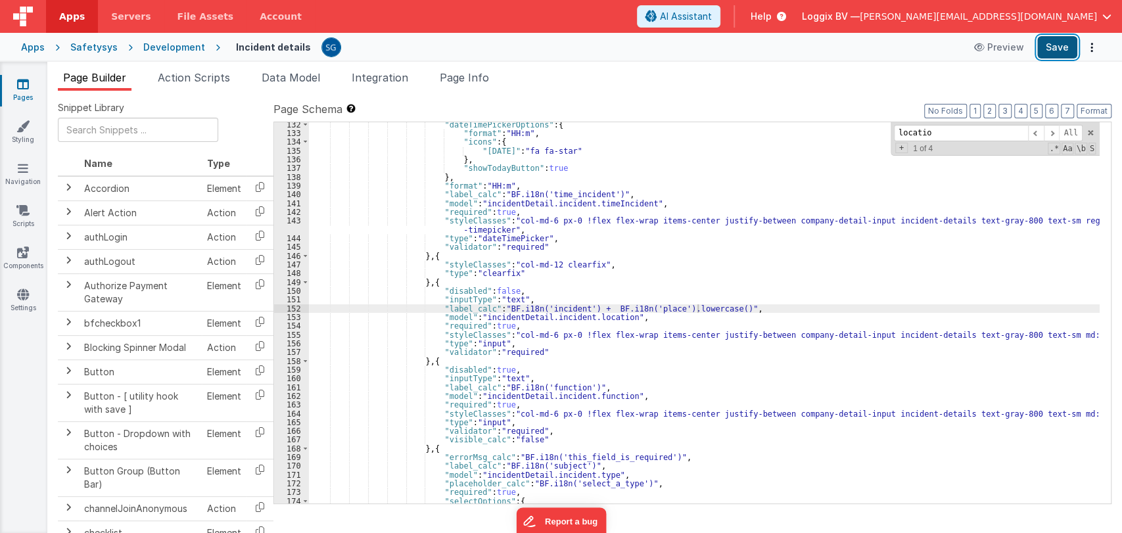
click at [756, 52] on button "Save" at bounding box center [1057, 47] width 40 height 22
click at [716, 306] on div ""dateTimePickerOptions" : { "format" : "HH:m" , "icons" : { "[DATE]" : "fa fa-s…" at bounding box center [704, 319] width 790 height 399
click at [719, 310] on div ""dateTimePickerOptions" : { "format" : "HH:m" , "icons" : { "[DATE]" : "fa fa-s…" at bounding box center [704, 319] width 790 height 399
click at [756, 52] on button "Save" at bounding box center [1057, 47] width 40 height 22
click at [24, 85] on icon at bounding box center [23, 84] width 12 height 13
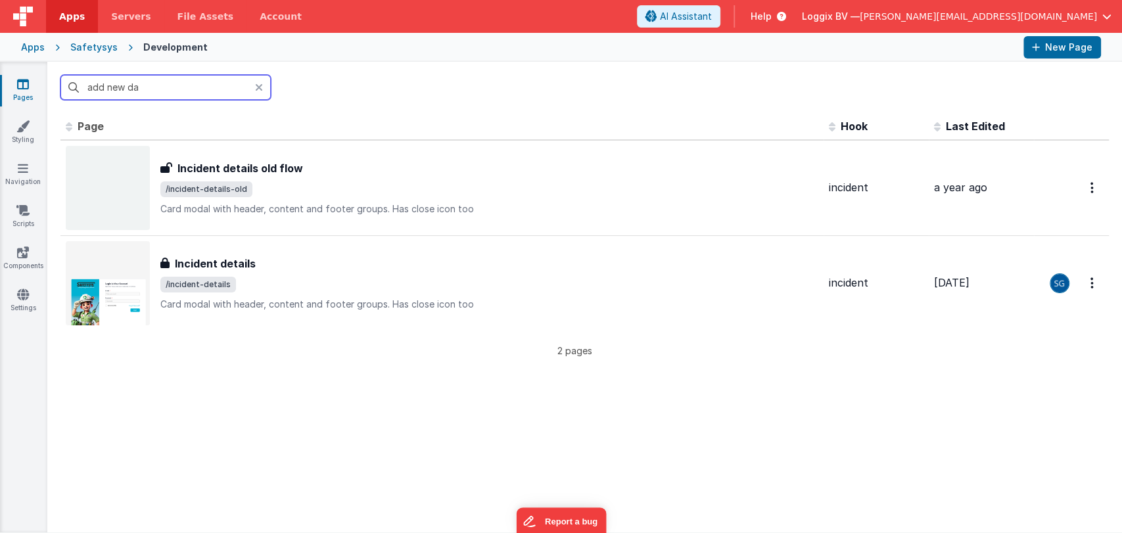
type input "add new dam"
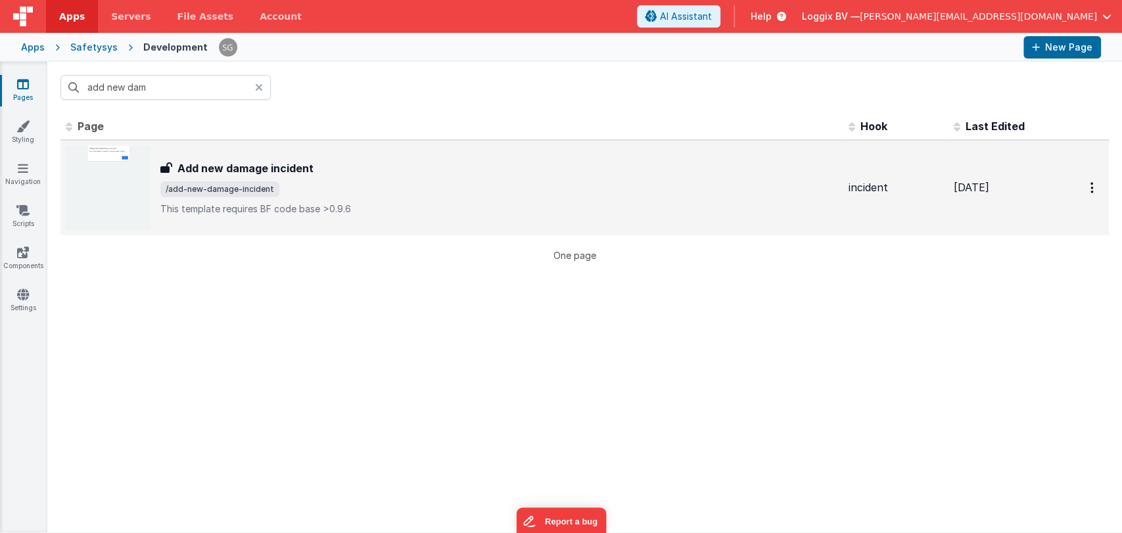
click at [313, 172] on div "Add new damage incident" at bounding box center [498, 168] width 677 height 16
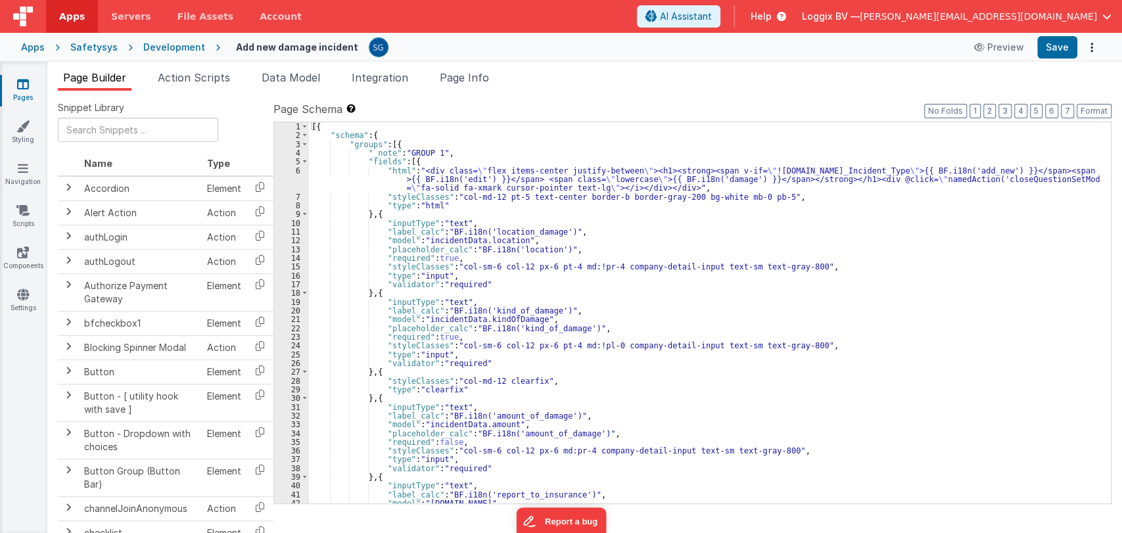
click at [614, 327] on div "[{ "schema" : { "groups" : [{ "_note" : "GROUP 1" , "fields" : [{ "html" : "<di…" at bounding box center [704, 321] width 790 height 399
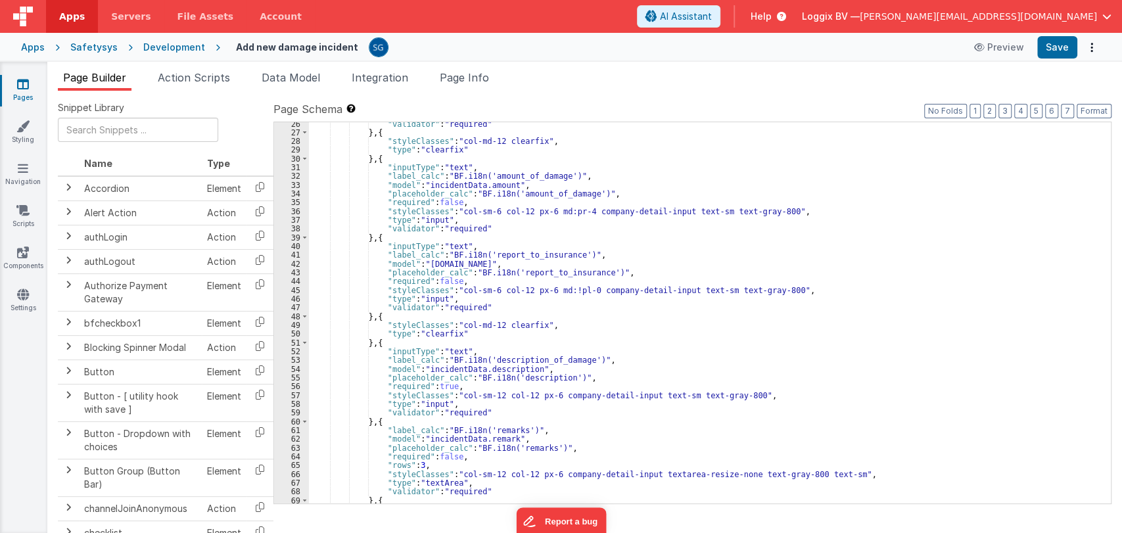
scroll to position [238, 0]
click at [538, 363] on div ""validator" : "required" } , { "styleClasses" : "col-md-12 clearfix" , "type" :…" at bounding box center [704, 319] width 790 height 399
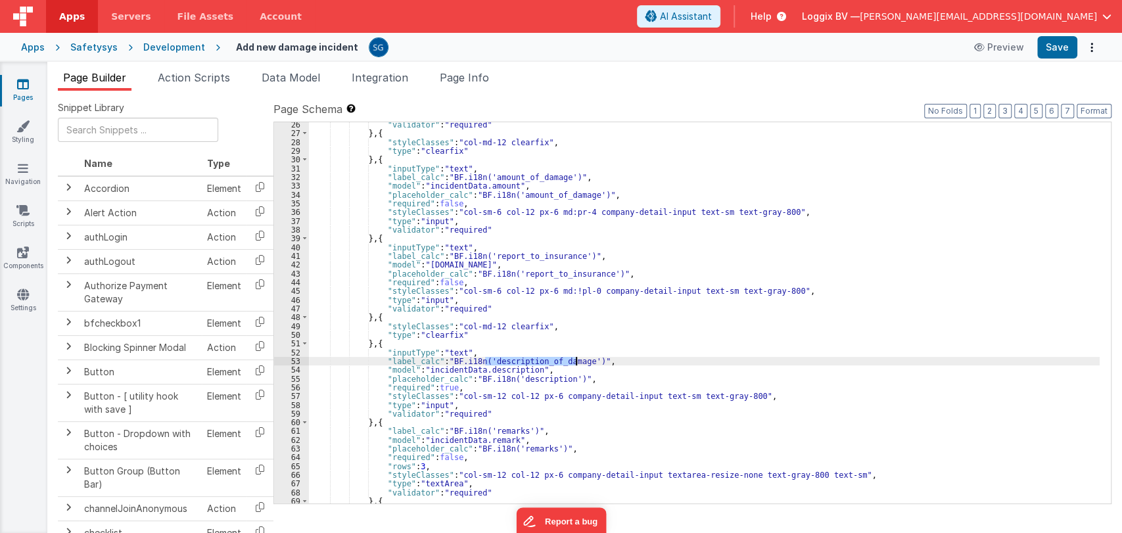
click at [538, 363] on div ""validator" : "required" } , { "styleClasses" : "col-md-12 clearfix" , "type" :…" at bounding box center [704, 319] width 790 height 399
click at [534, 380] on div ""validator" : "required" } , { "styleClasses" : "col-md-12 clearfix" , "type" :…" at bounding box center [704, 319] width 790 height 399
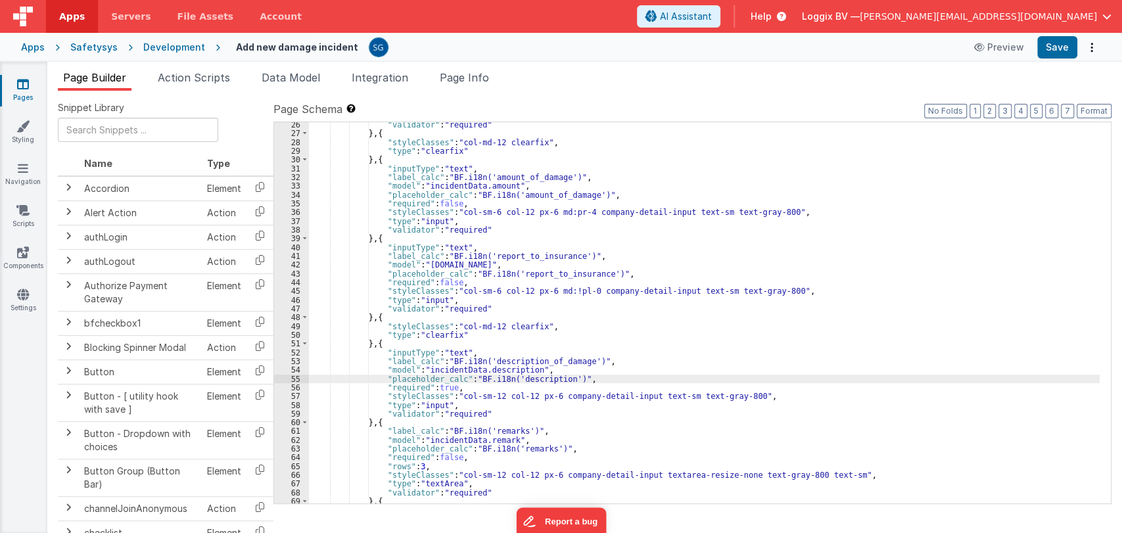
click at [534, 380] on div ""validator" : "required" } , { "styleClasses" : "col-md-12 clearfix" , "type" :…" at bounding box center [704, 319] width 790 height 399
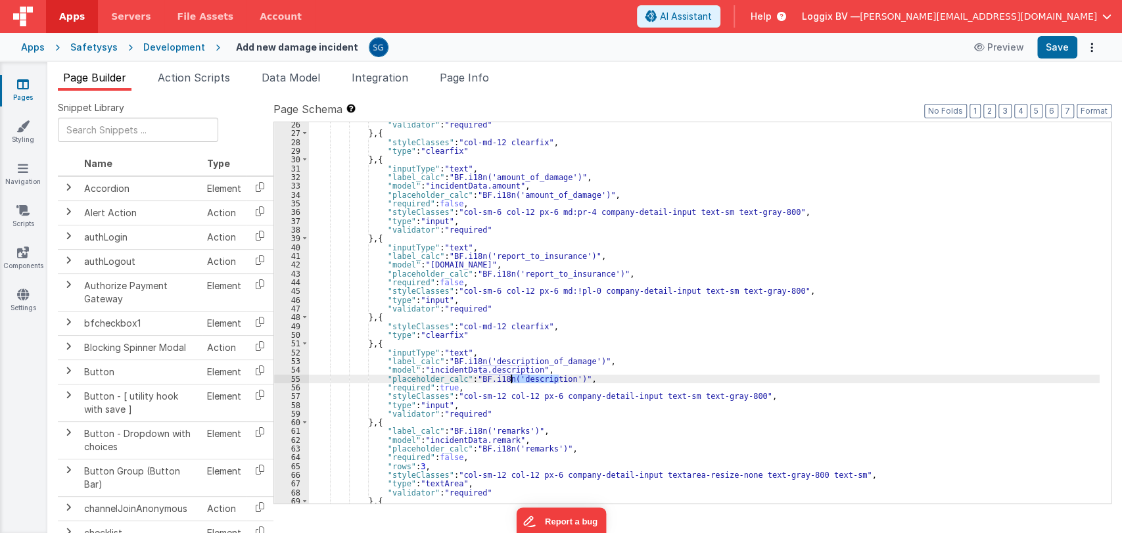
click at [534, 380] on div ""validator" : "required" } , { "styleClasses" : "col-md-12 clearfix" , "type" :…" at bounding box center [704, 319] width 790 height 399
click at [756, 43] on button "Save" at bounding box center [1057, 47] width 40 height 22
click at [610, 180] on div ""validator" : "required" } , { "styleClasses" : "col-md-12 clearfix" , "type" :…" at bounding box center [704, 319] width 790 height 399
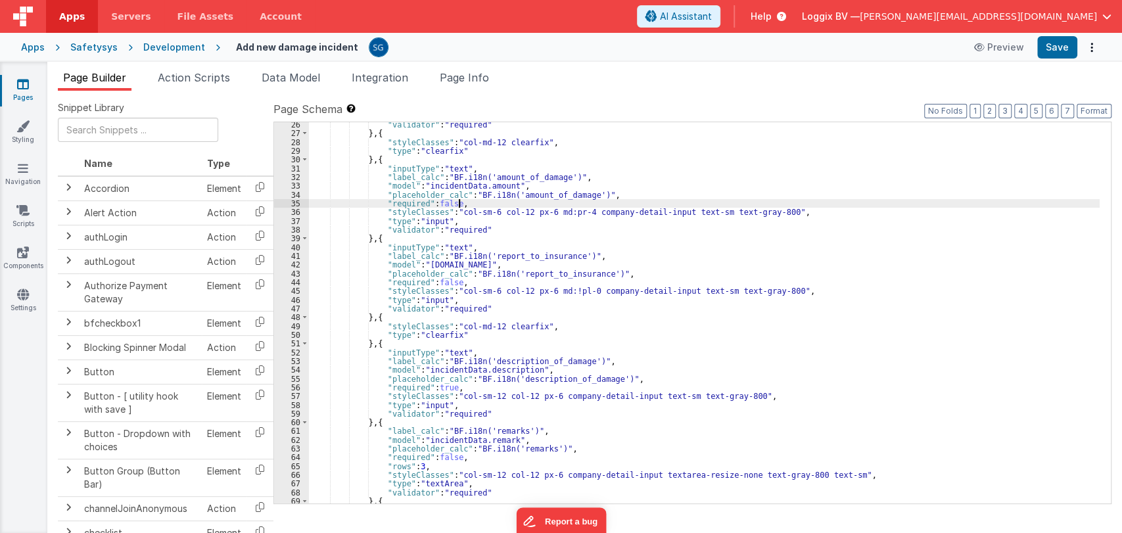
click at [610, 199] on div ""validator" : "required" } , { "styleClasses" : "col-md-12 clearfix" , "type" :…" at bounding box center [704, 319] width 790 height 399
